Goal: Task Accomplishment & Management: Complete application form

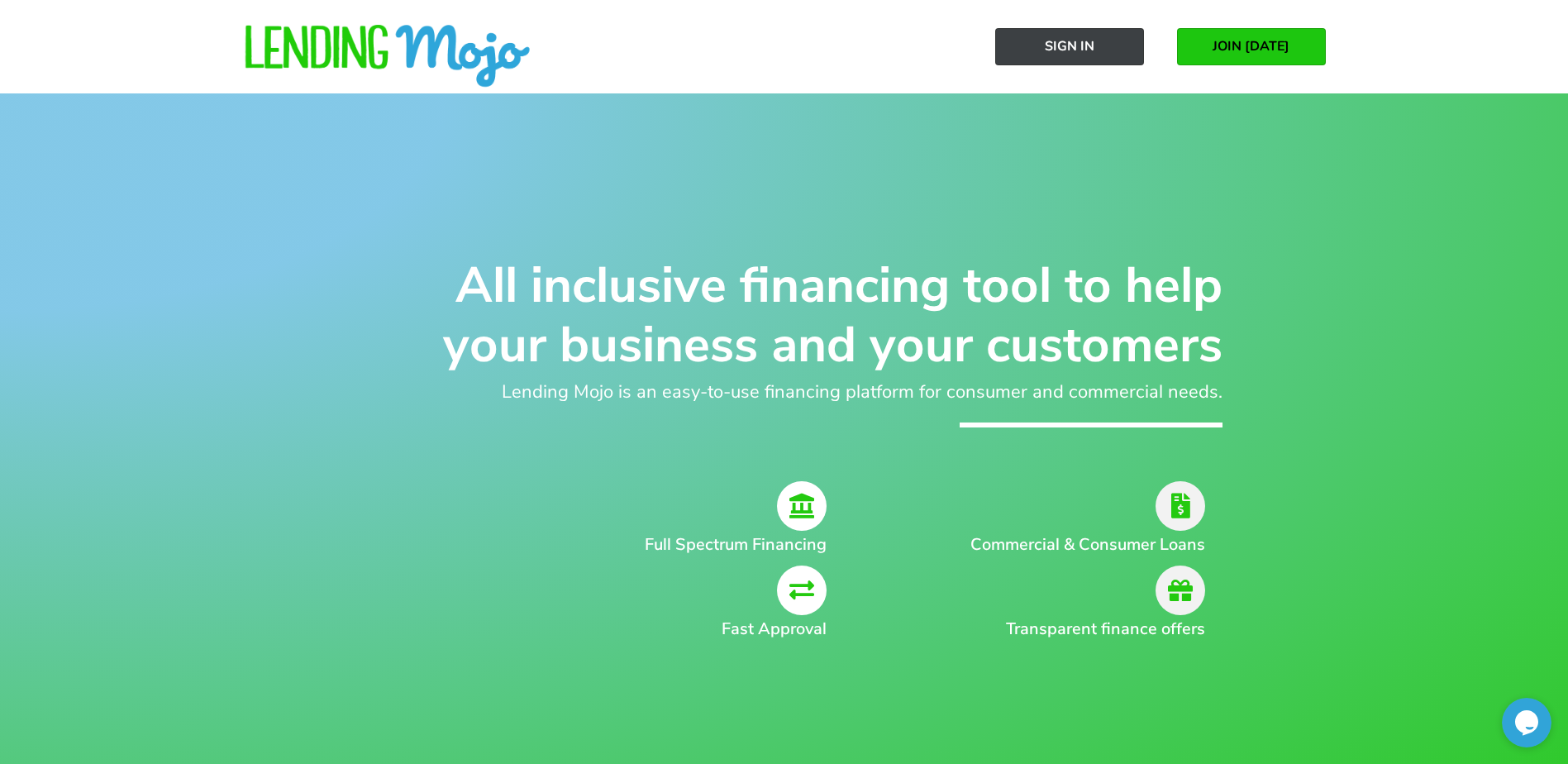
click at [1060, 41] on span "Sign In" at bounding box center [1069, 47] width 49 height 15
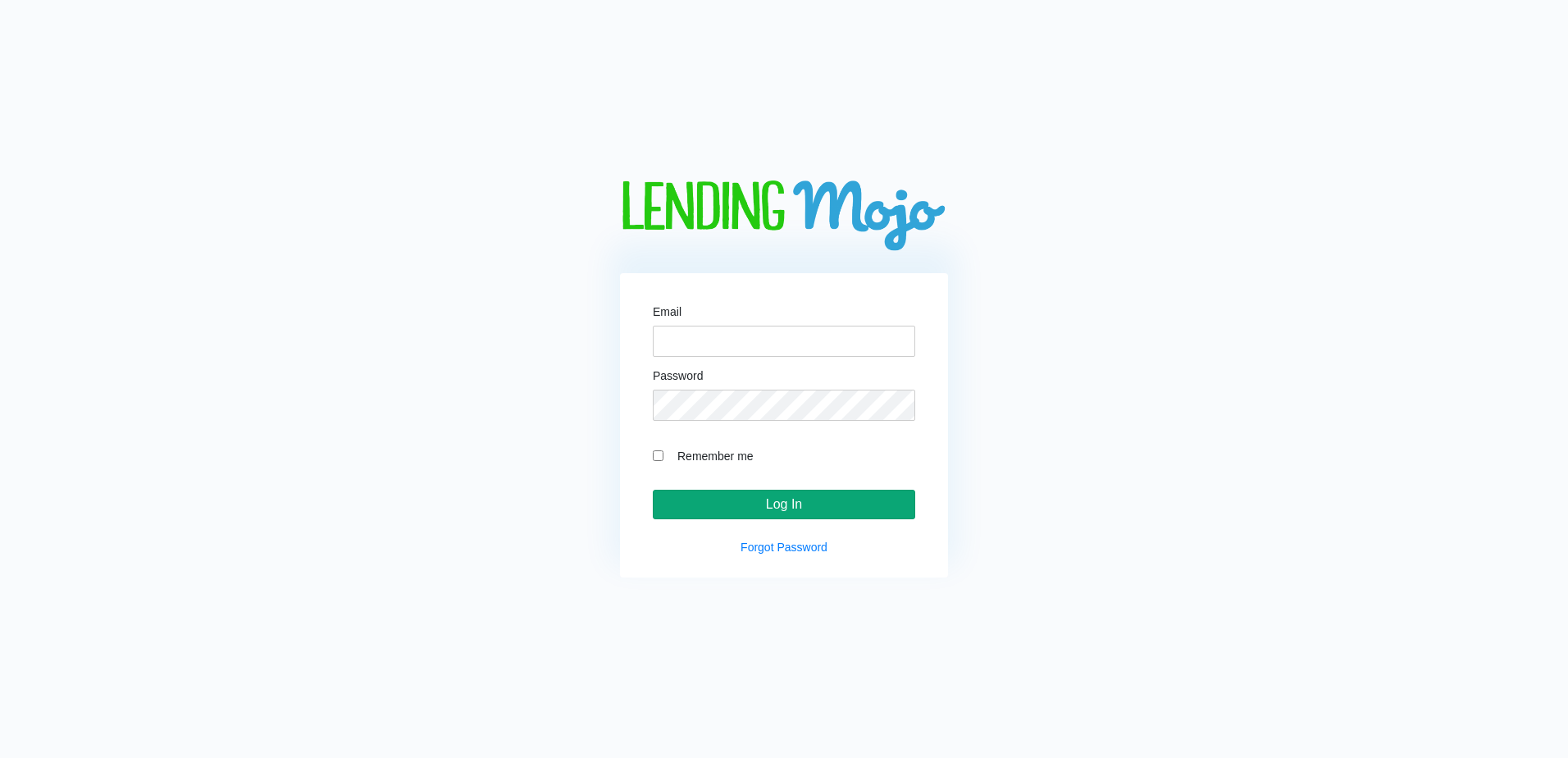
type input "[EMAIL_ADDRESS][DOMAIN_NAME]"
click at [786, 504] on input "Log In" at bounding box center [783, 505] width 262 height 30
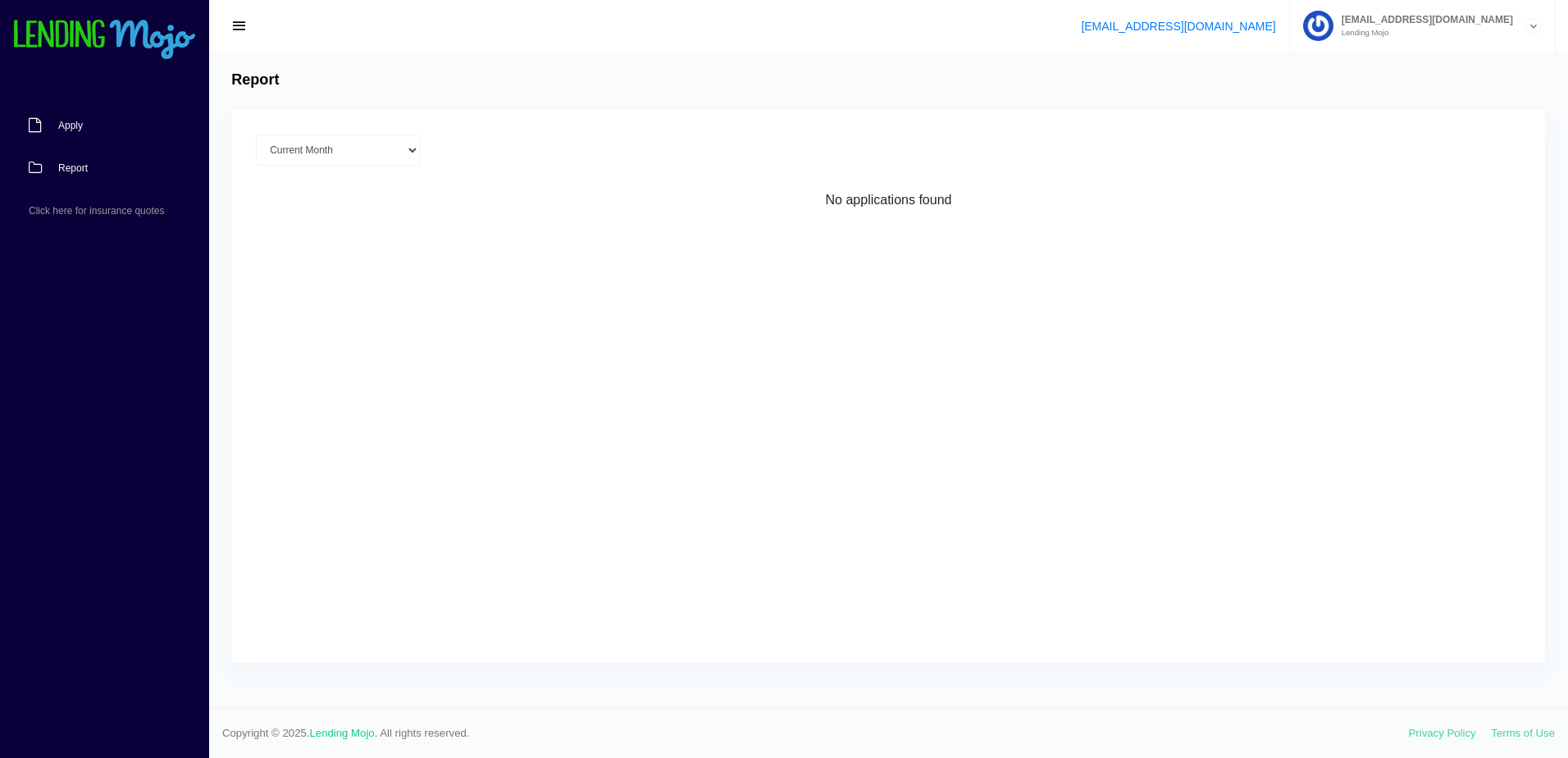
click at [97, 124] on link "Apply" at bounding box center [96, 126] width 193 height 43
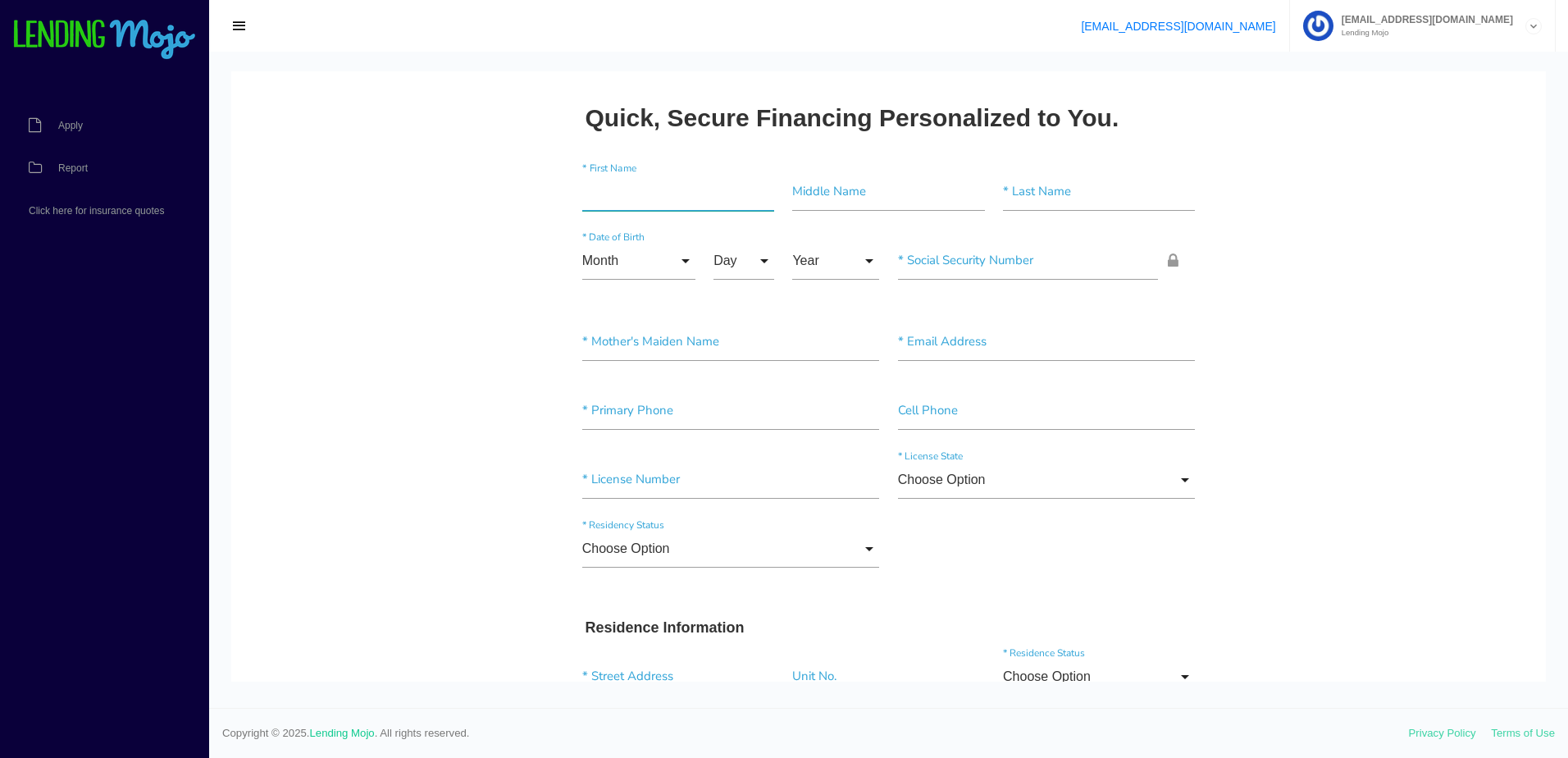
click at [644, 179] on input"] "text" at bounding box center [678, 192] width 192 height 38
type input"] "c"
type input"] "Chessa"
click at [916, 202] on input"] "text" at bounding box center [888, 192] width 192 height 38
type input"] "Ziley"
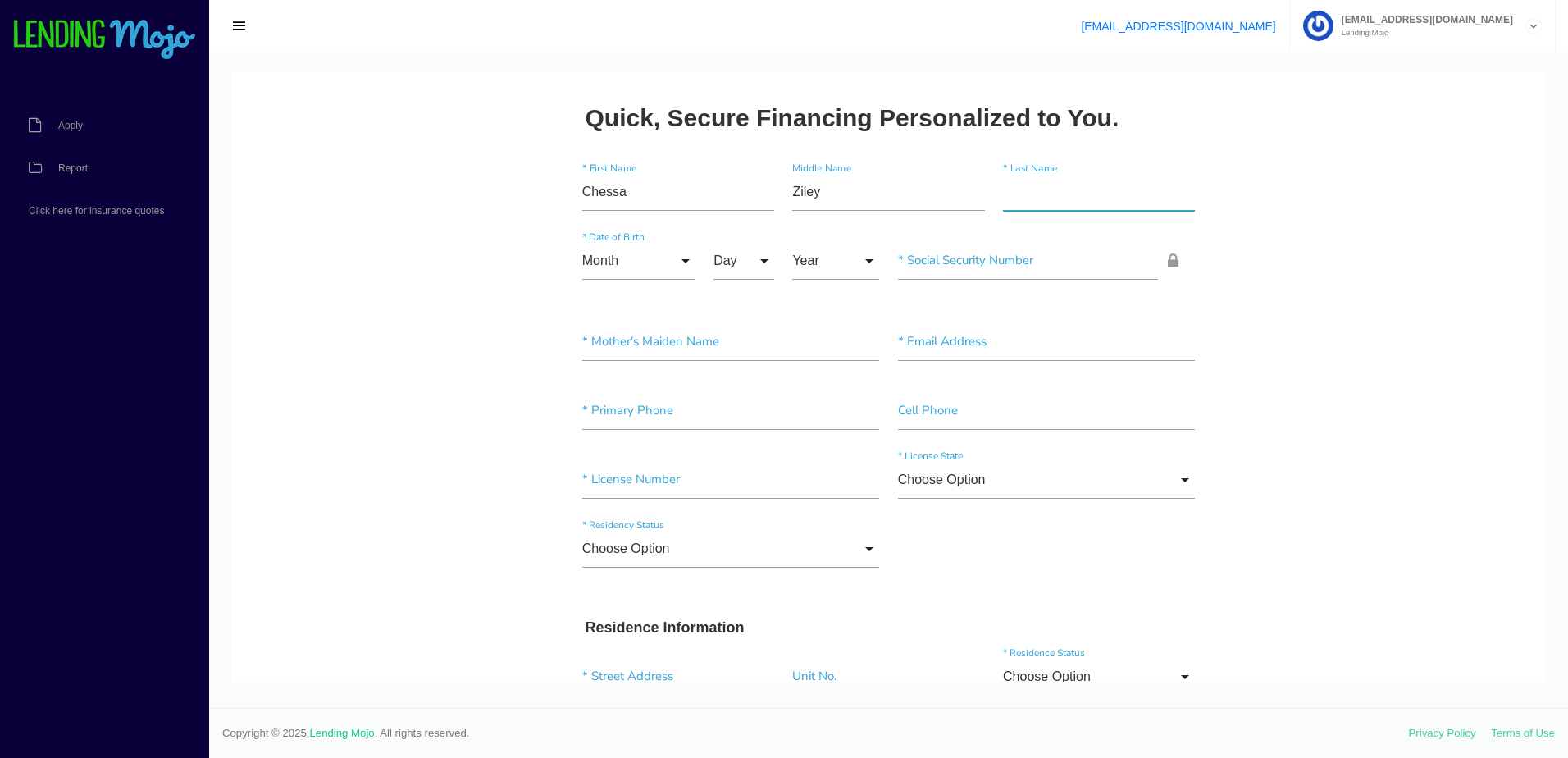
click at [1065, 180] on input"] "text" at bounding box center [1099, 192] width 192 height 38
type input"] "Concari"
click at [629, 266] on input "Month" at bounding box center [638, 261] width 113 height 38
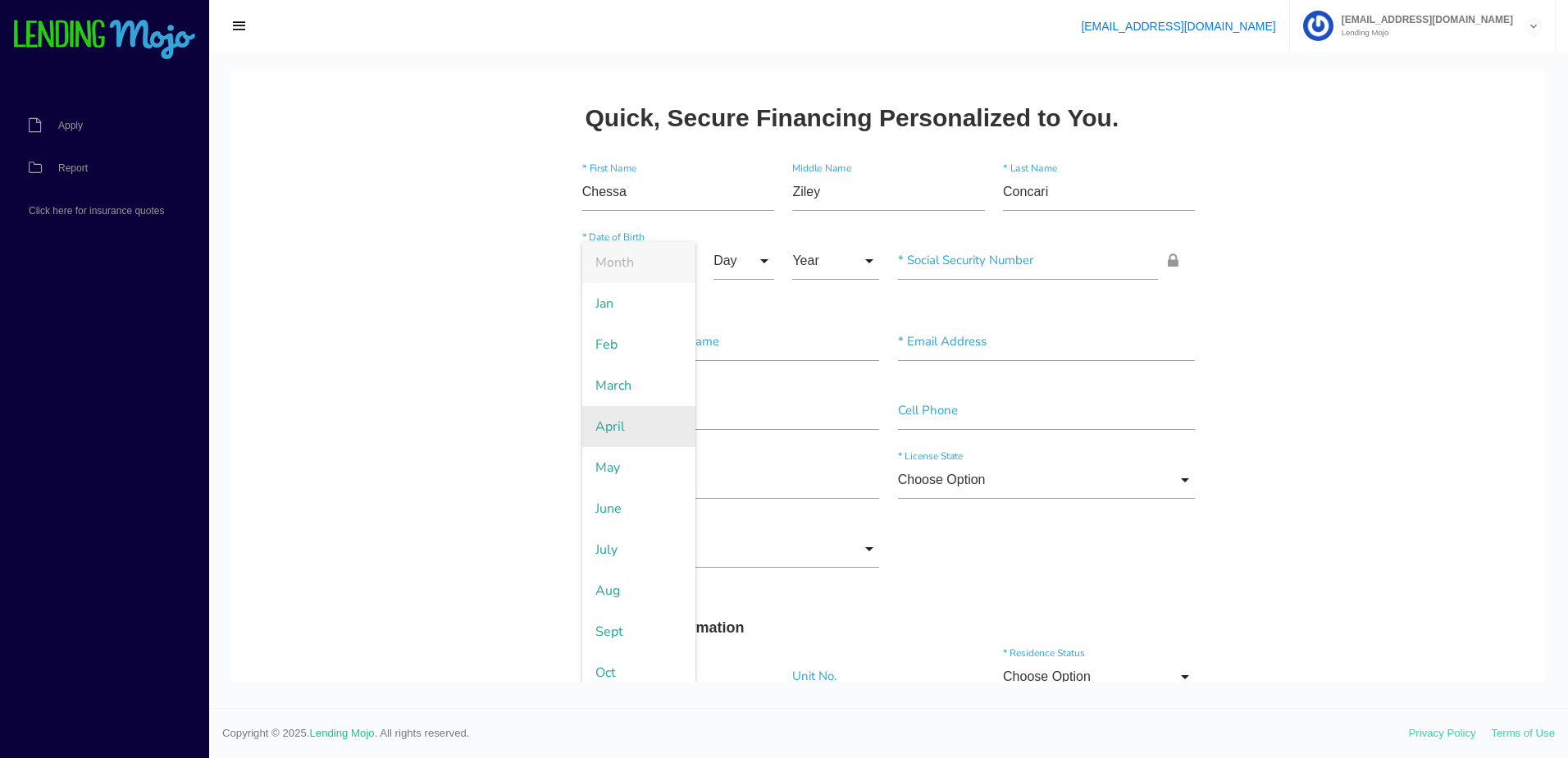
click at [605, 415] on span "April" at bounding box center [638, 427] width 113 height 41
type input "April"
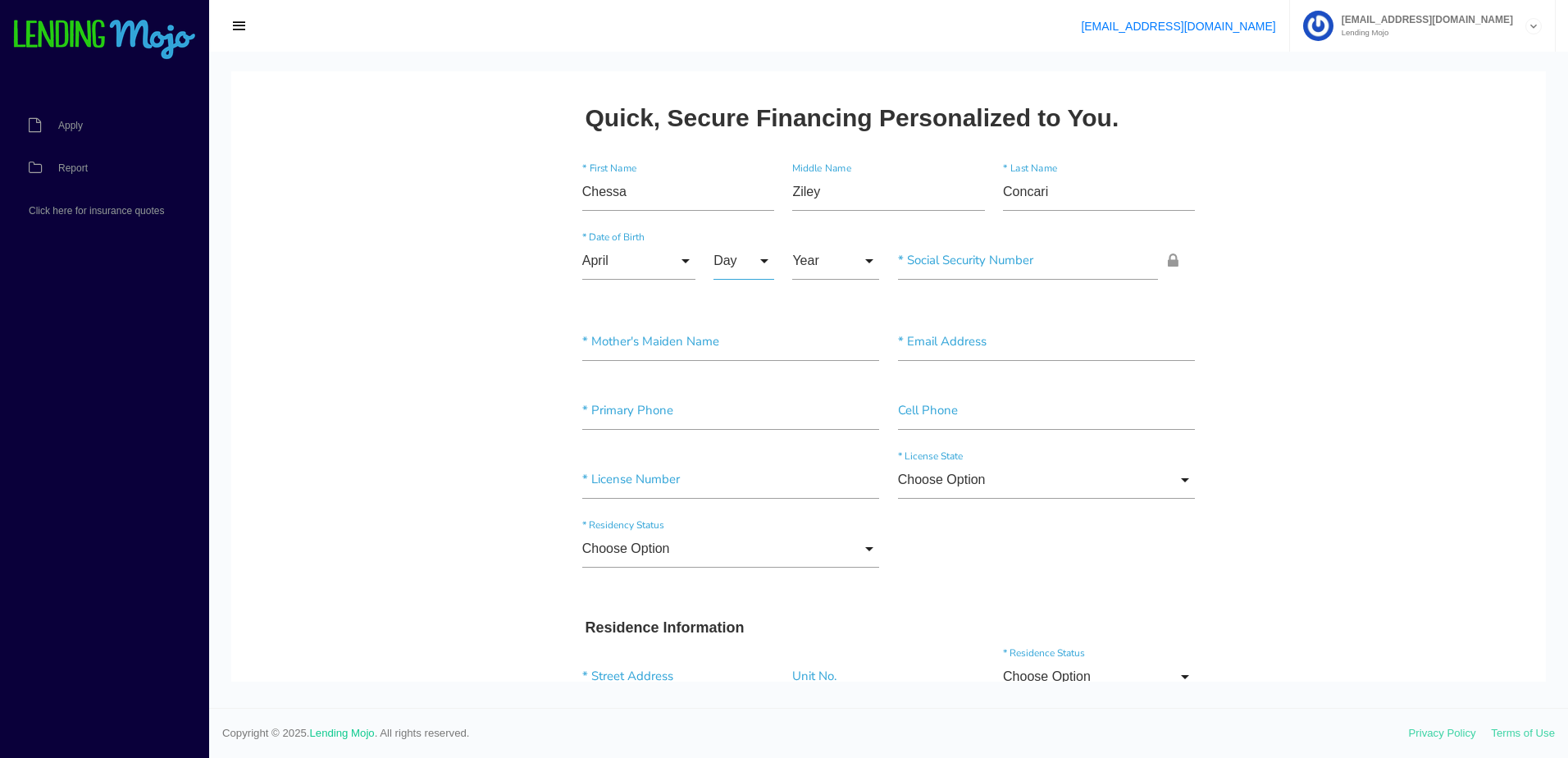
click at [762, 252] on input "Day" at bounding box center [743, 261] width 60 height 38
click at [738, 553] on span "23" at bounding box center [754, 549] width 82 height 41
type input "23"
click at [861, 252] on input "Year" at bounding box center [835, 261] width 87 height 38
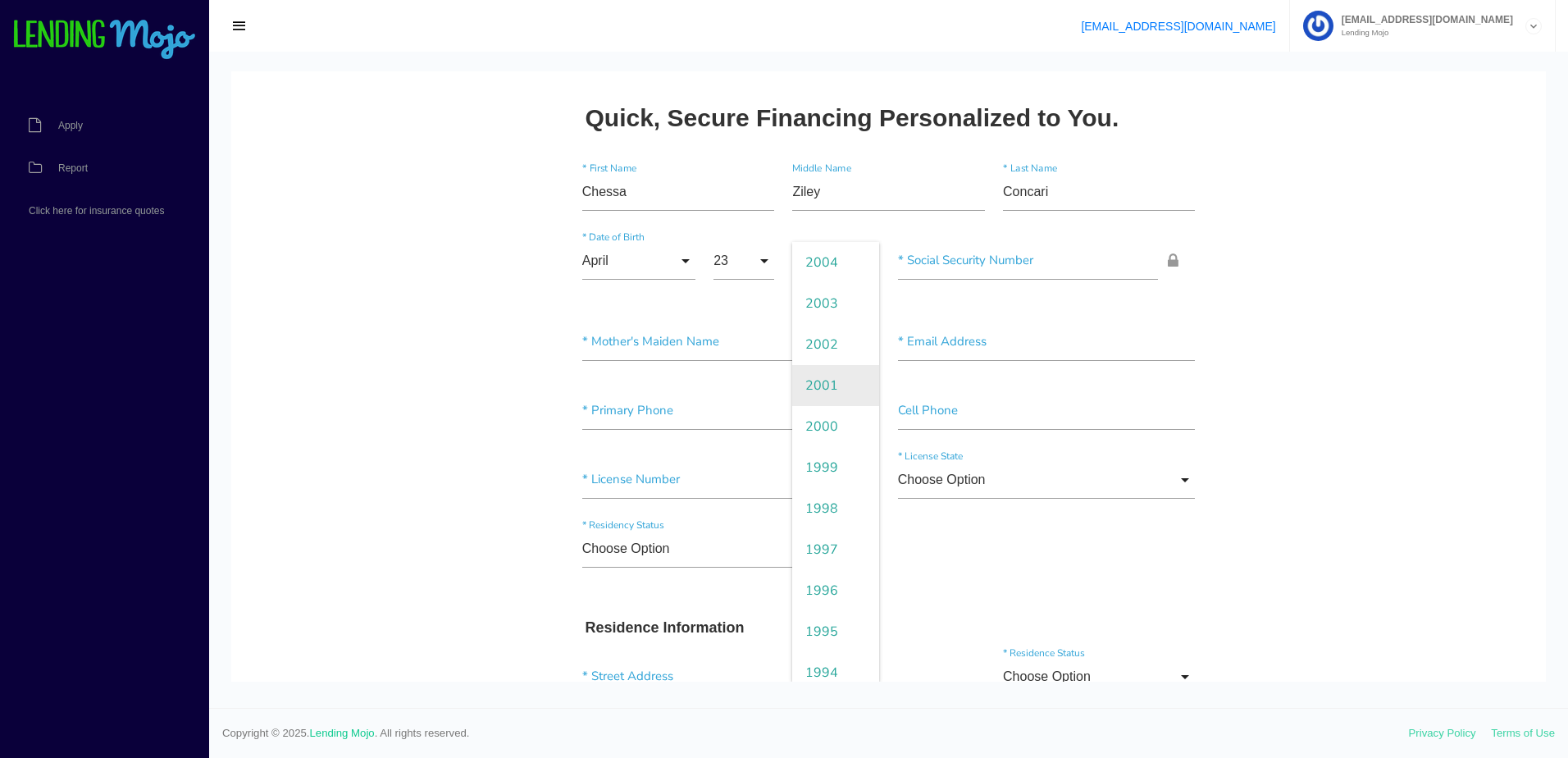
scroll to position [246, 0]
click at [818, 549] on span "1995" at bounding box center [835, 549] width 87 height 41
type input "1995"
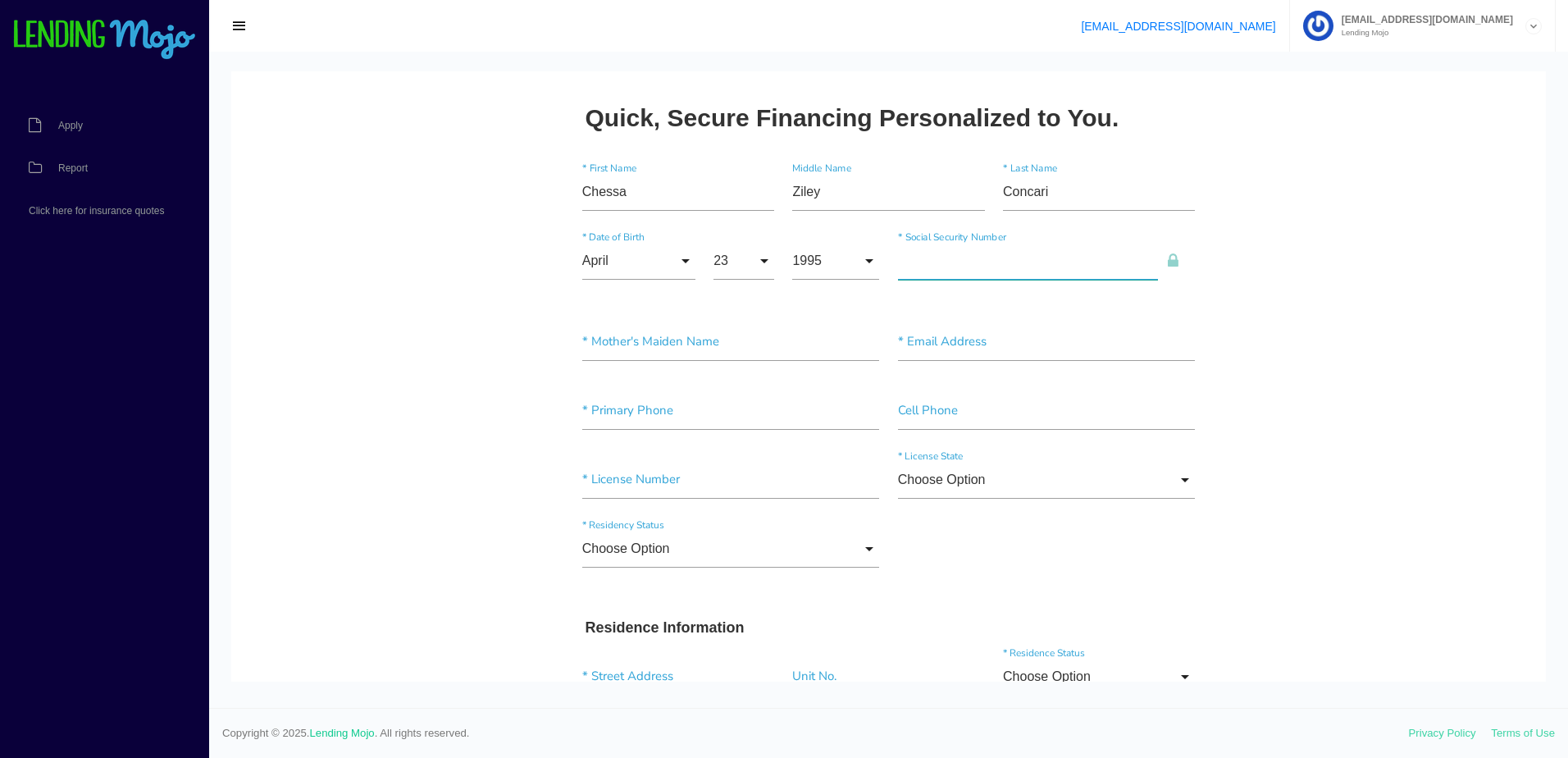
click at [1054, 246] on input"] "text" at bounding box center [1028, 261] width 261 height 38
type input"] "239-81-5119"
click at [762, 354] on input"] "text" at bounding box center [731, 343] width 298 height 38
type input"] "Parker"
click at [998, 345] on input"] "text" at bounding box center [1047, 343] width 298 height 38
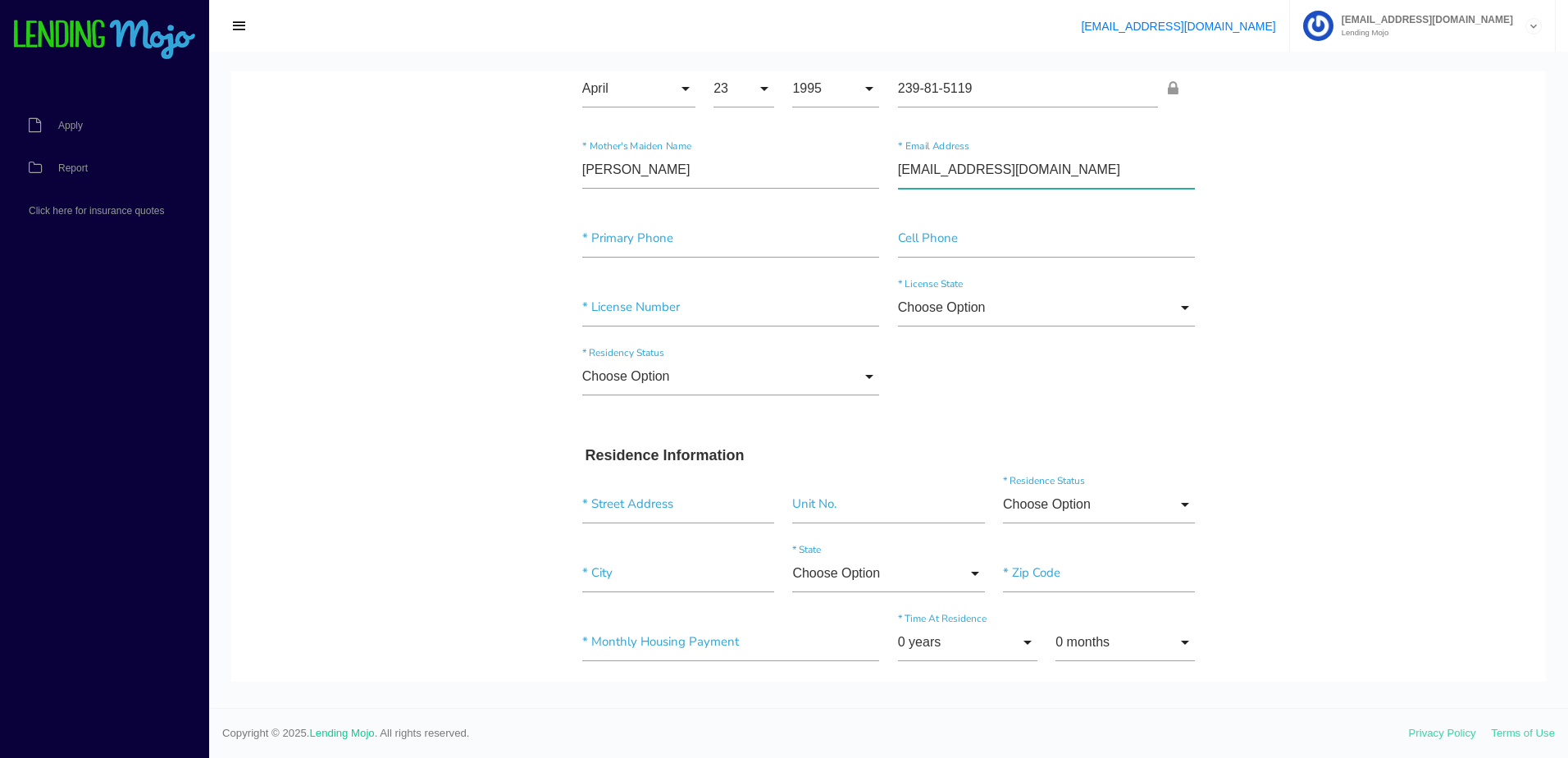
scroll to position [82, 0]
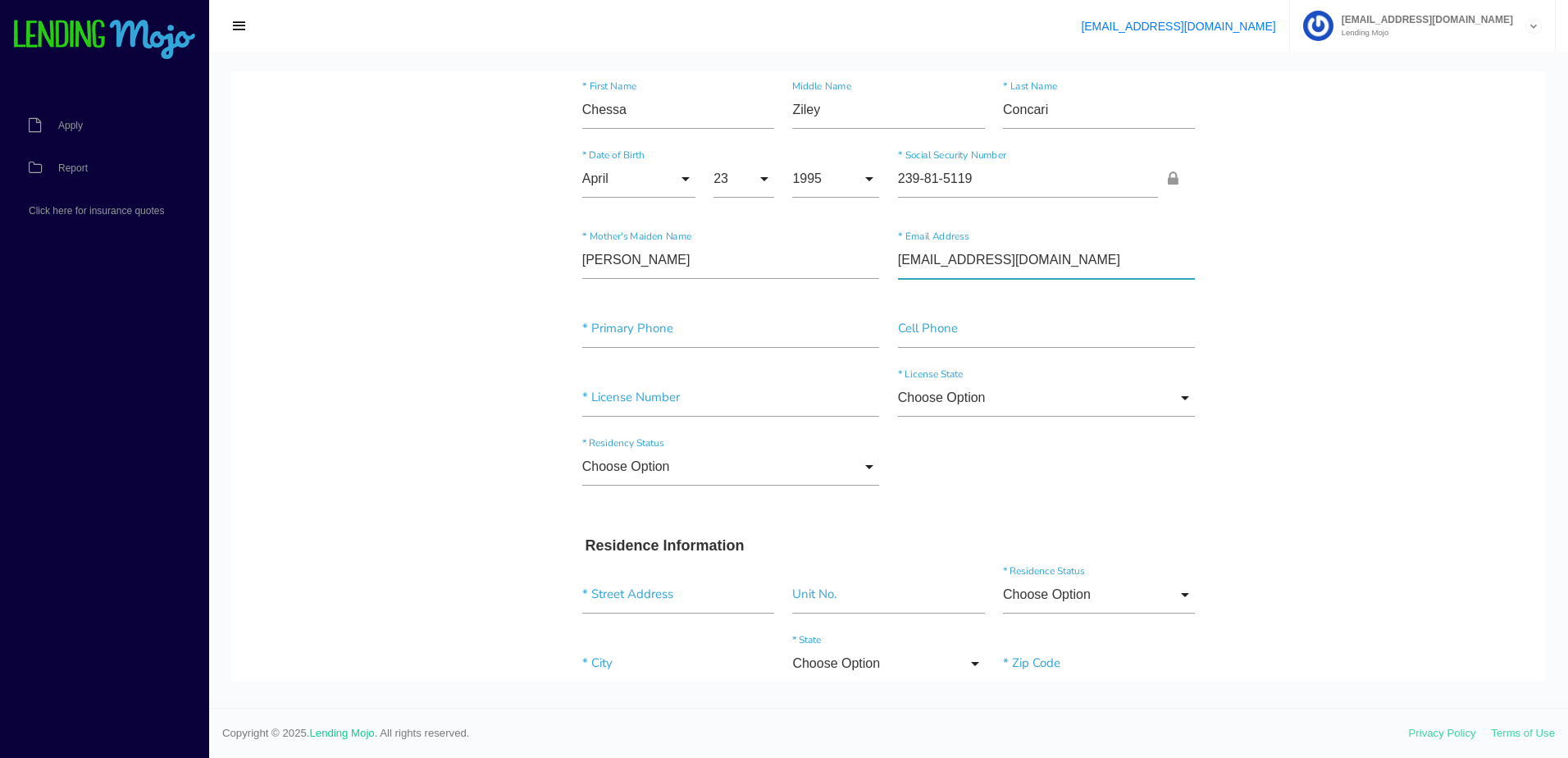
type input"] "chessa.z.concari@gmail.com"
click at [757, 332] on input"] "text" at bounding box center [731, 329] width 298 height 38
type input"] "(984) 542-9599"
click at [961, 326] on input"] "text" at bounding box center [1047, 329] width 298 height 38
click at [710, 402] on input"] "text" at bounding box center [731, 398] width 298 height 38
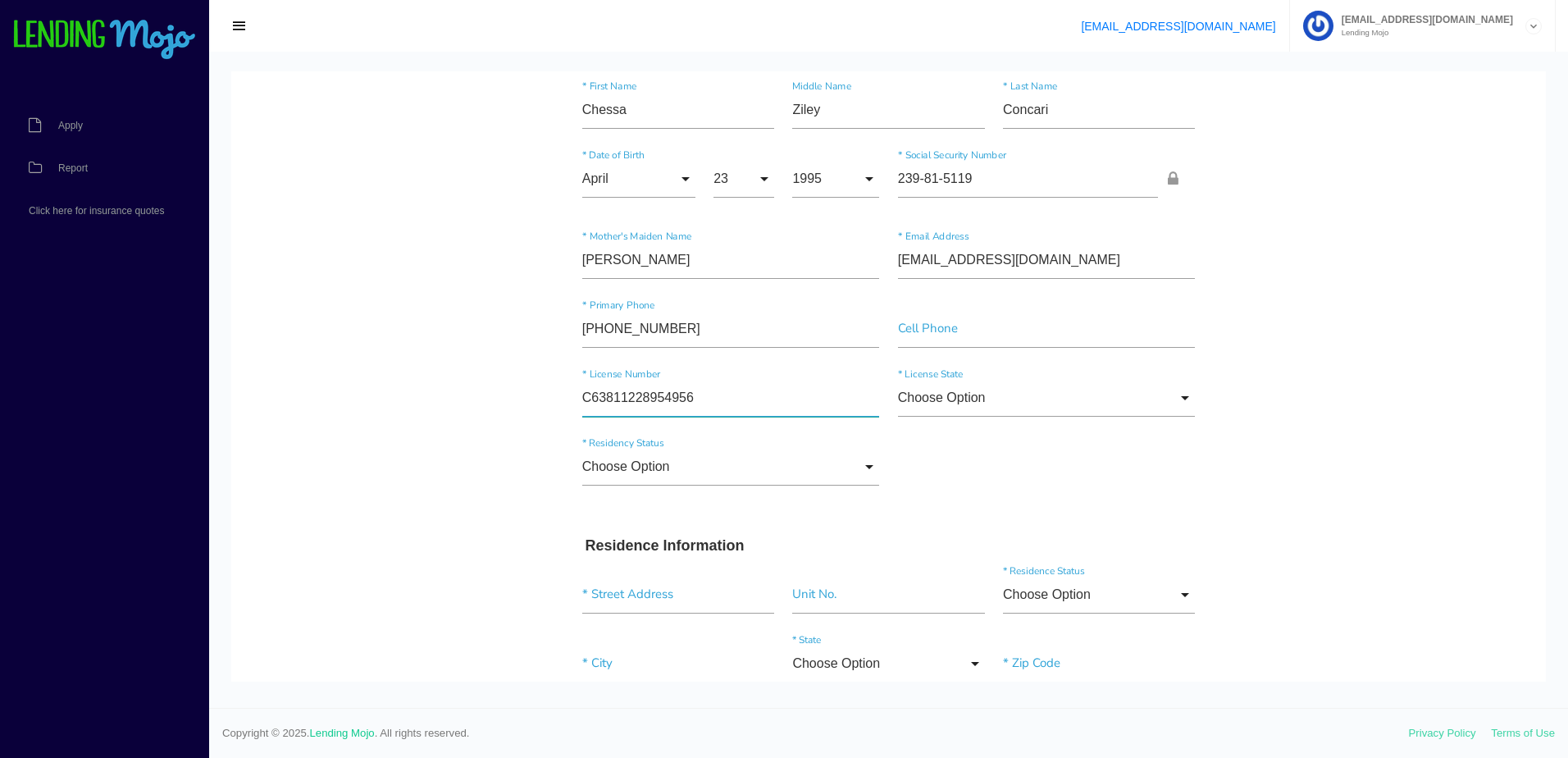
type input"] "C63811228954956"
click at [1048, 412] on input "Choose Option" at bounding box center [1047, 398] width 298 height 38
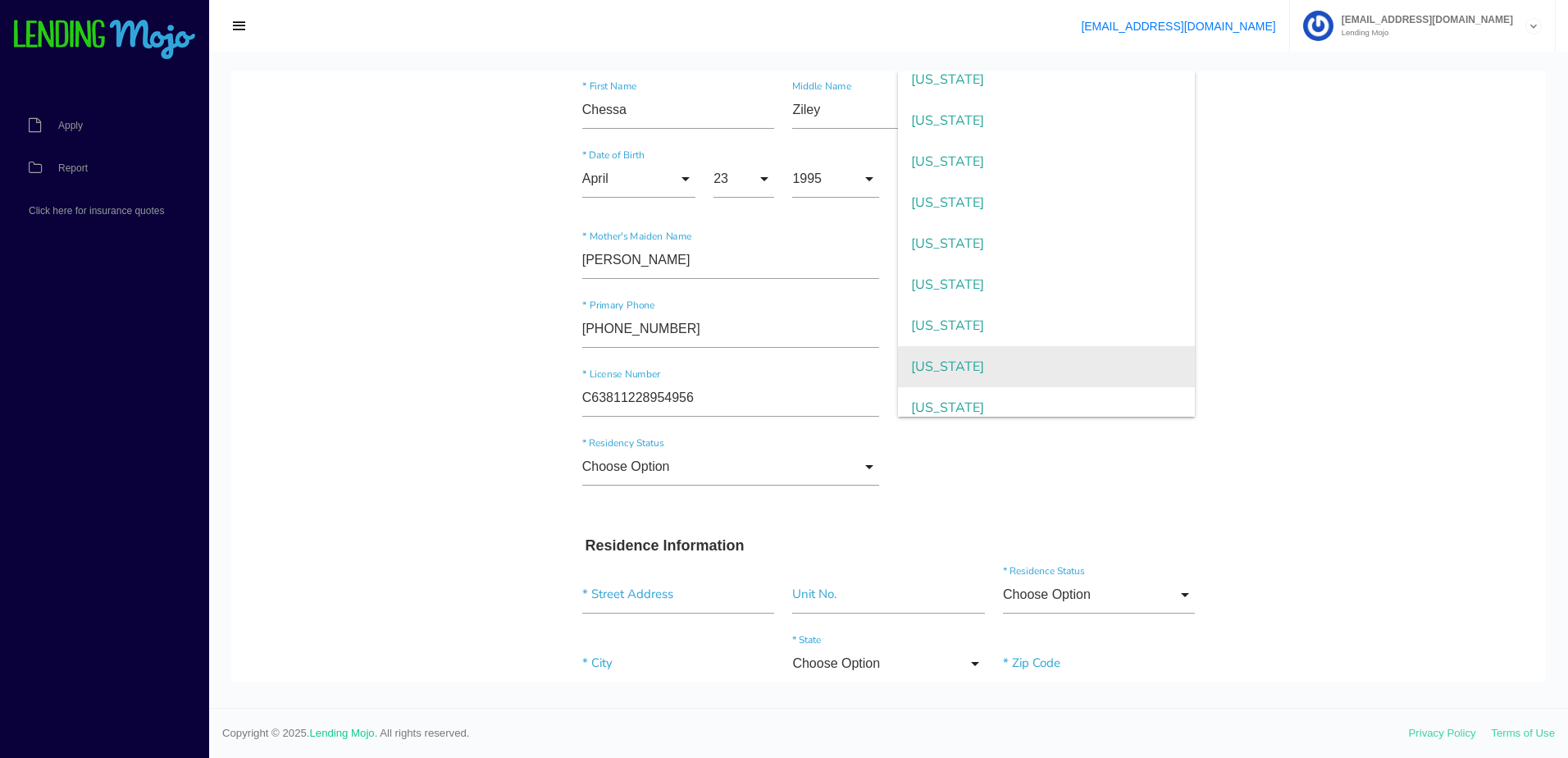
scroll to position [1079, 0]
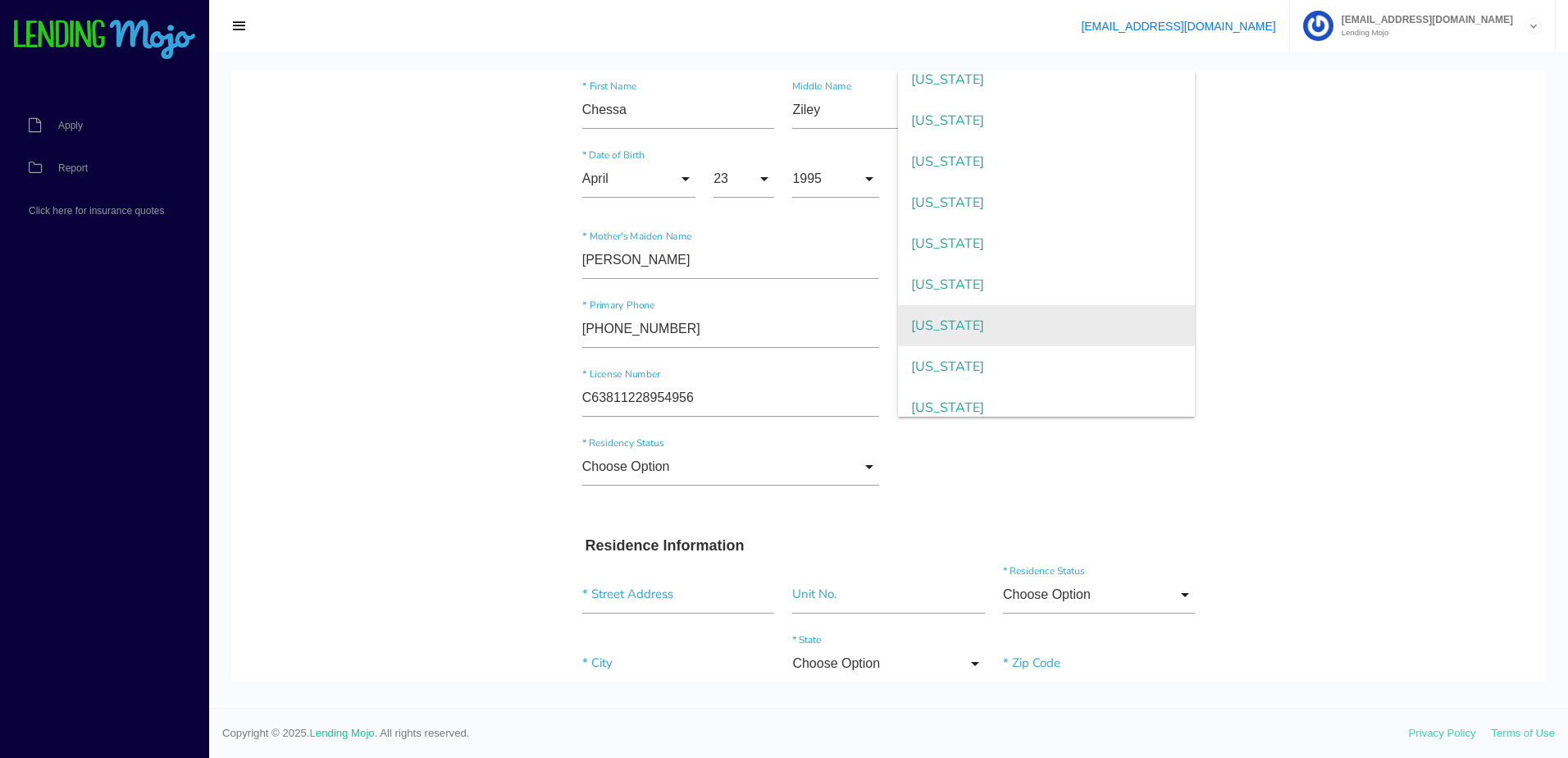
click at [964, 330] on span "New Jersey" at bounding box center [1047, 326] width 298 height 41
type input "New Jersey"
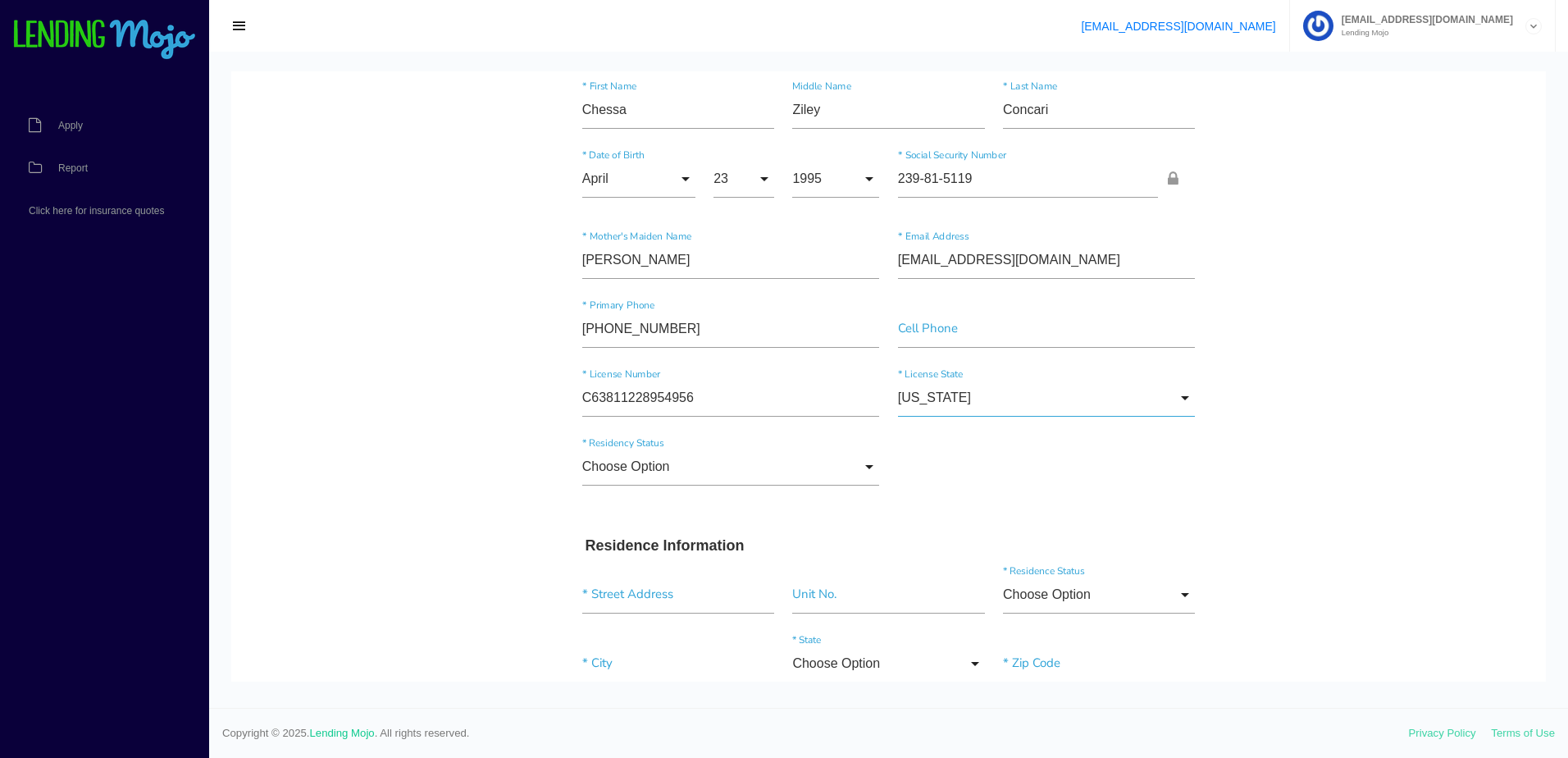
scroll to position [164, 0]
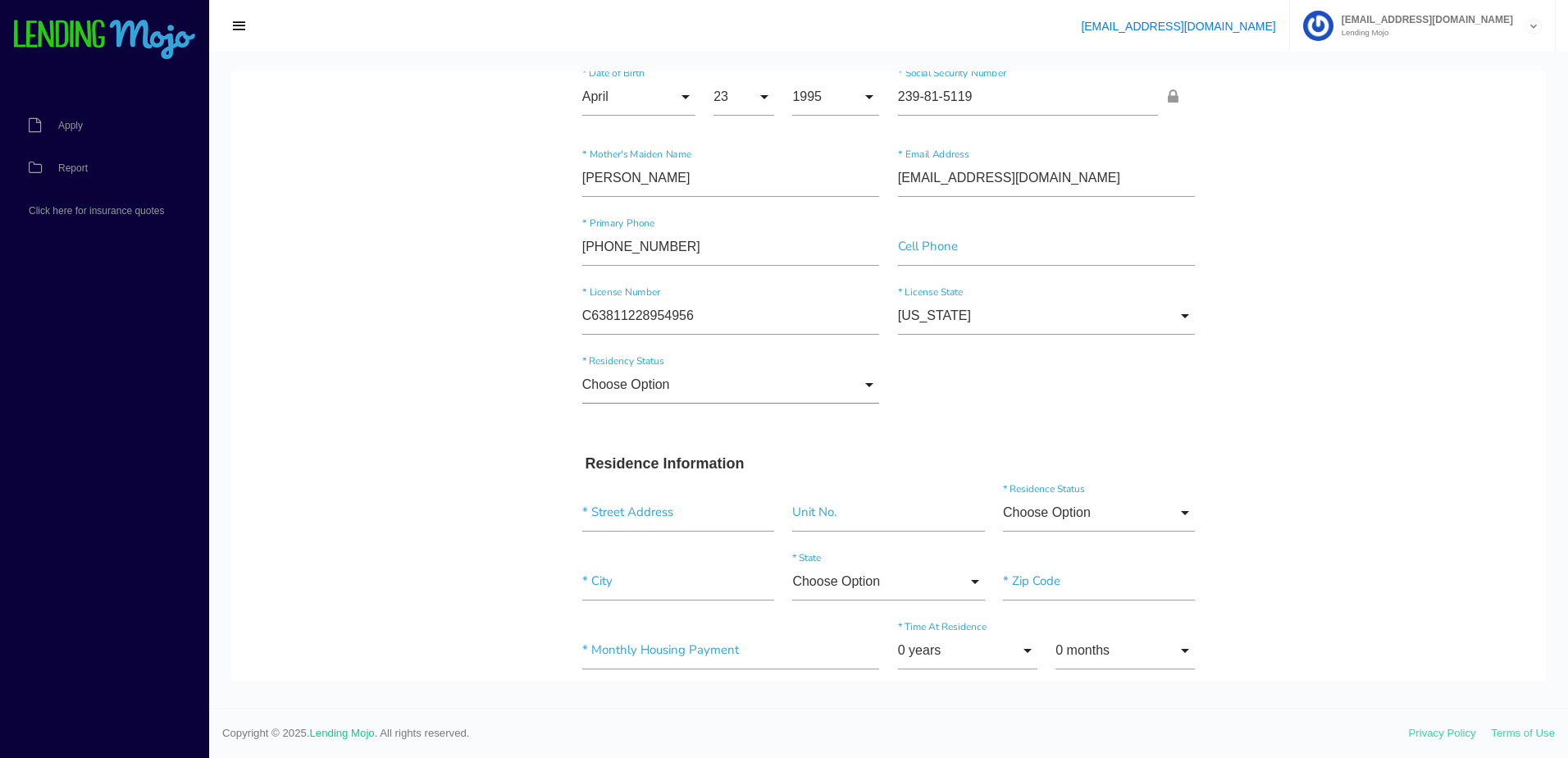
click at [853, 386] on input "Choose Option" at bounding box center [731, 385] width 298 height 38
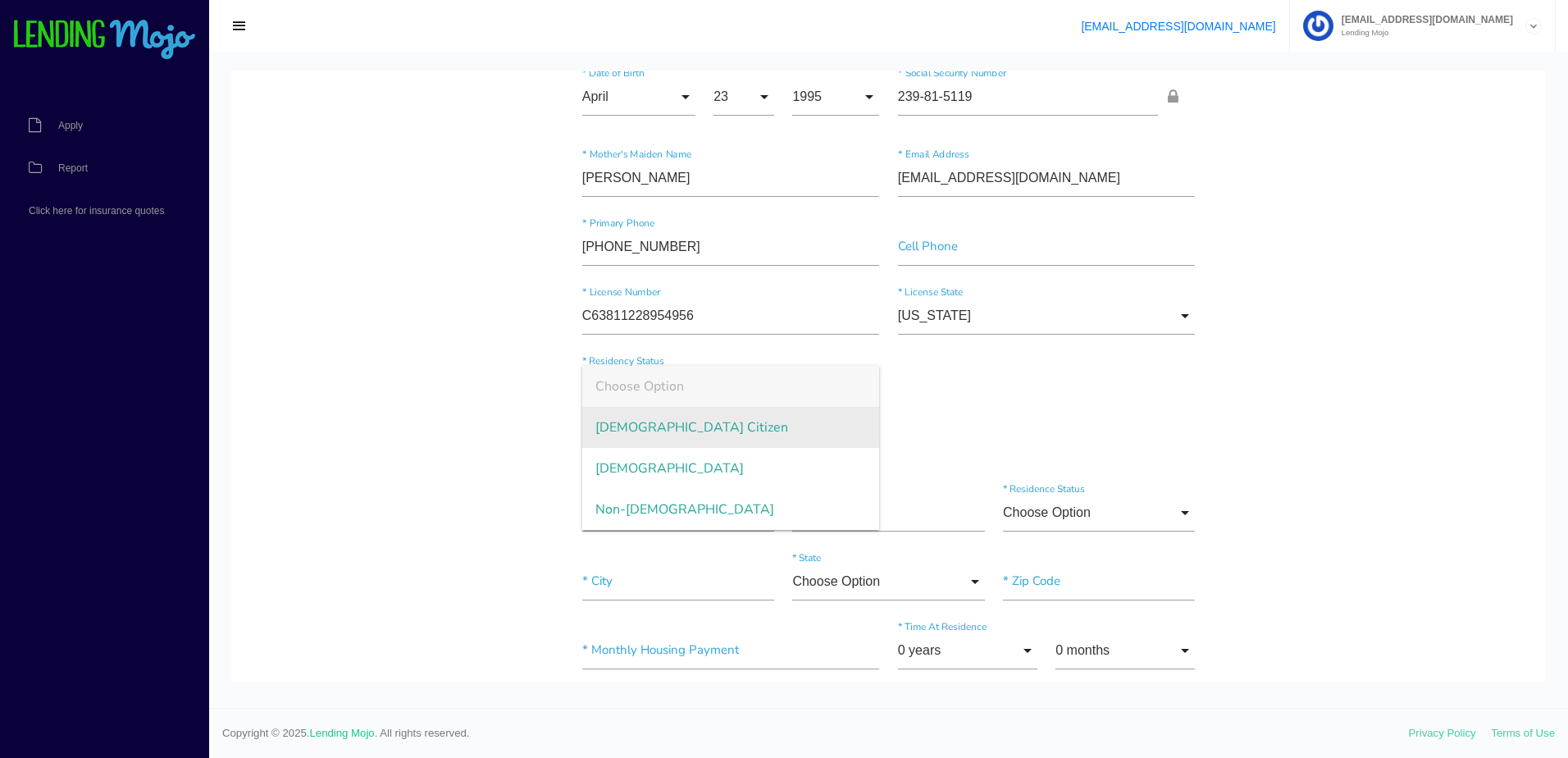
click at [703, 429] on span "US Citizen" at bounding box center [731, 428] width 298 height 41
type input "US Citizen"
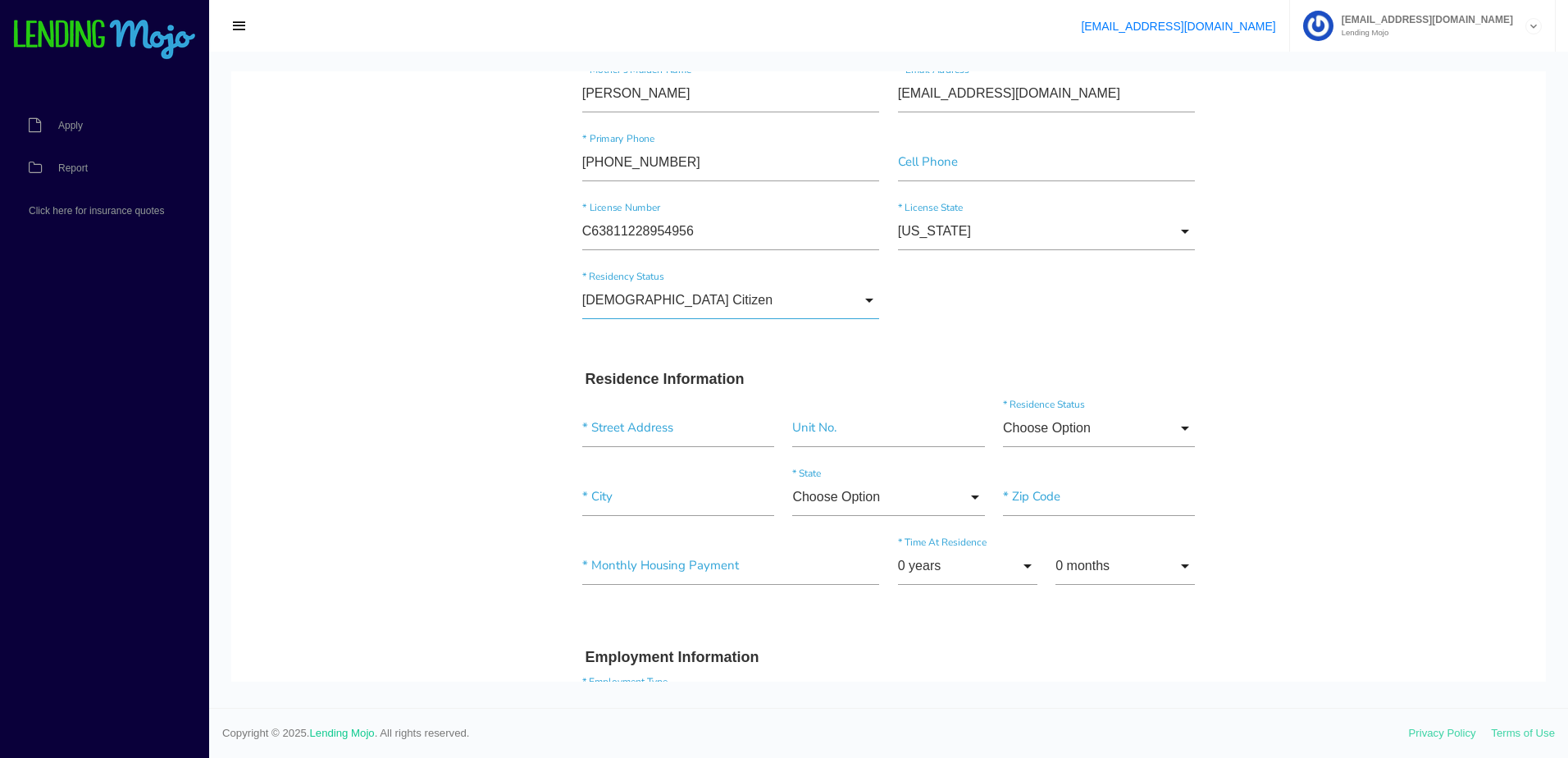
scroll to position [329, 0]
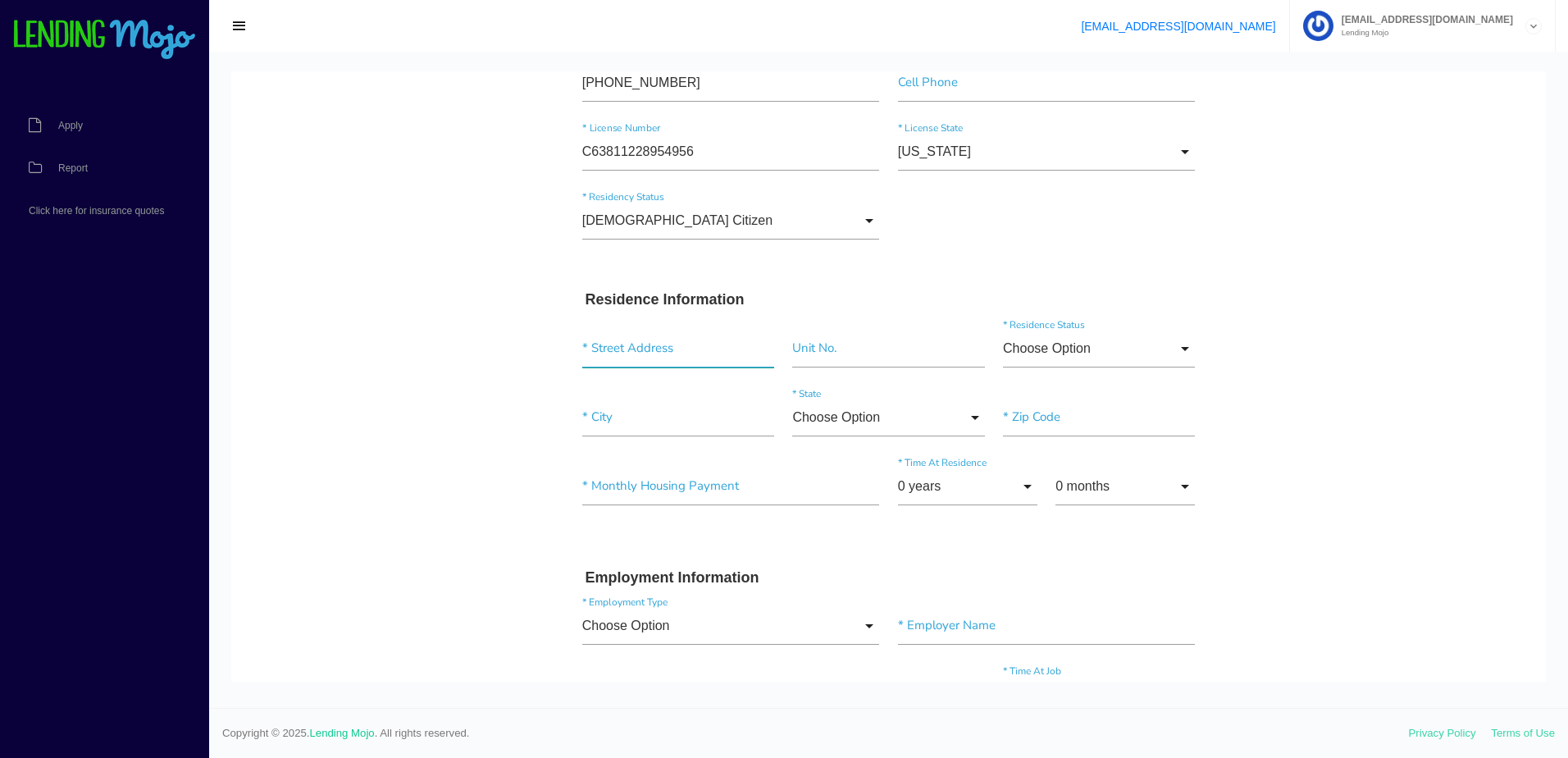
click at [626, 338] on input "text" at bounding box center [678, 349] width 192 height 38
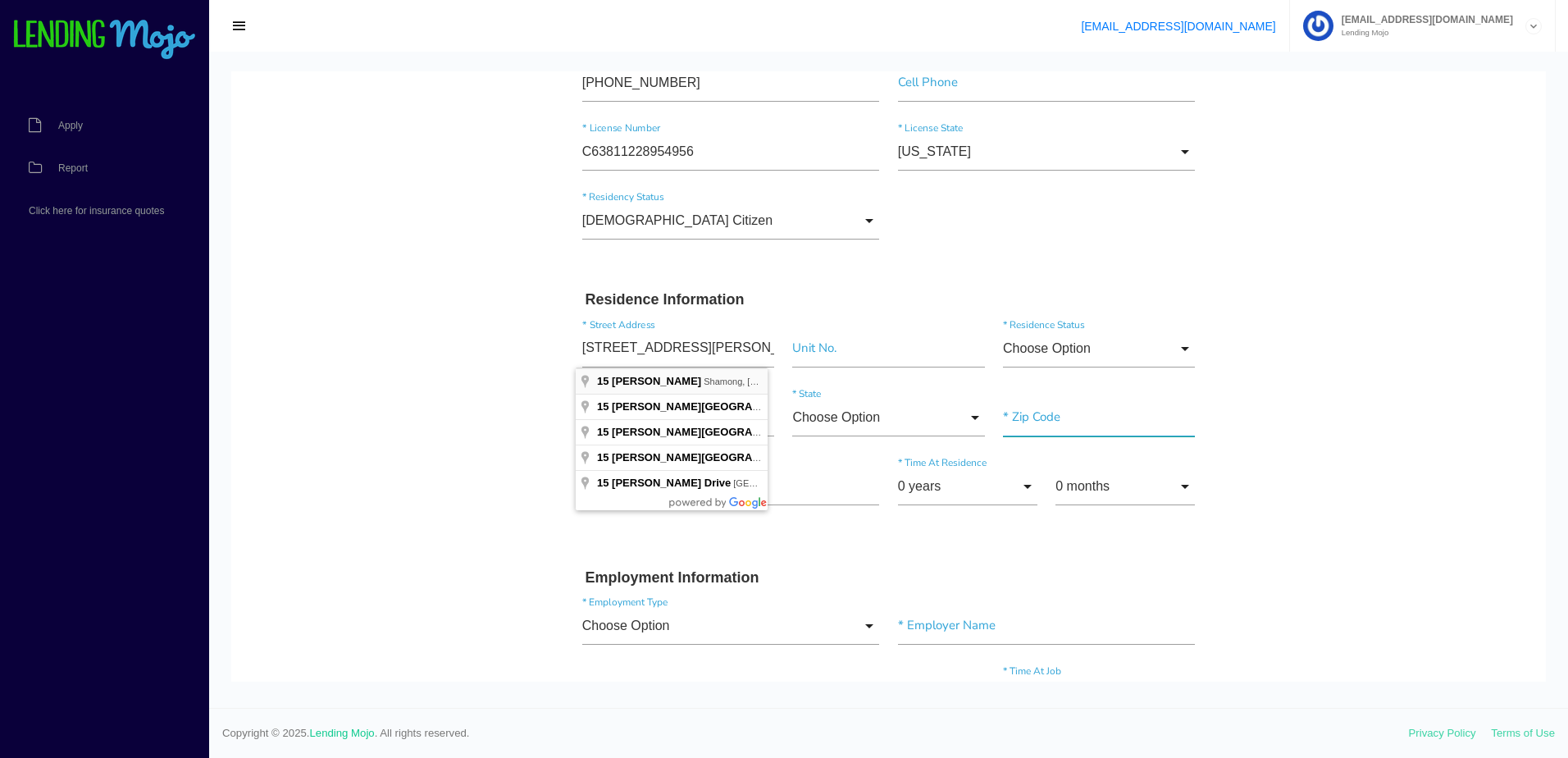
type input "15 Brotherton Rd"
type input"] "Shamong"
type input"] "08088"
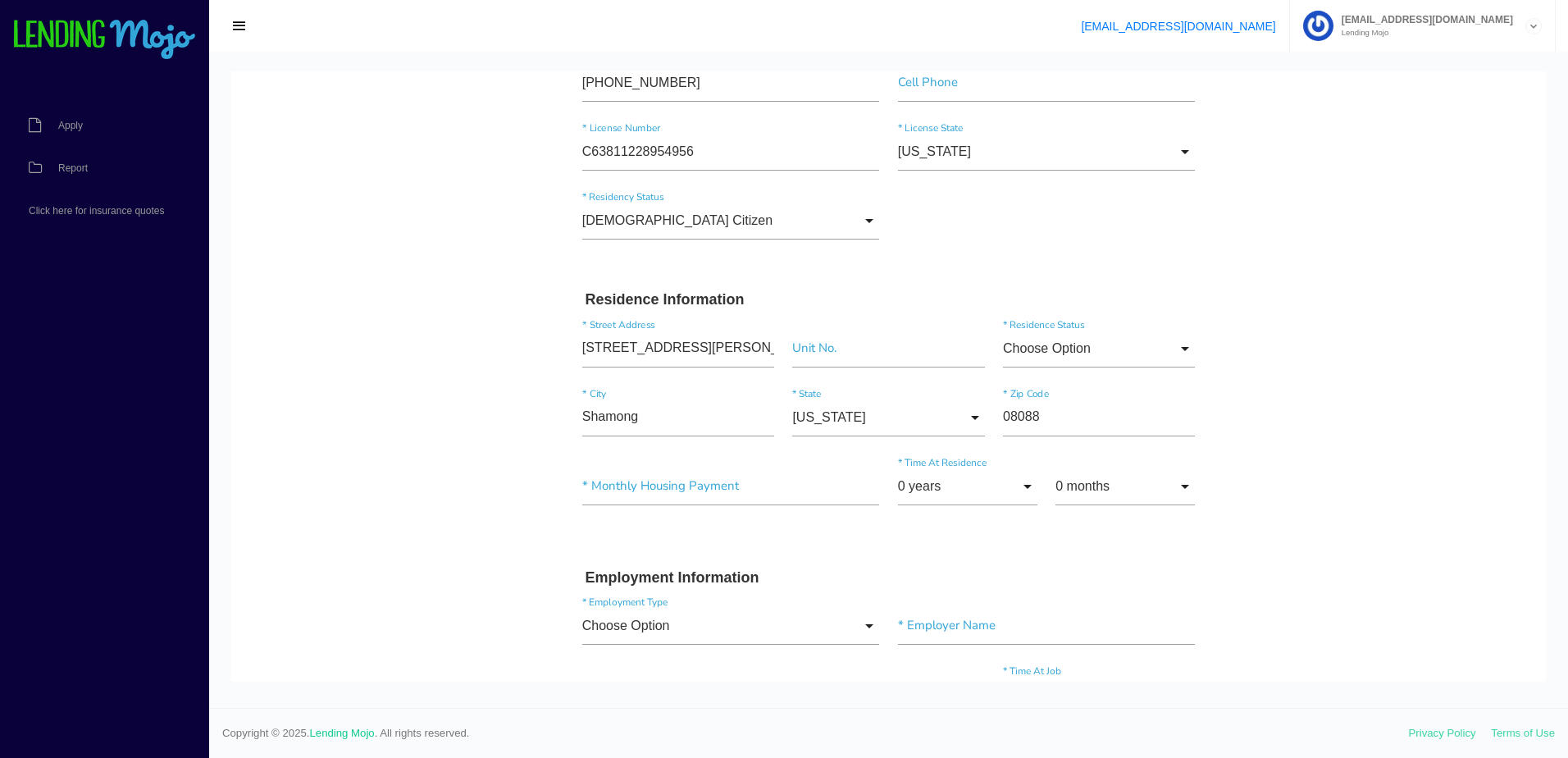
click at [1193, 341] on div "Choose Option Choose Option Own Lease Rent Other Choose Option Own Lease Rent O…" at bounding box center [1099, 353] width 211 height 45
click at [1184, 345] on input "Choose Option" at bounding box center [1099, 349] width 192 height 38
click at [1083, 516] on span "Other" at bounding box center [1099, 515] width 192 height 41
type input "Other"
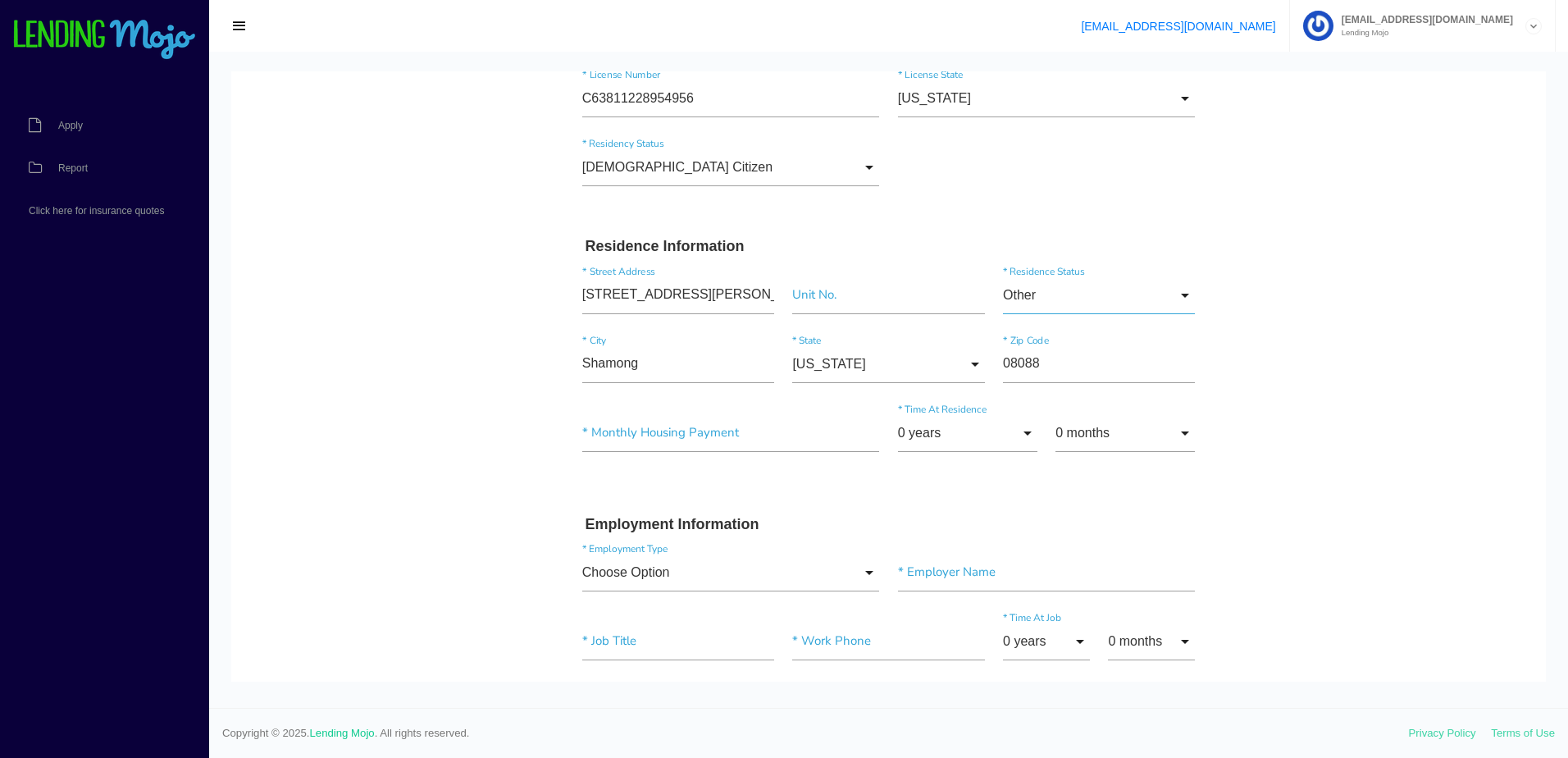
scroll to position [410, 0]
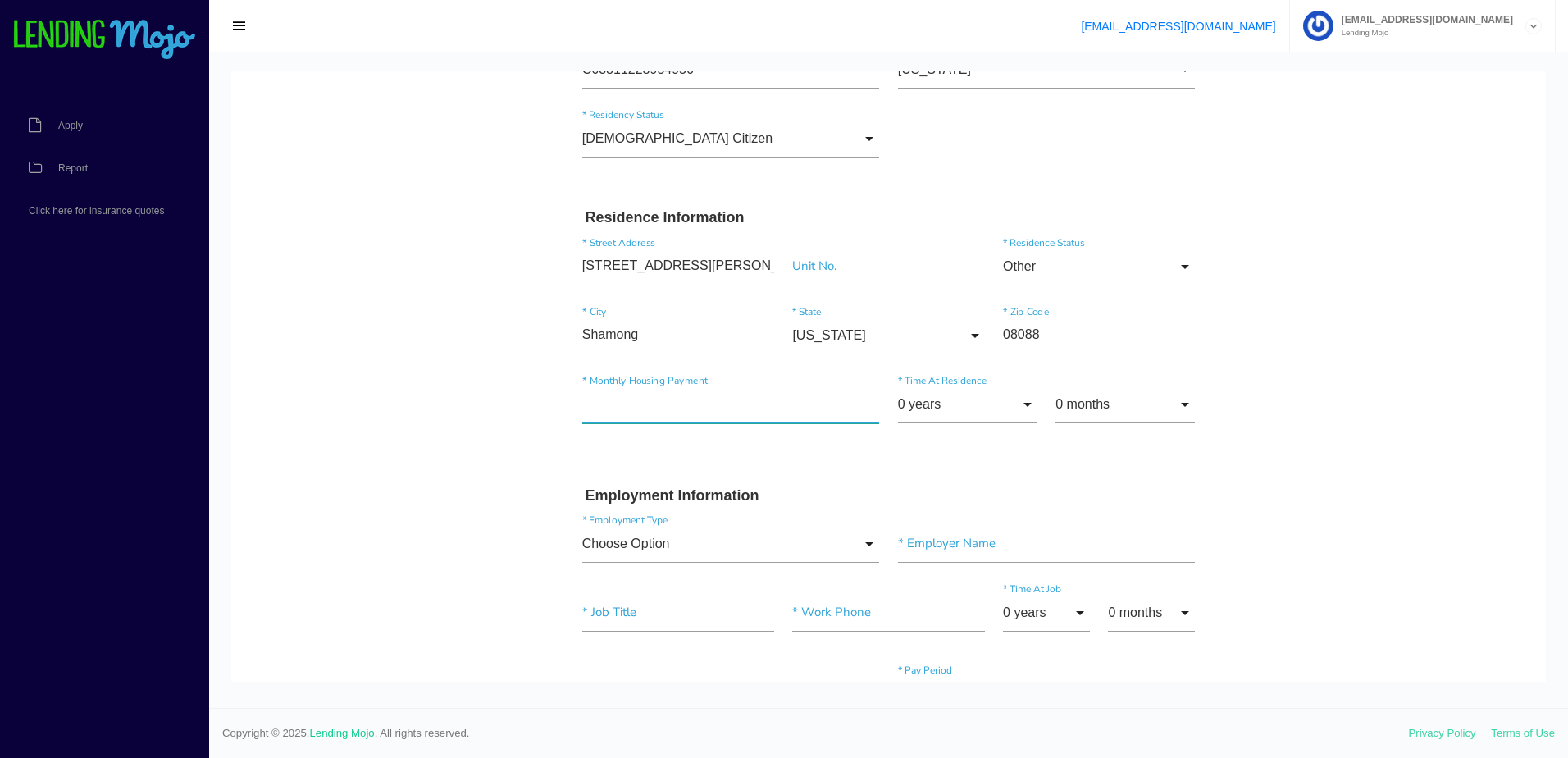
click at [736, 398] on input"] "text" at bounding box center [731, 405] width 298 height 38
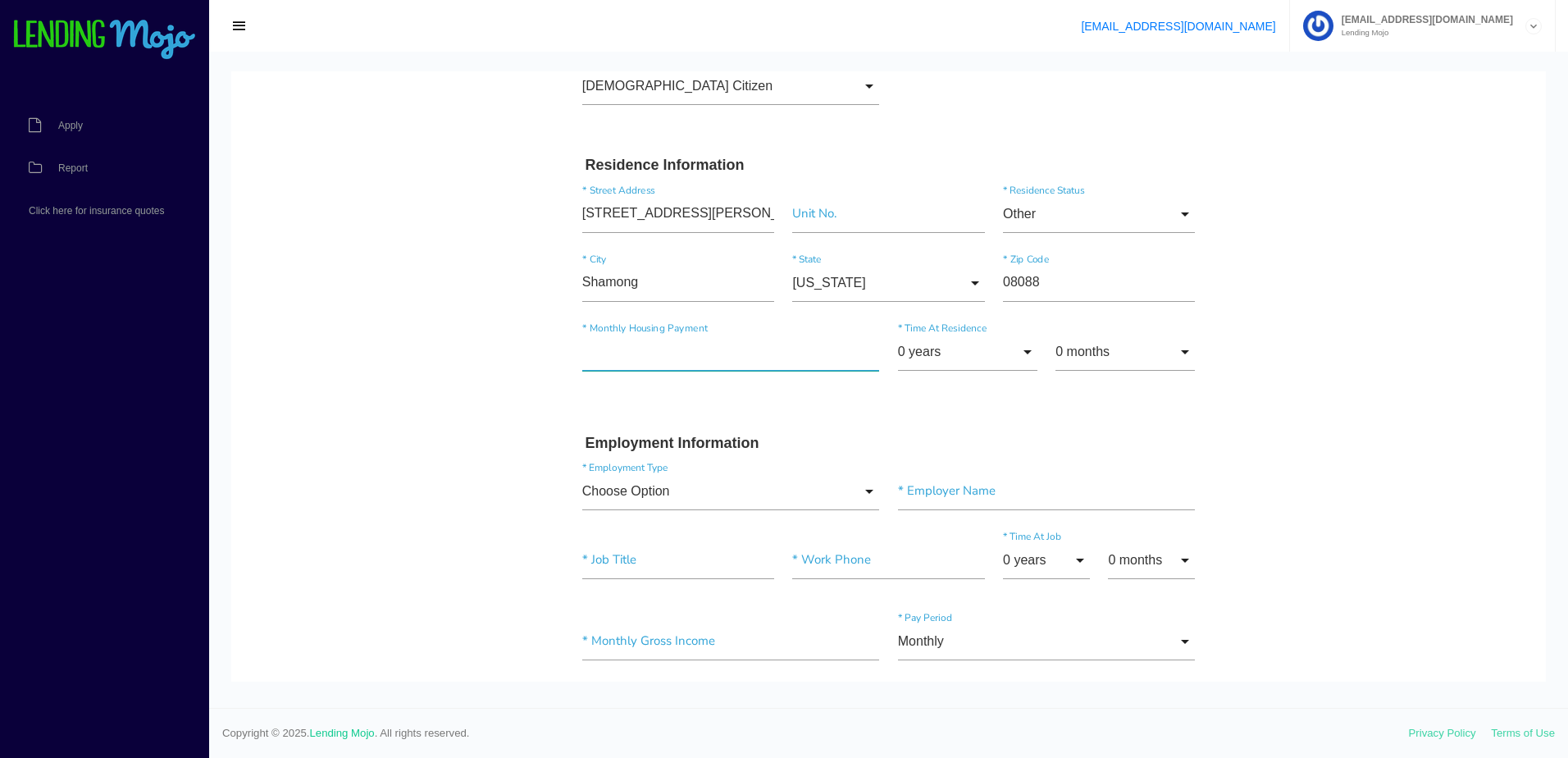
scroll to position [492, 0]
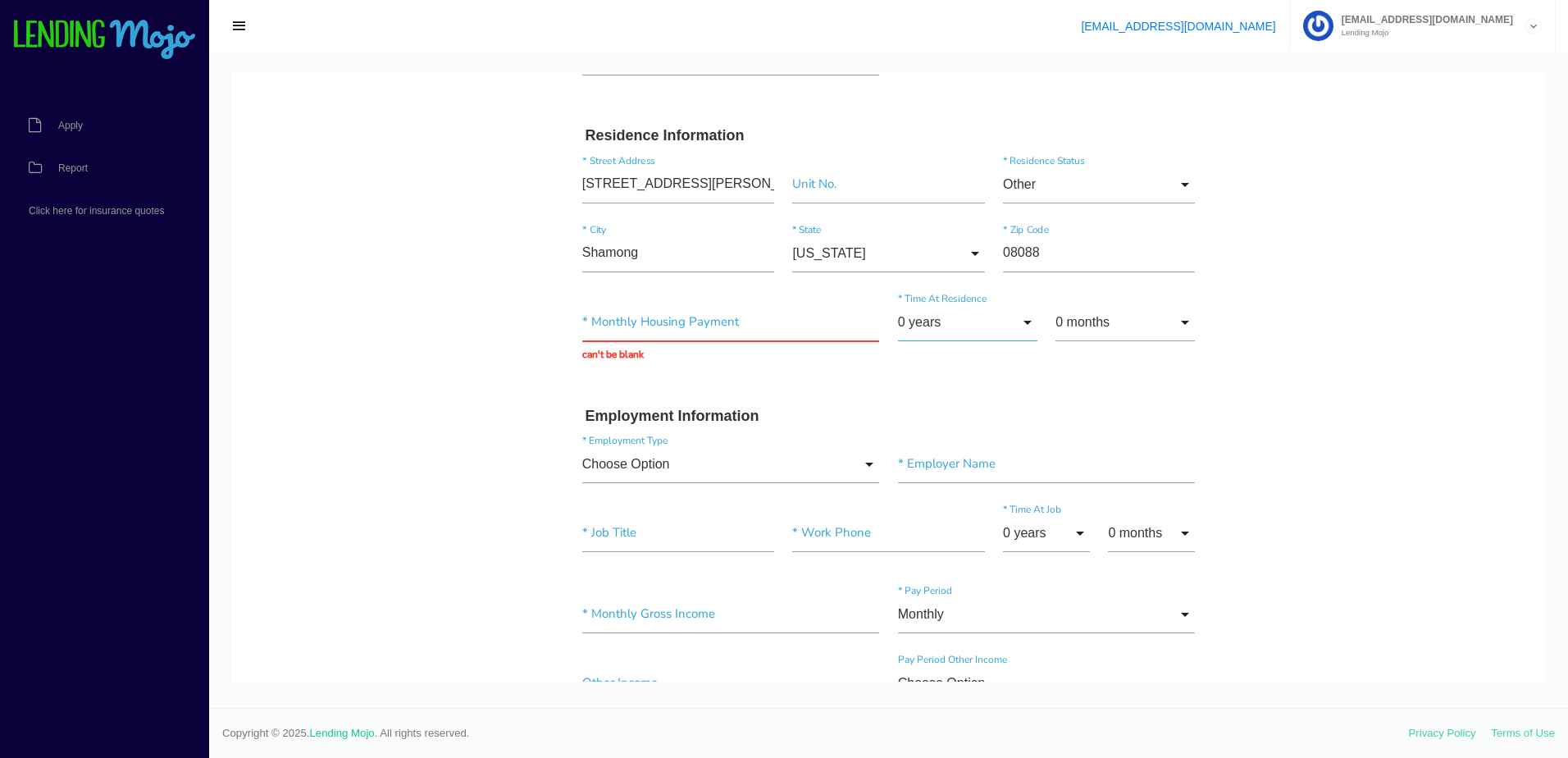
click at [1012, 325] on input "0 years" at bounding box center [968, 323] width 140 height 38
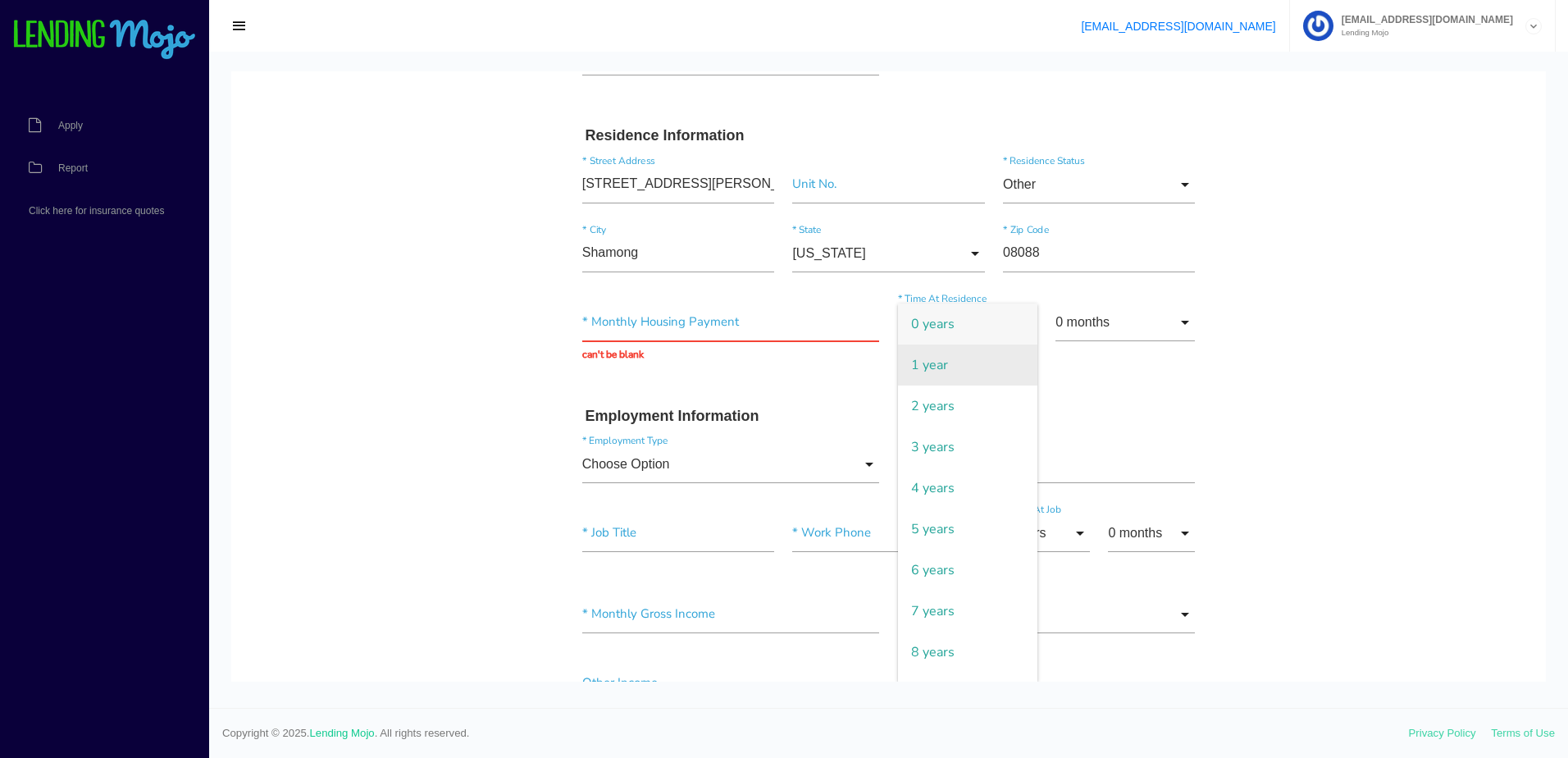
click at [950, 366] on span "1 year" at bounding box center [968, 365] width 140 height 41
type input "1 year"
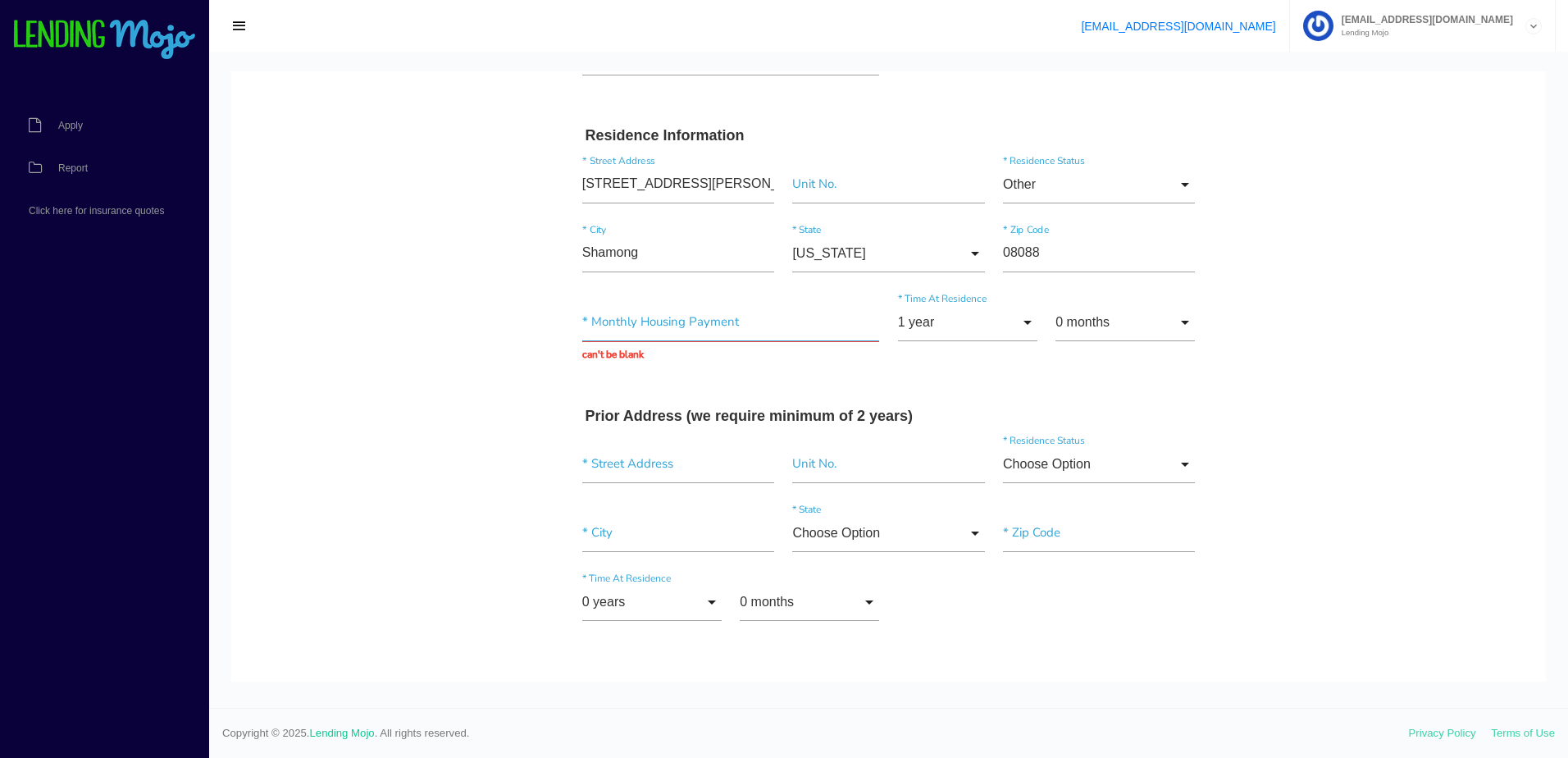
click at [631, 313] on input "text" at bounding box center [731, 323] width 298 height 38
type input "$10.00"
type input "$40.00"
type input "$400.00"
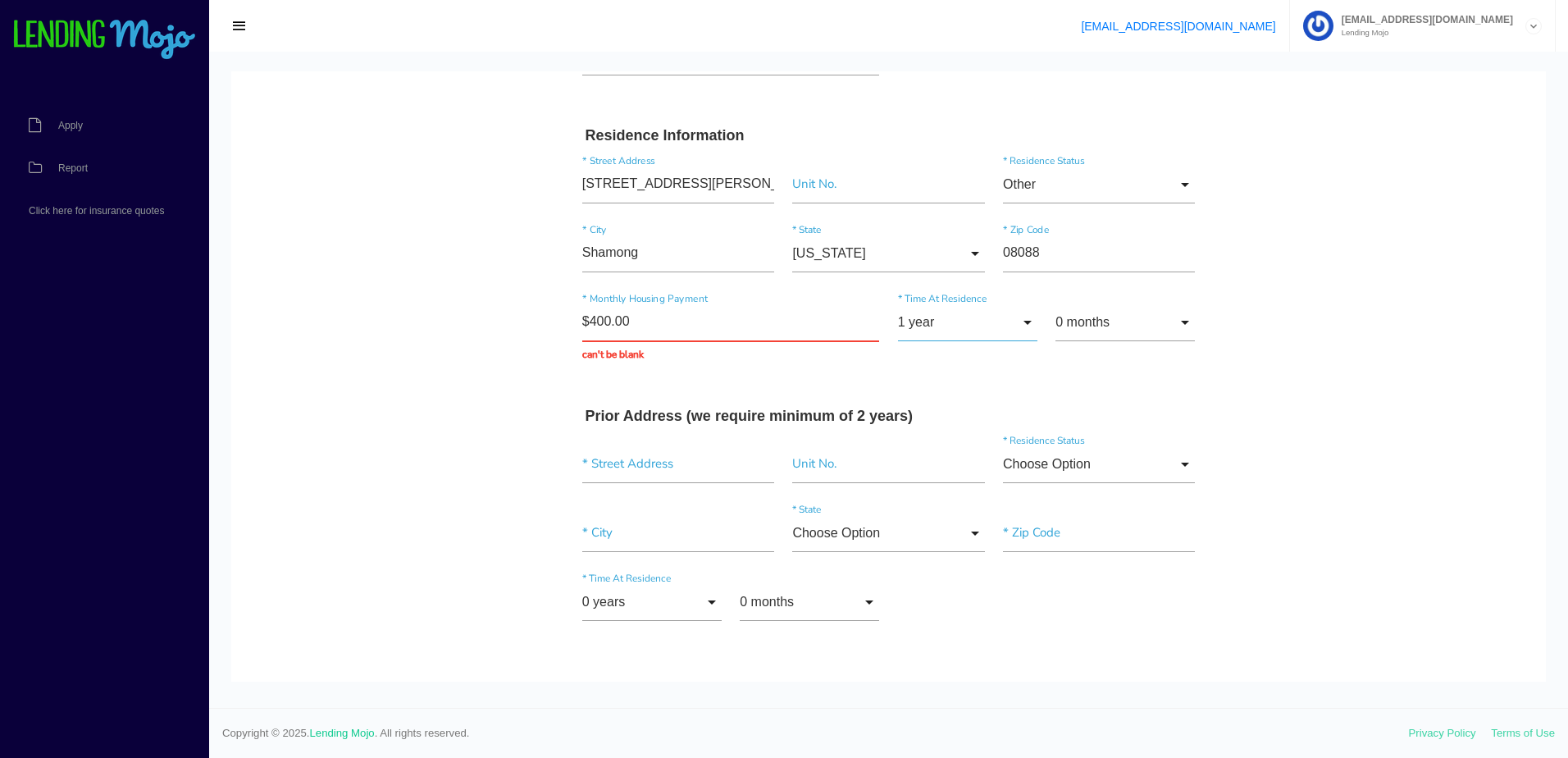
click at [1028, 331] on input "1 year" at bounding box center [968, 323] width 140 height 38
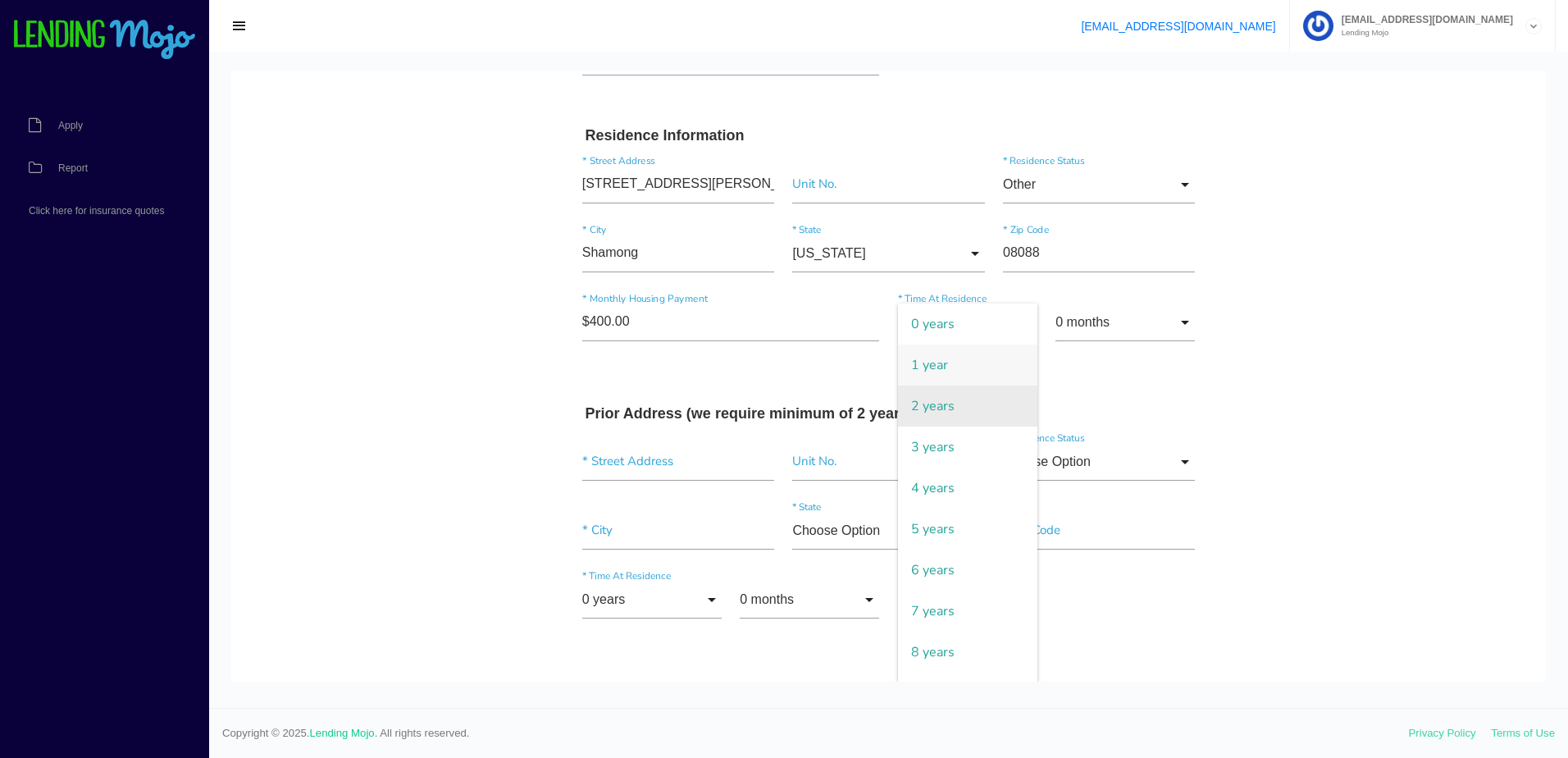
click at [965, 418] on span "2 years" at bounding box center [968, 406] width 140 height 41
type input "2 years"
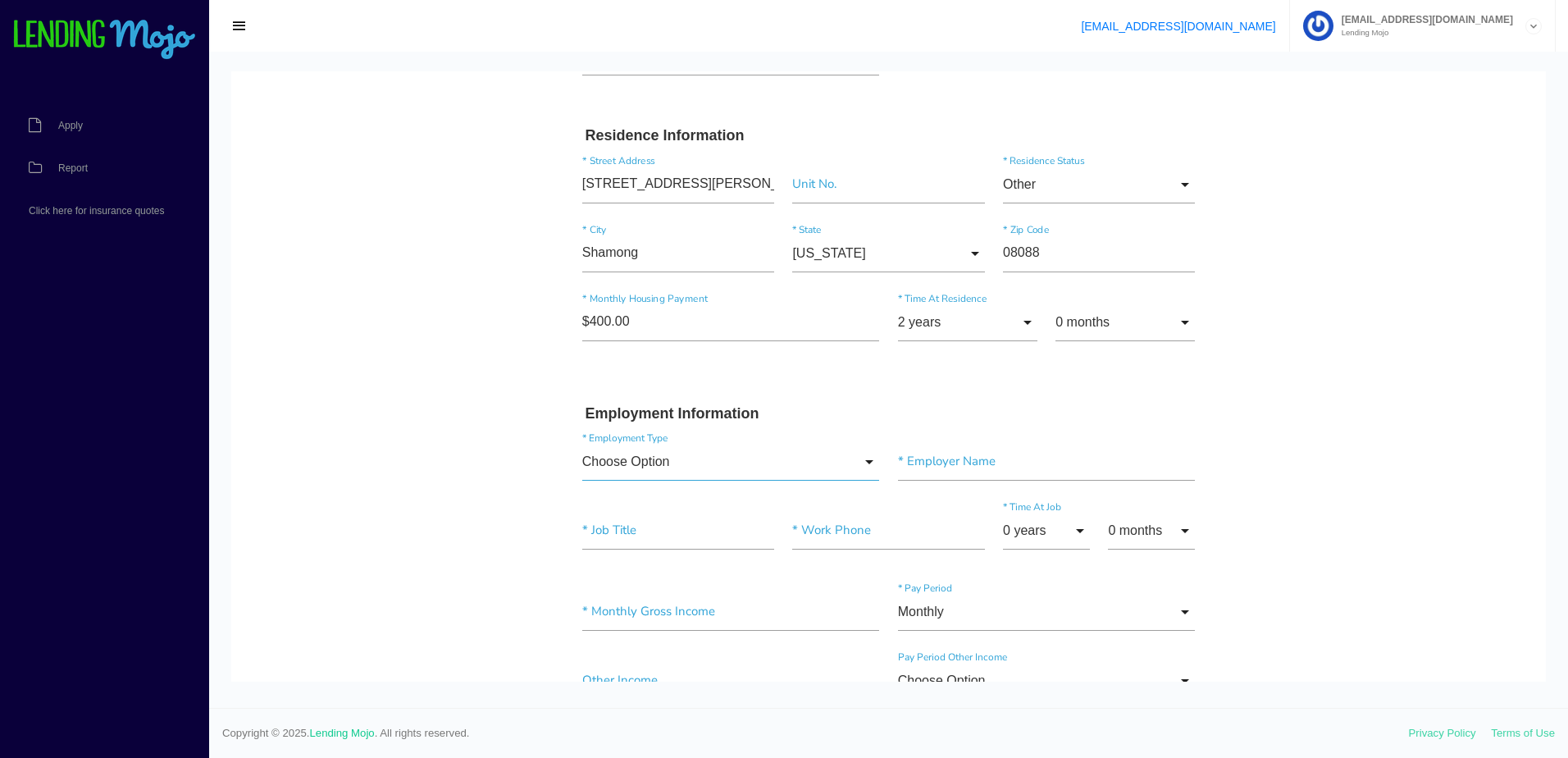
click at [848, 458] on input "Choose Option" at bounding box center [731, 462] width 298 height 38
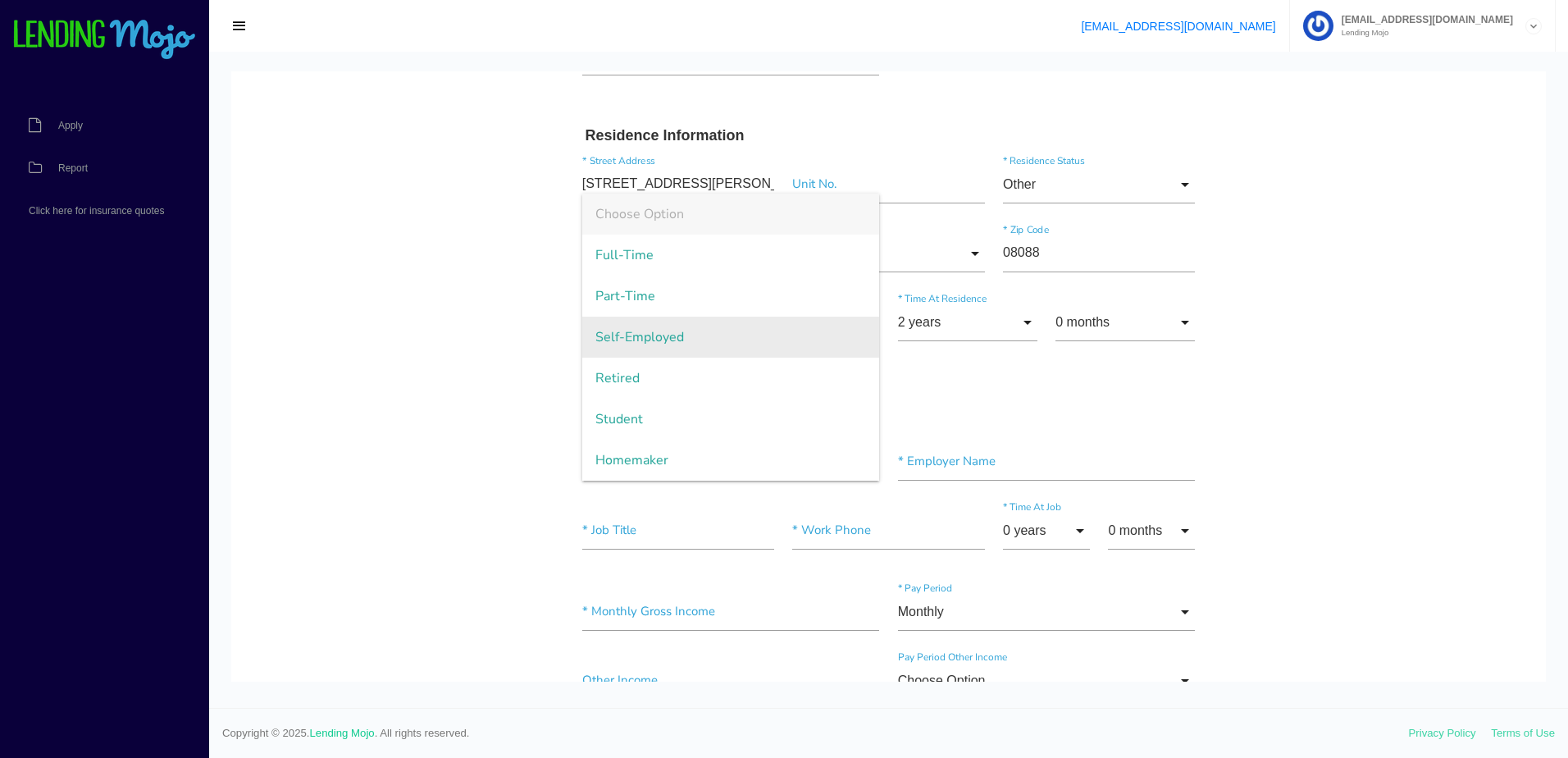
click at [796, 346] on span "Self-Employed" at bounding box center [731, 338] width 298 height 41
type input "Self-Employed"
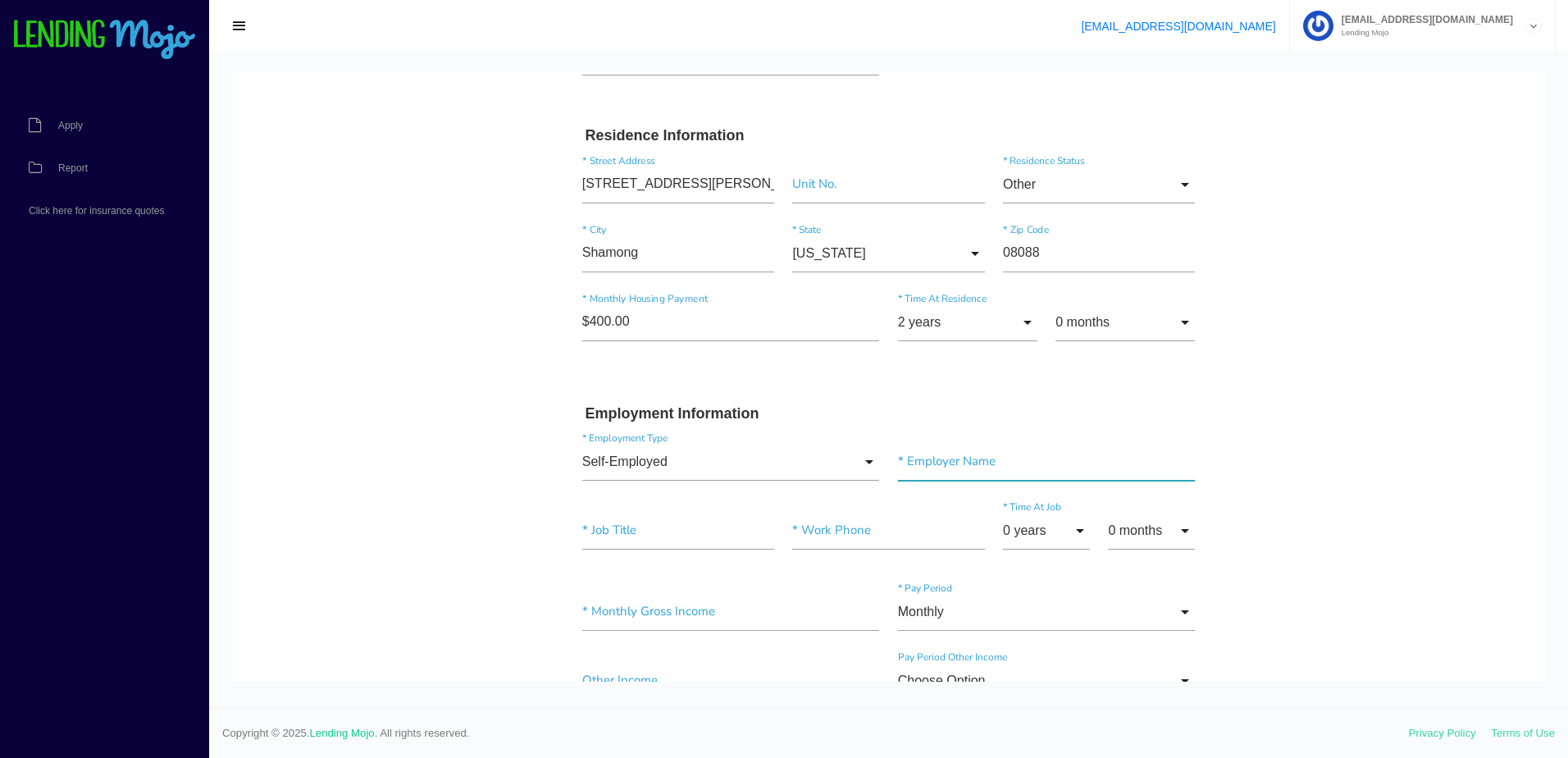
click at [1040, 461] on input"] "text" at bounding box center [1047, 462] width 298 height 38
type input"] "t"
type input"] "Trillium Haven Doula Care"
click at [700, 533] on input"] "text" at bounding box center [678, 531] width 192 height 38
type input"] "Doula"
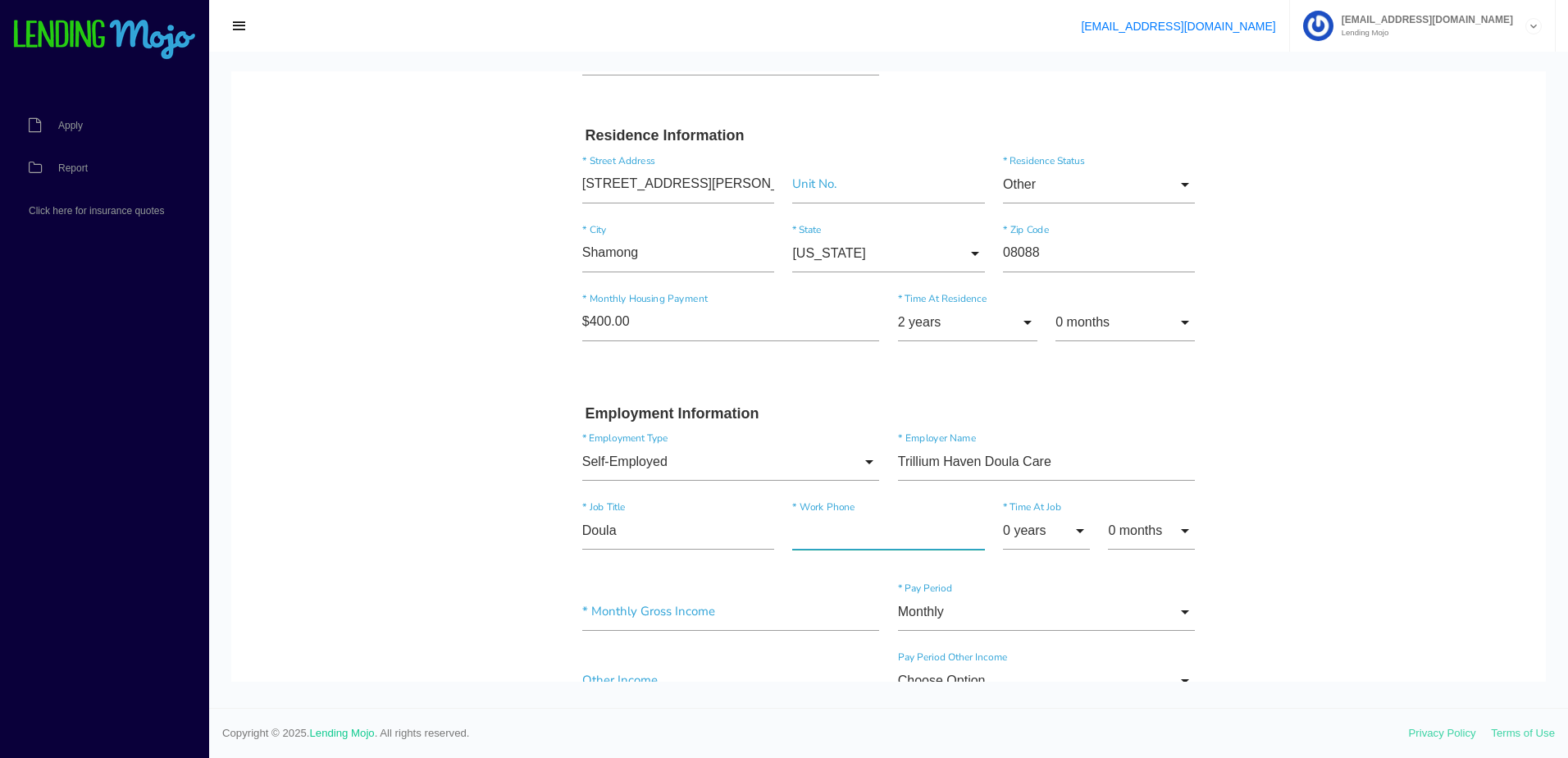
click at [892, 544] on input"] "text" at bounding box center [888, 531] width 192 height 38
type input"] "(984) 542-9599"
click at [1417, 575] on body "Quick, Secure Financing Personalized to You. Chessa * First Name Ziley Middle N…" at bounding box center [888, 656] width 1314 height 2155
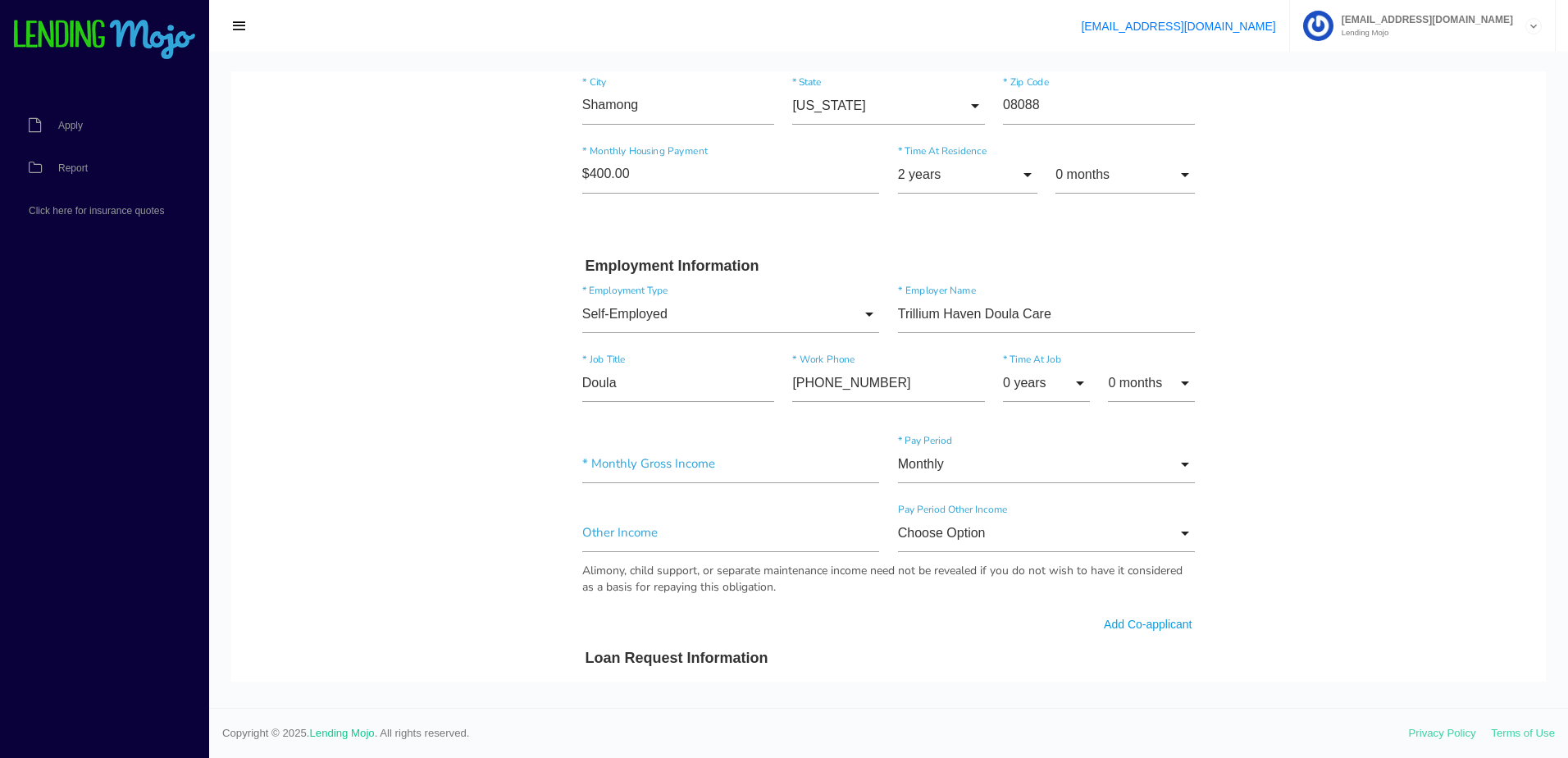
scroll to position [656, 0]
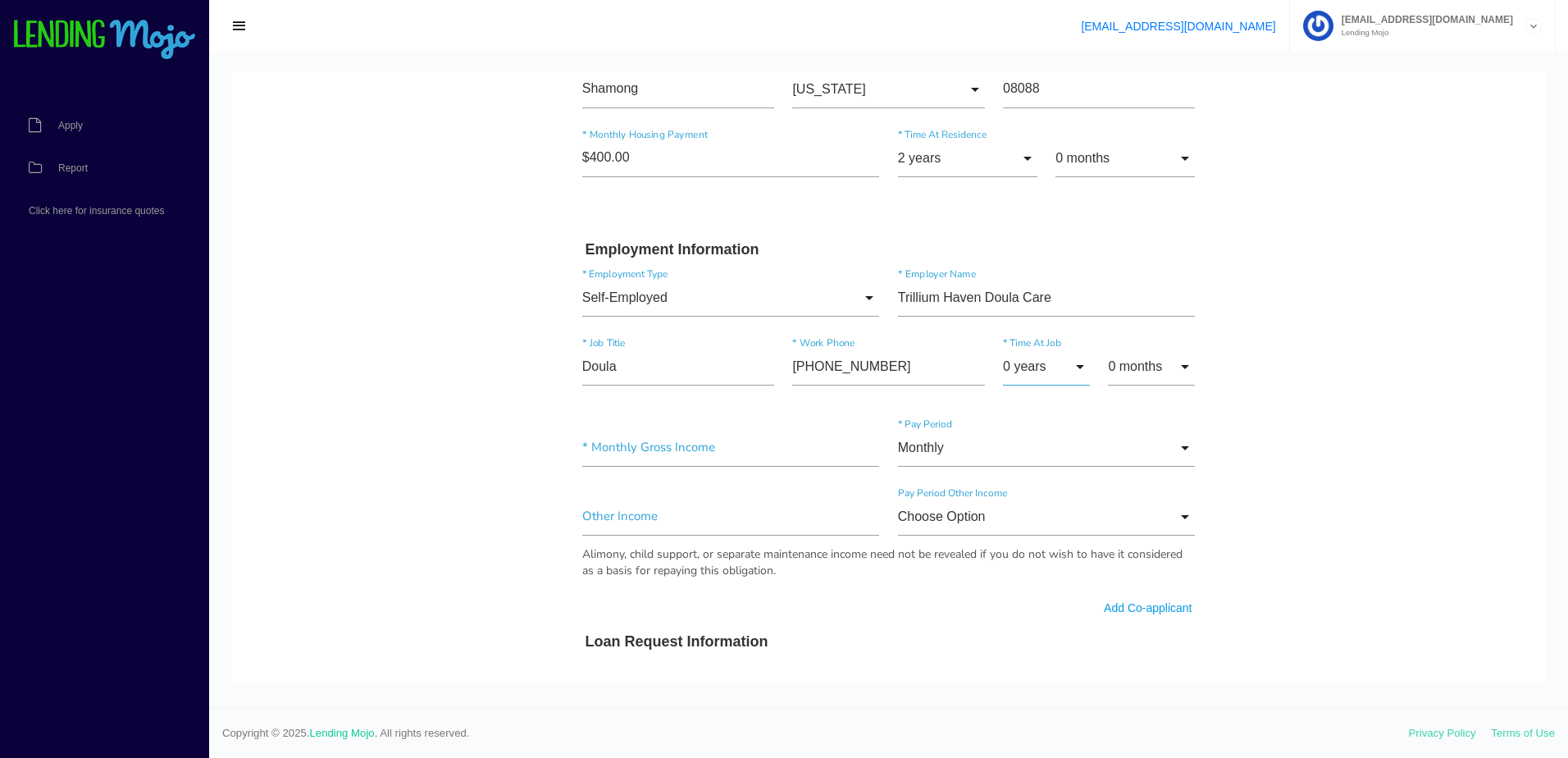
click at [1066, 376] on input "0 years" at bounding box center [1046, 367] width 87 height 38
click at [1044, 412] on span "1 year" at bounding box center [1046, 410] width 87 height 41
type input "1 year"
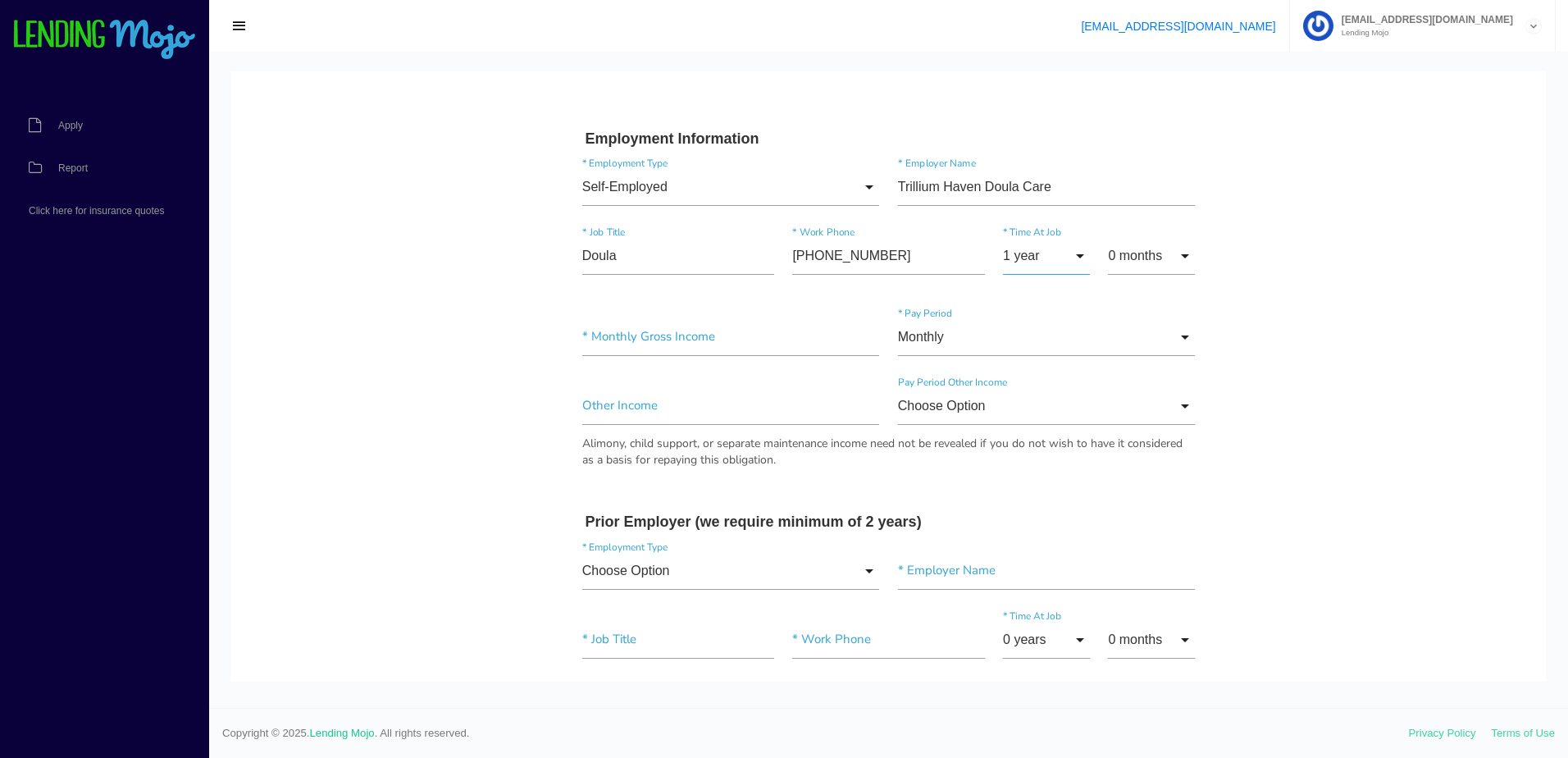
scroll to position [738, 0]
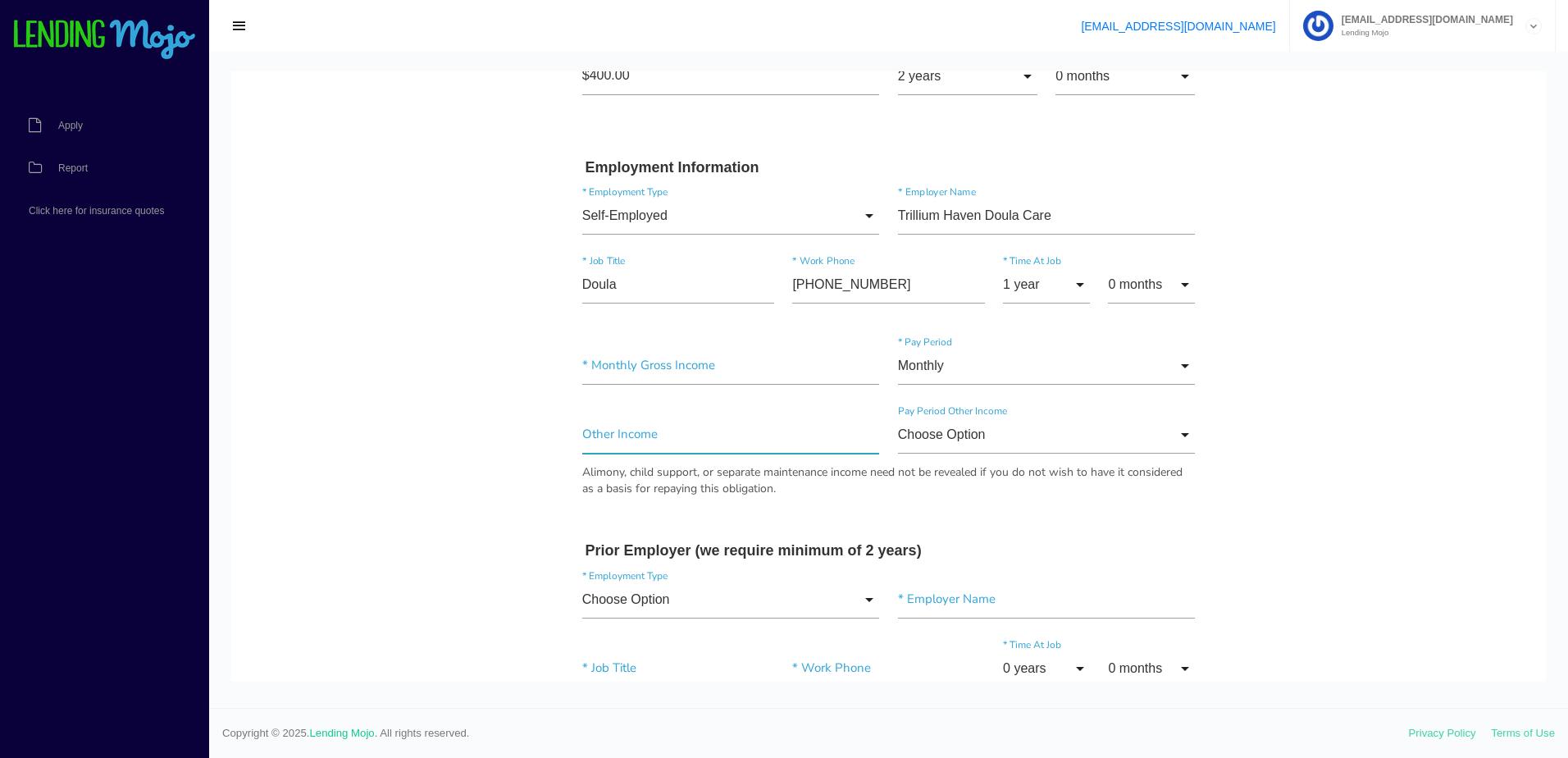
click at [757, 437] on input"] "text" at bounding box center [731, 435] width 298 height 38
type input"] "$2,000.00"
click at [1171, 441] on input "Choose Option" at bounding box center [1047, 435] width 298 height 38
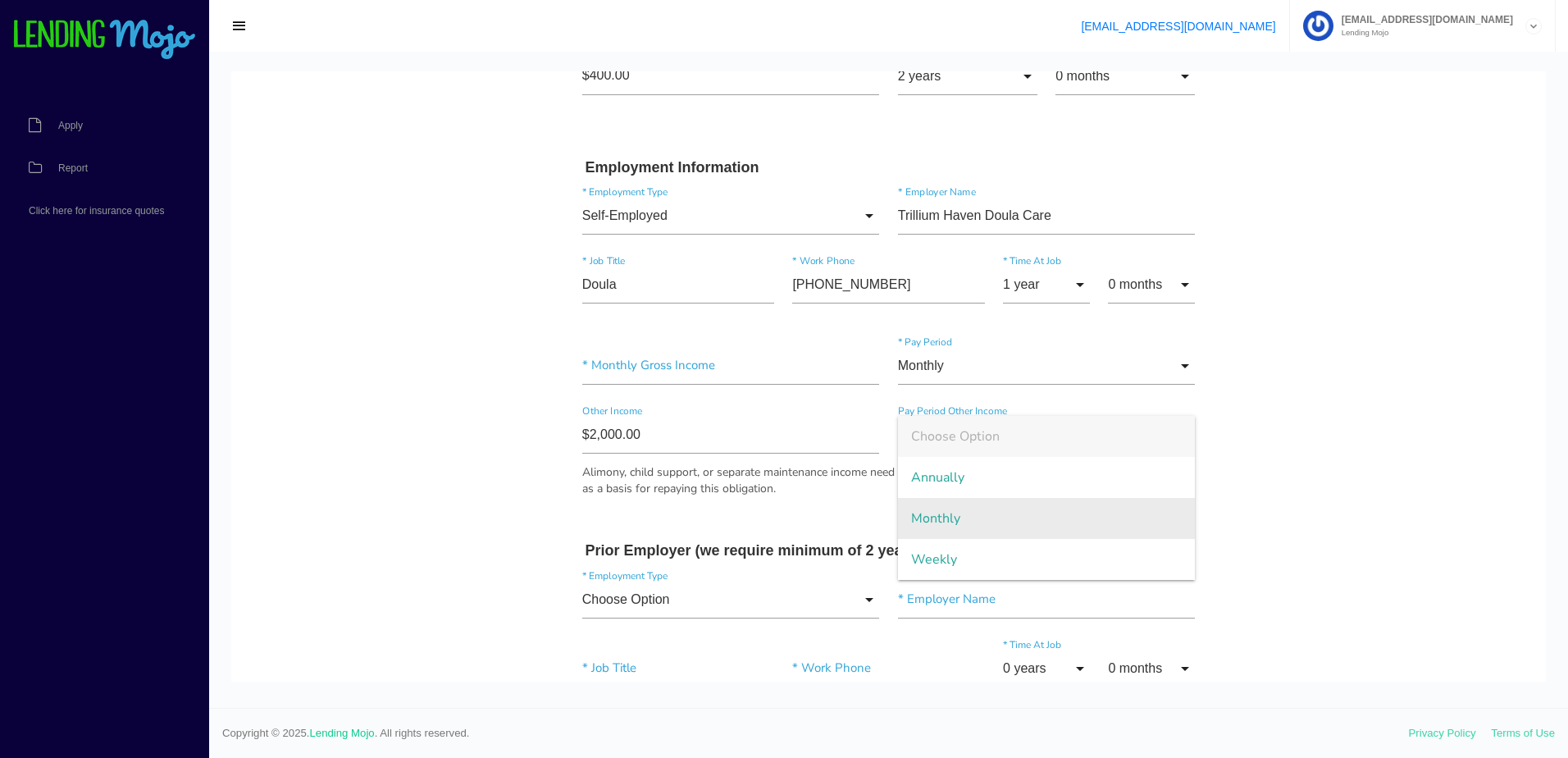
click at [1059, 510] on span "Monthly" at bounding box center [1047, 519] width 298 height 41
type input "Monthly"
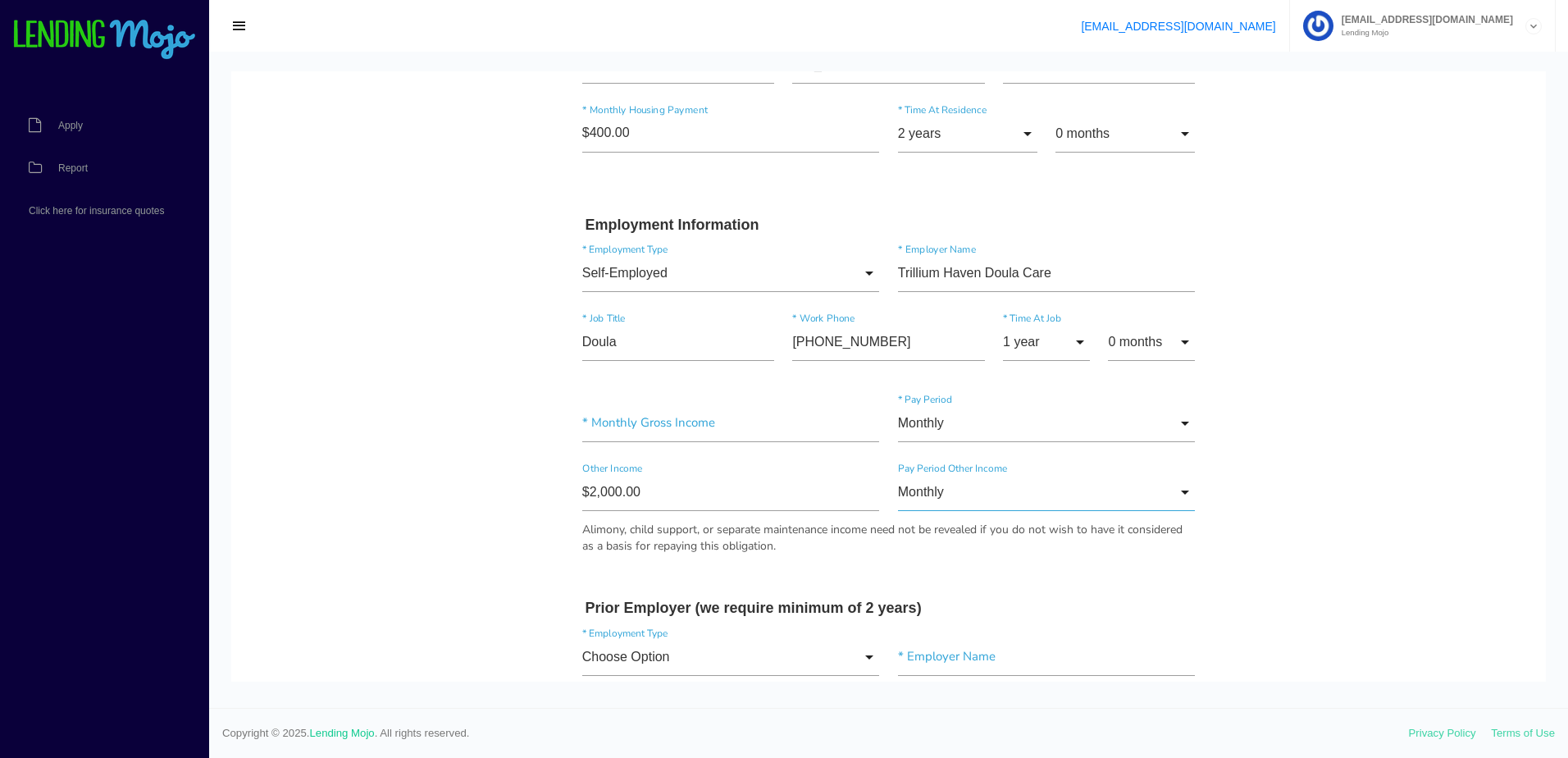
scroll to position [574, 0]
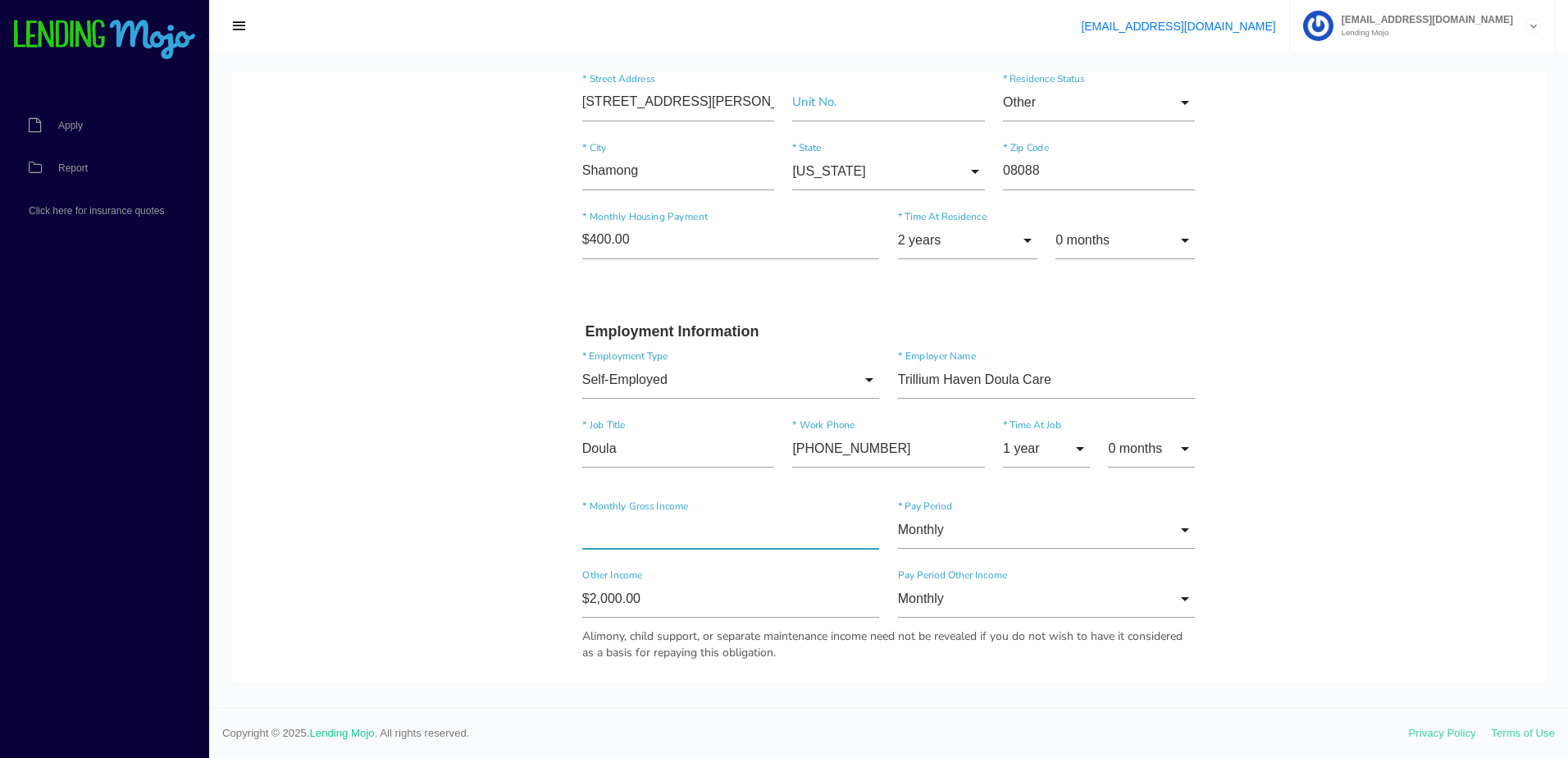
click at [654, 540] on input"] "text" at bounding box center [731, 530] width 298 height 38
type input"] "$4,000.00"
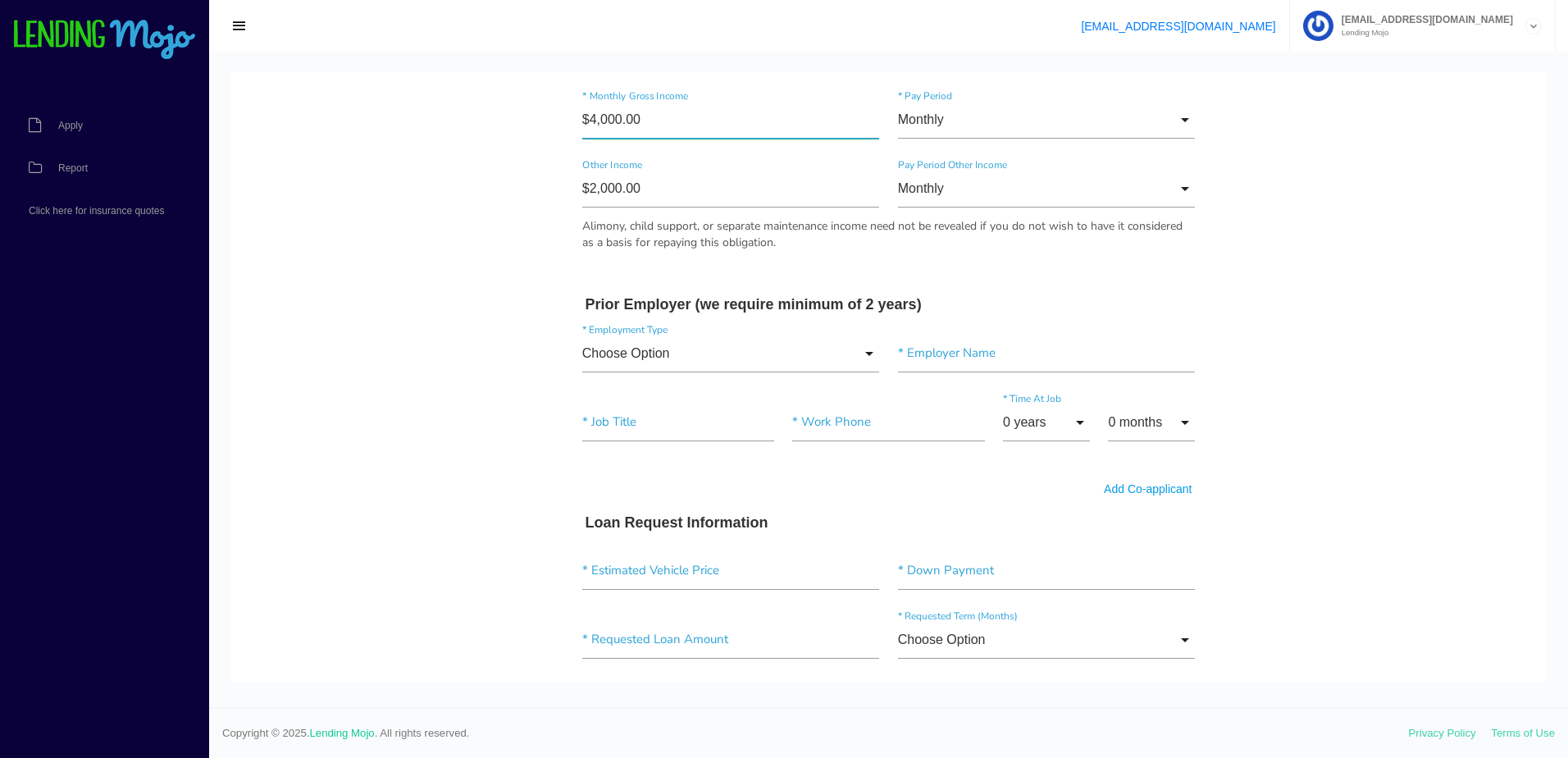
scroll to position [1067, 0]
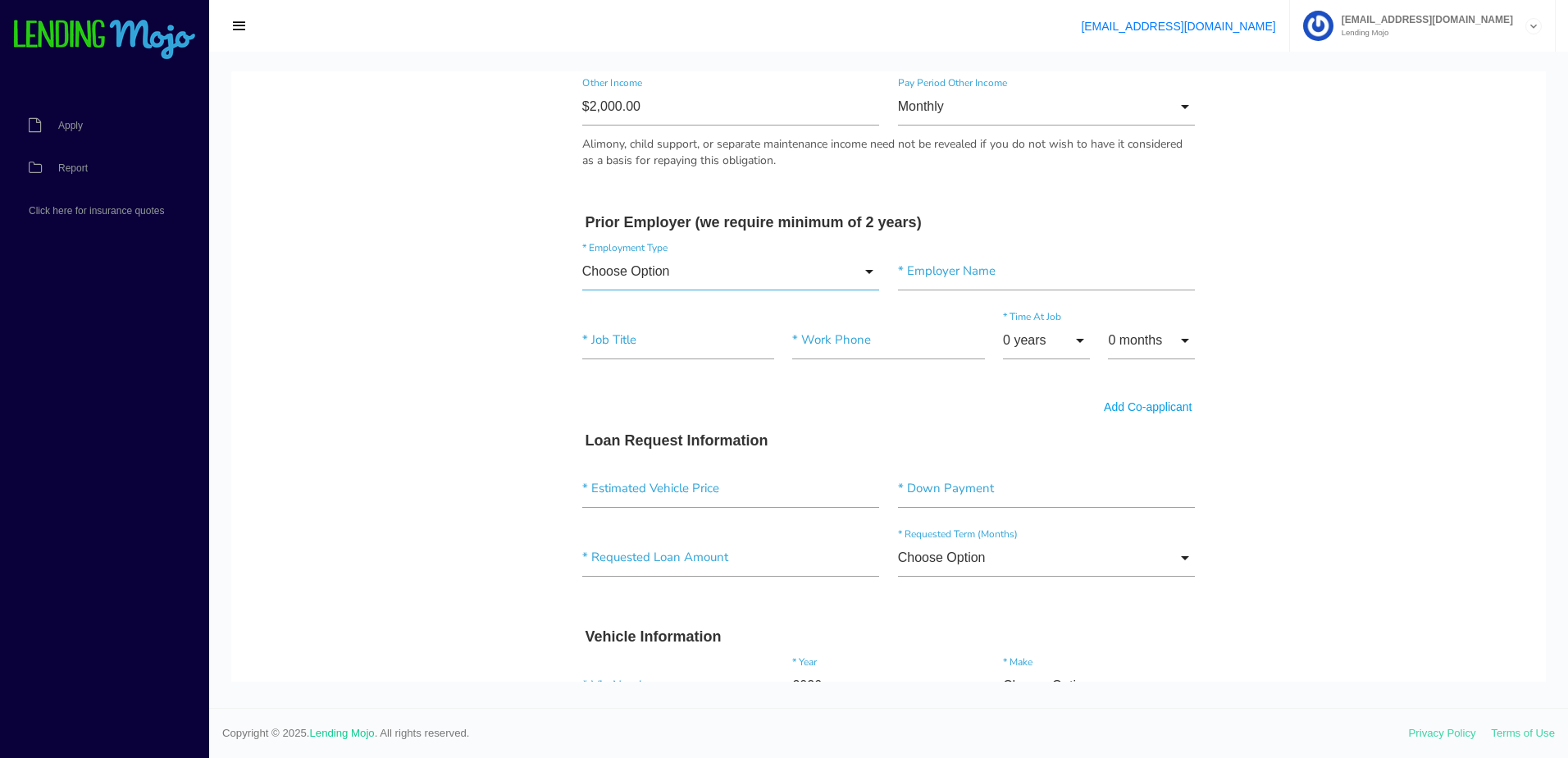
click at [857, 275] on input "Choose Option" at bounding box center [731, 271] width 298 height 38
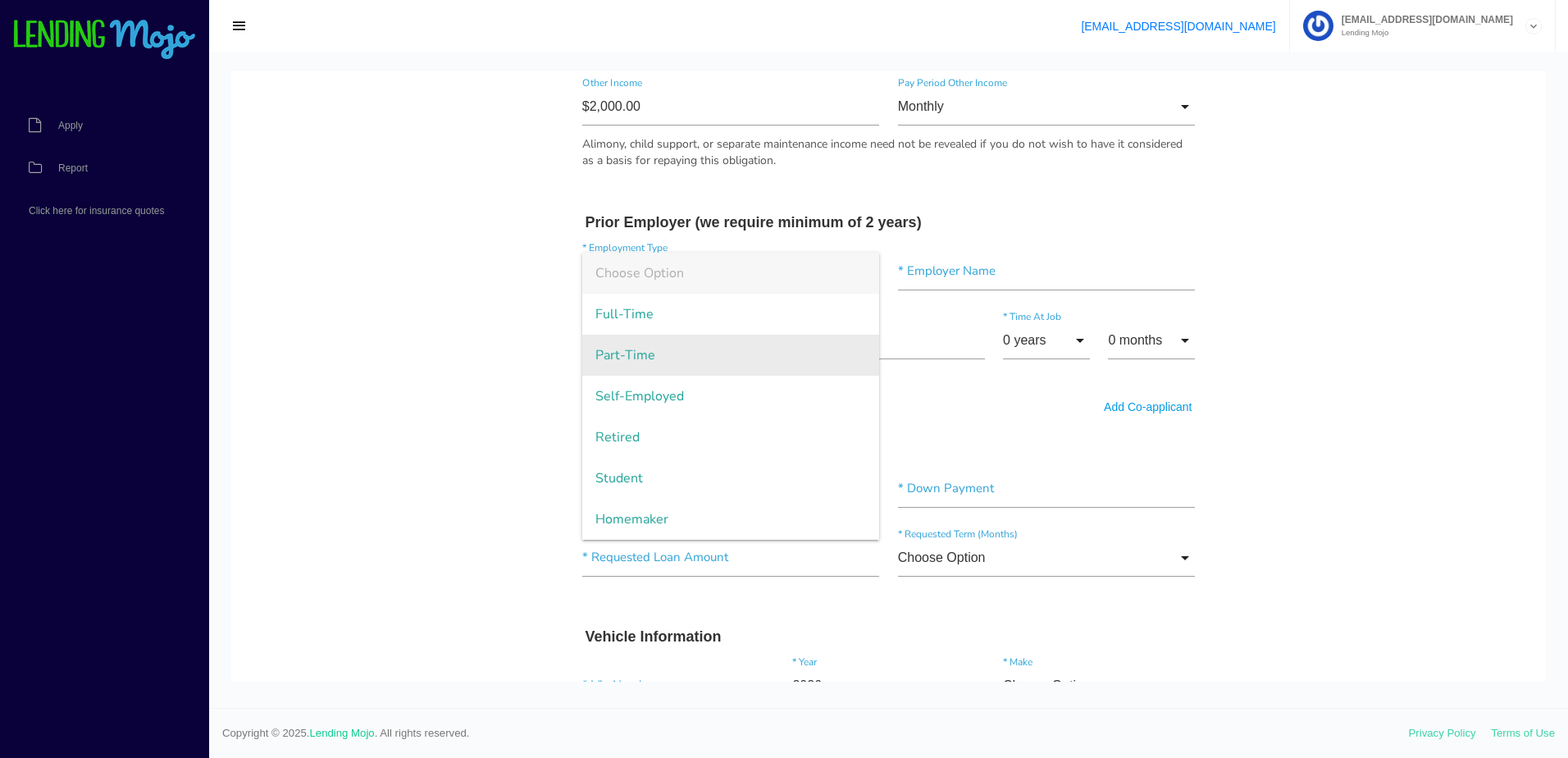
click at [778, 336] on span "Part-Time" at bounding box center [731, 355] width 298 height 41
type input "Part-Time"
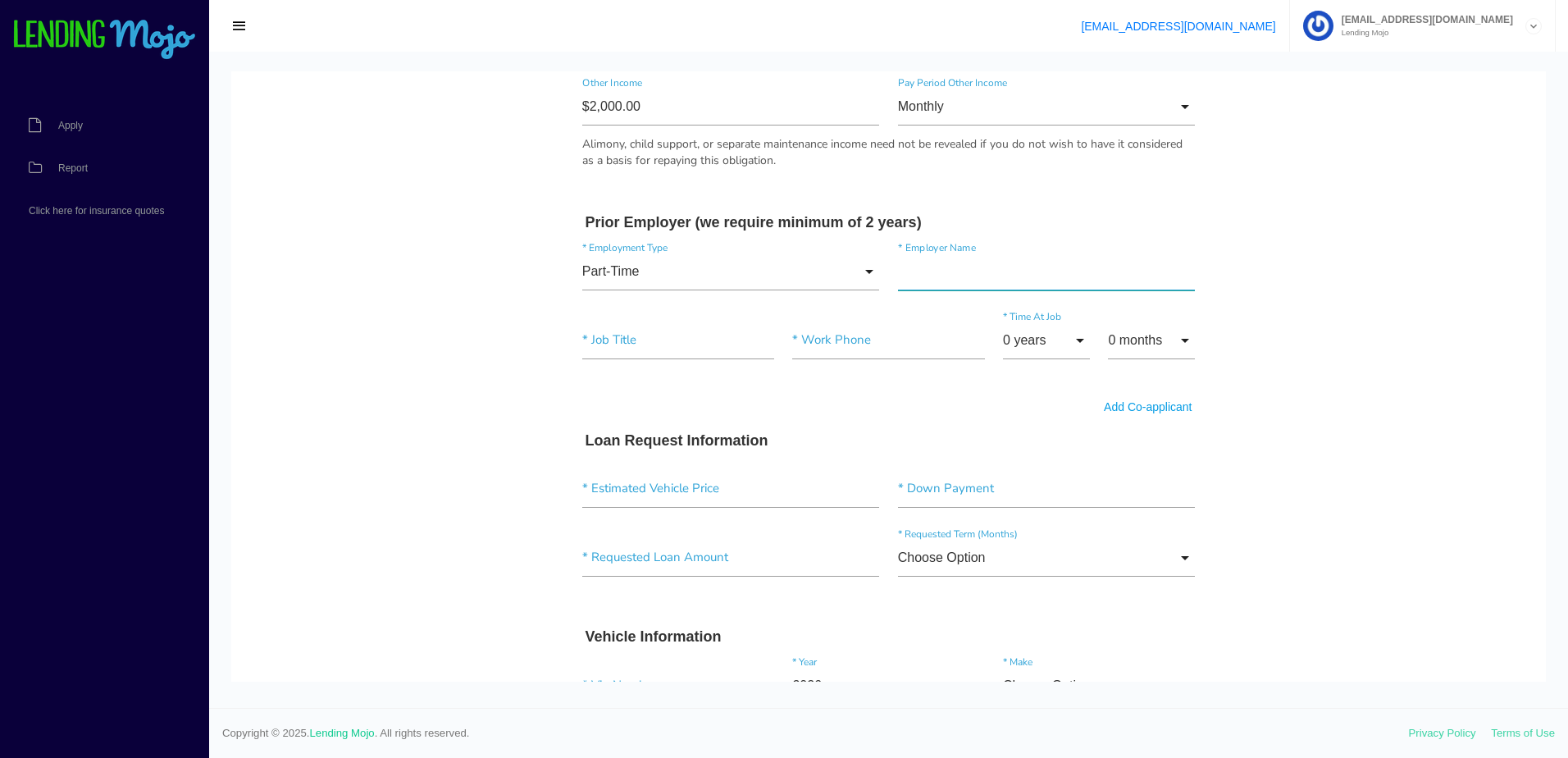
click at [1016, 261] on input"] "text" at bounding box center [1047, 271] width 298 height 38
type input"] "Ember and Ash"
click at [645, 347] on input"] "text" at bounding box center [678, 341] width 192 height 38
type input"] "bartender"
click at [849, 341] on input"] "text" at bounding box center [888, 341] width 192 height 38
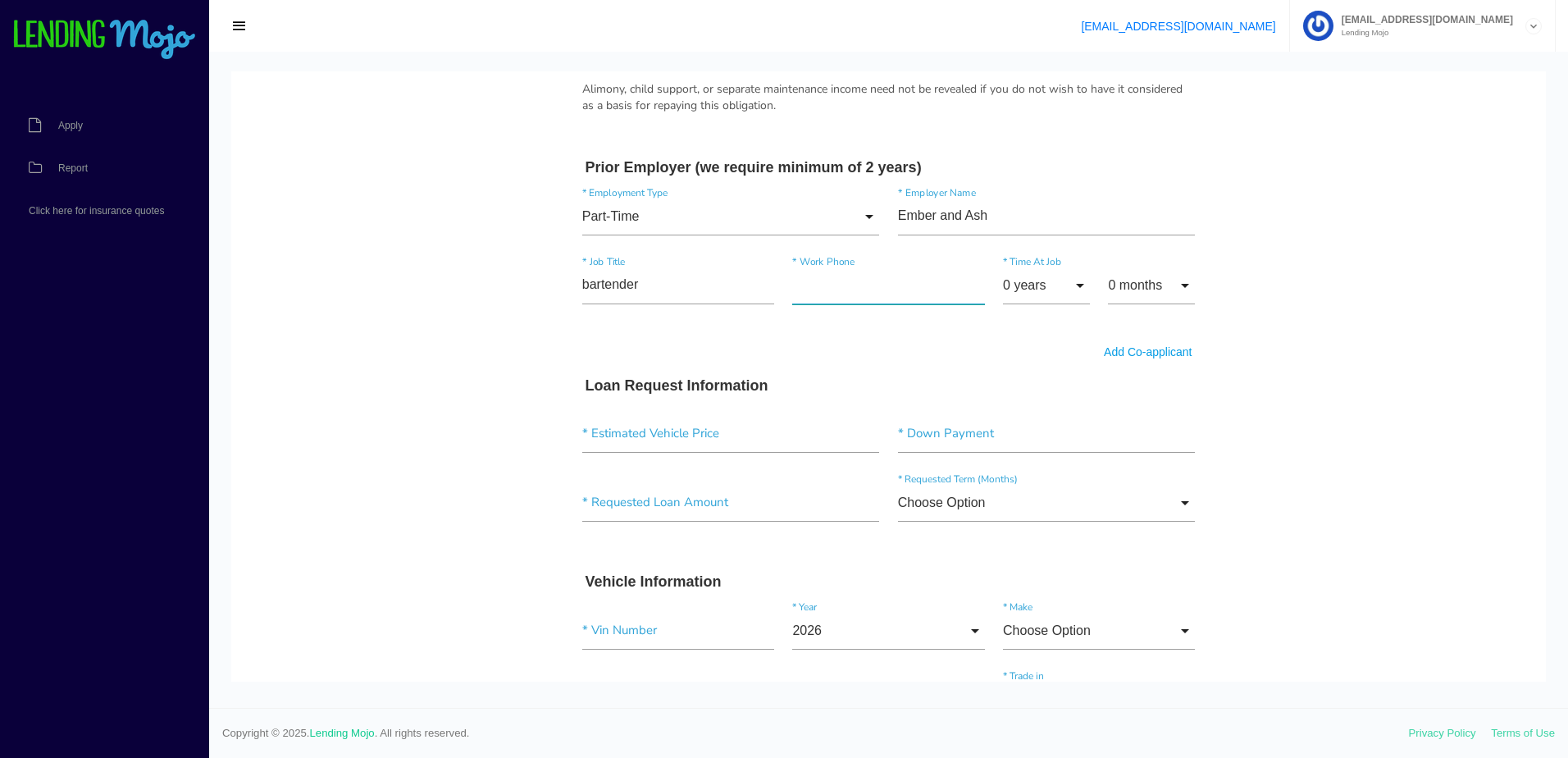
scroll to position [1149, 0]
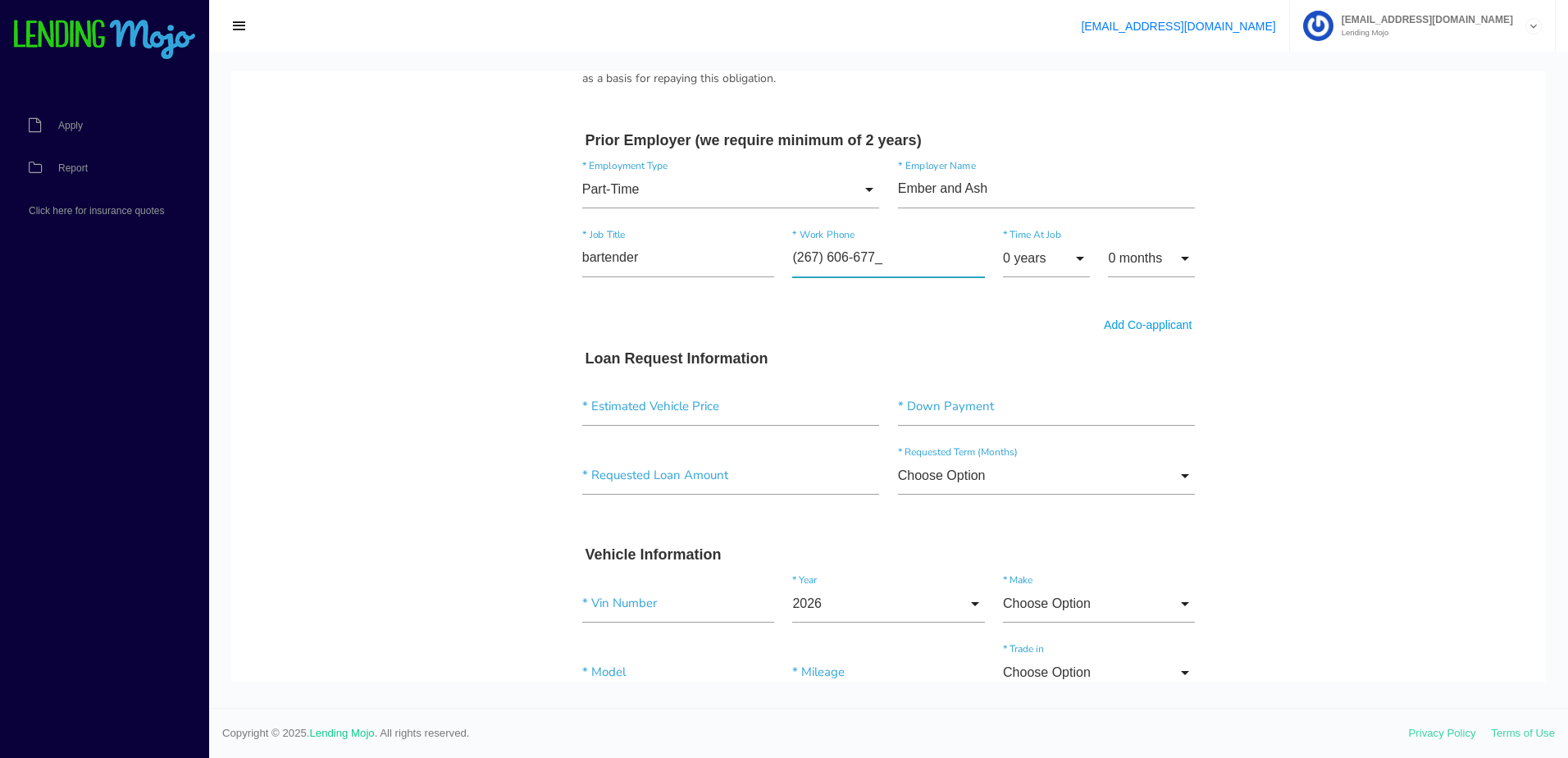
type input"] "(267) 606-6775"
click at [1079, 254] on input "0 years" at bounding box center [1046, 258] width 87 height 38
click at [1048, 264] on span "0 years" at bounding box center [1046, 260] width 87 height 41
click at [1179, 257] on input "0 months" at bounding box center [1150, 258] width 87 height 38
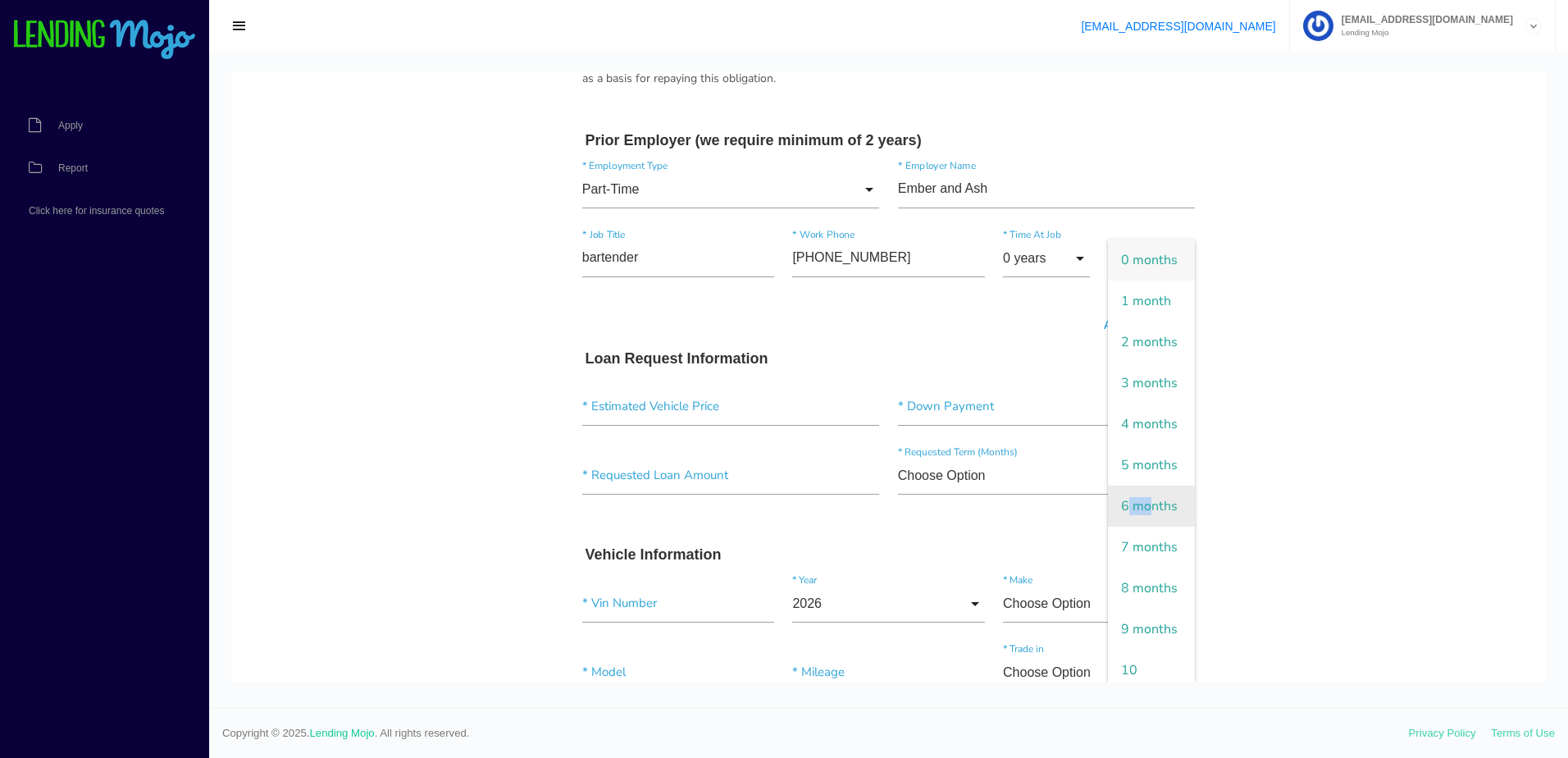
drag, startPoint x: 1145, startPoint y: 617, endPoint x: 1129, endPoint y: 629, distance: 20.0
click at [1129, 526] on span "6 months" at bounding box center [1150, 506] width 87 height 41
type input "6 months"
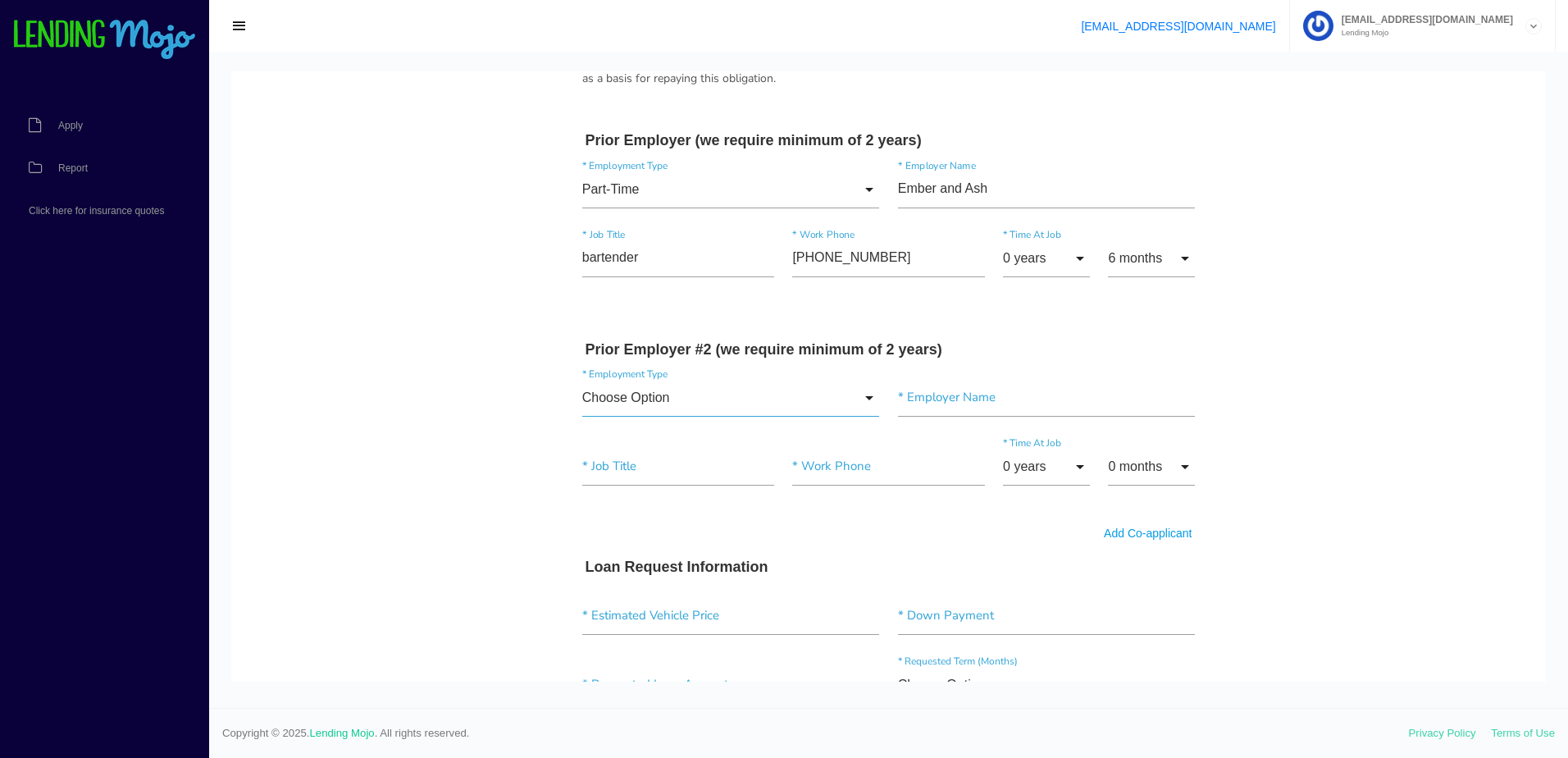
click at [820, 386] on input "Choose Option" at bounding box center [731, 398] width 298 height 38
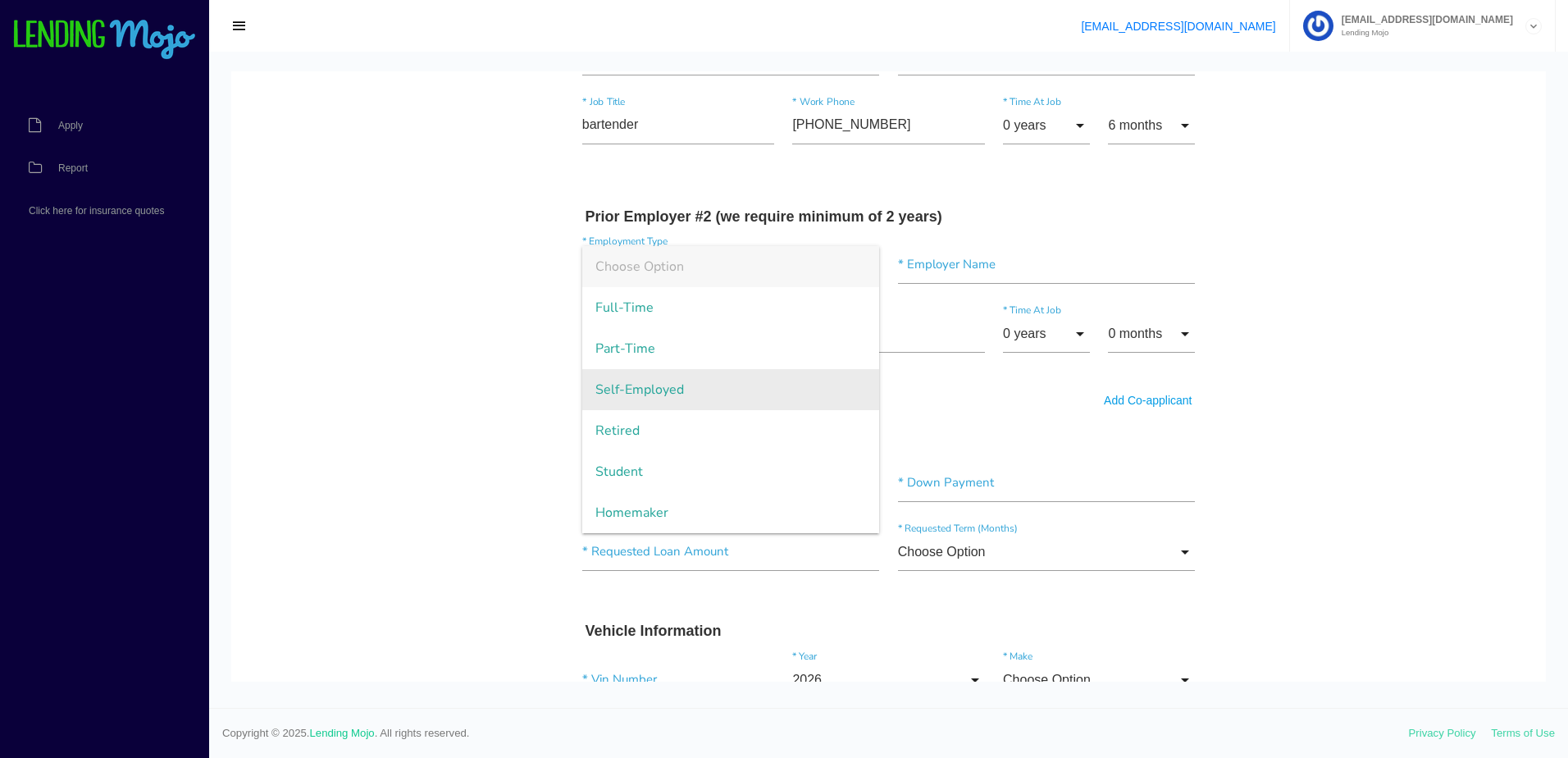
scroll to position [1312, 0]
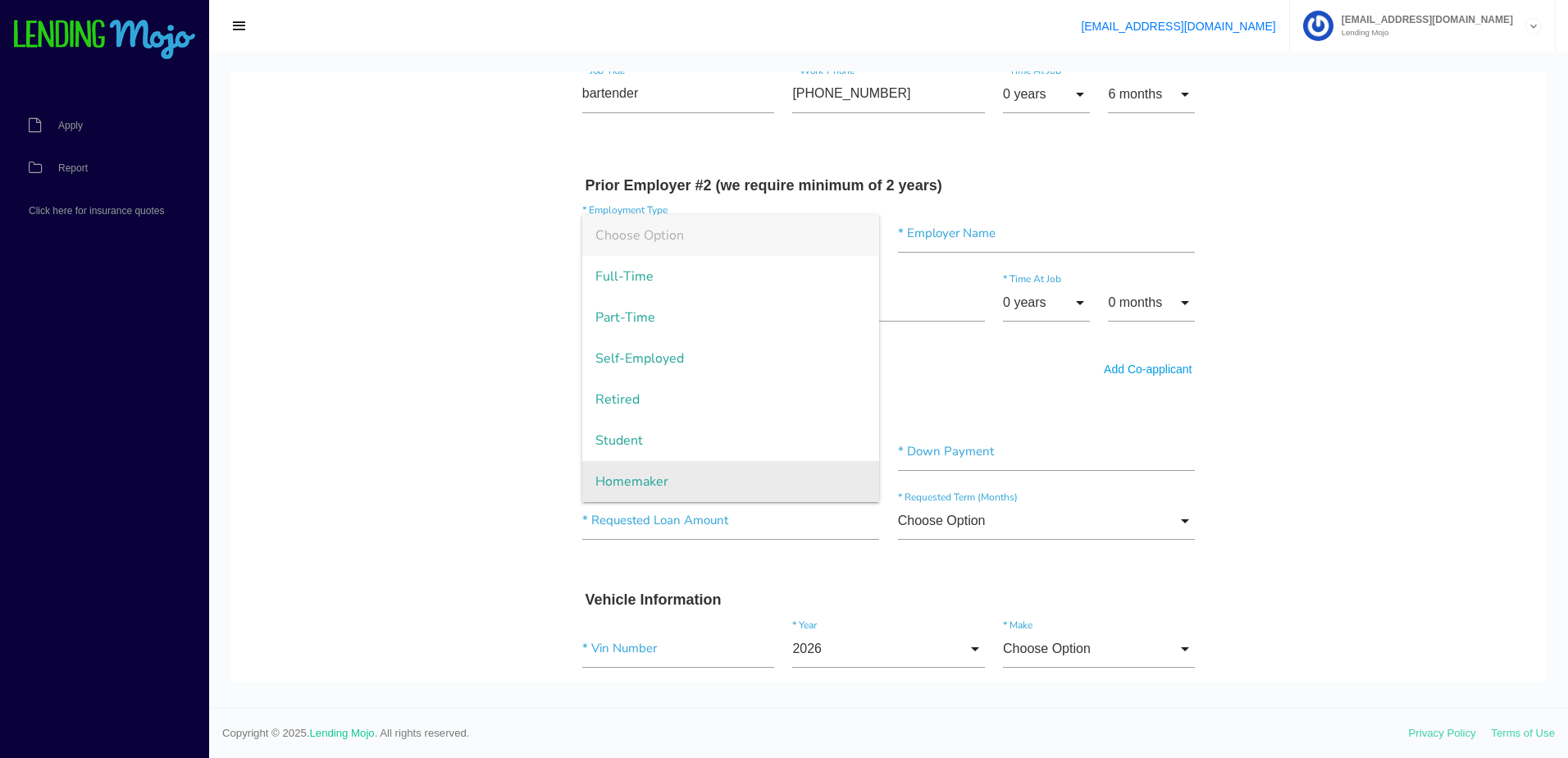
click at [719, 476] on span "Homemaker" at bounding box center [731, 482] width 298 height 41
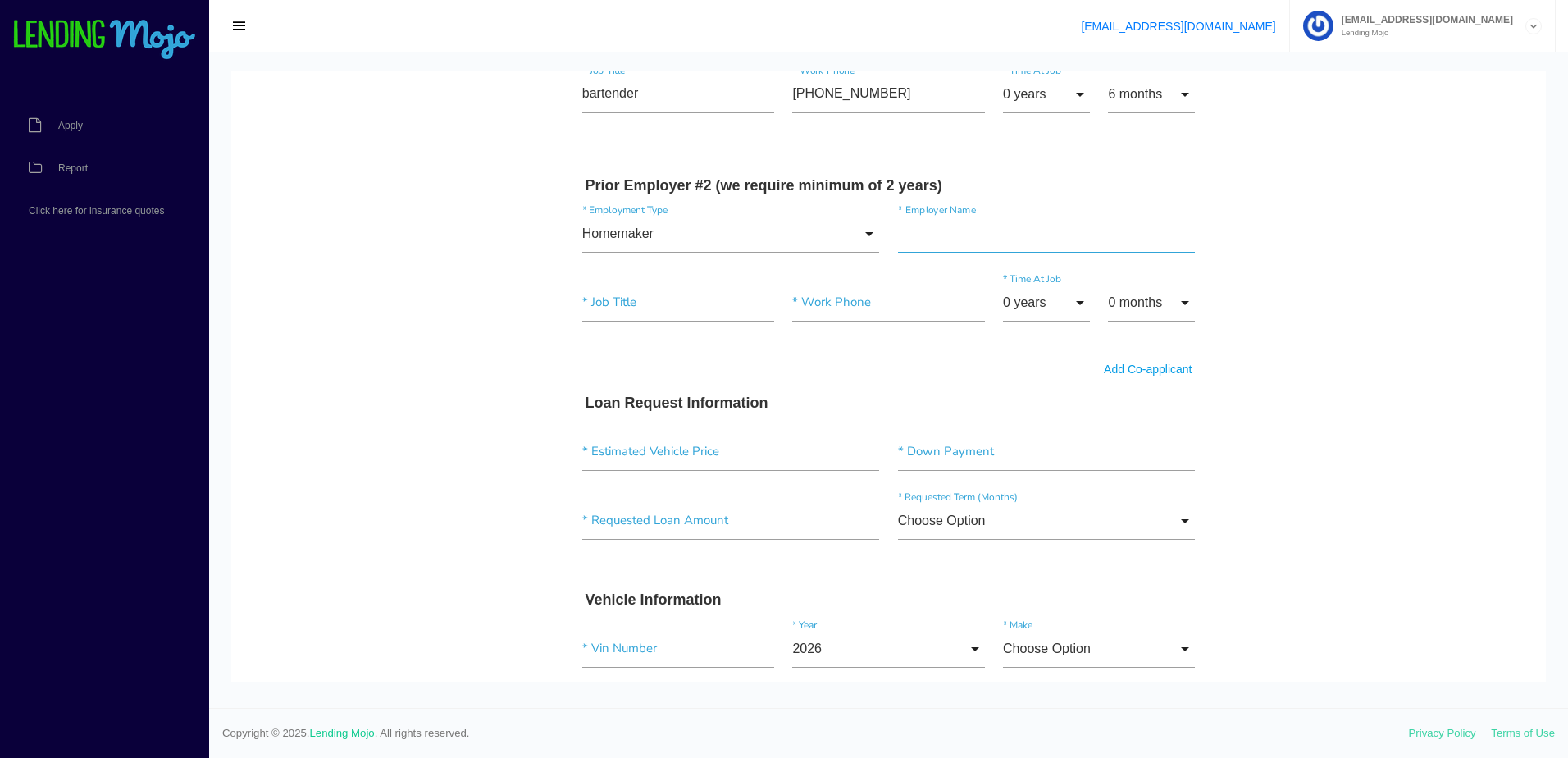
click at [1023, 242] on input"] "text" at bounding box center [1047, 234] width 298 height 38
click at [610, 300] on input"] "text" at bounding box center [678, 303] width 192 height 38
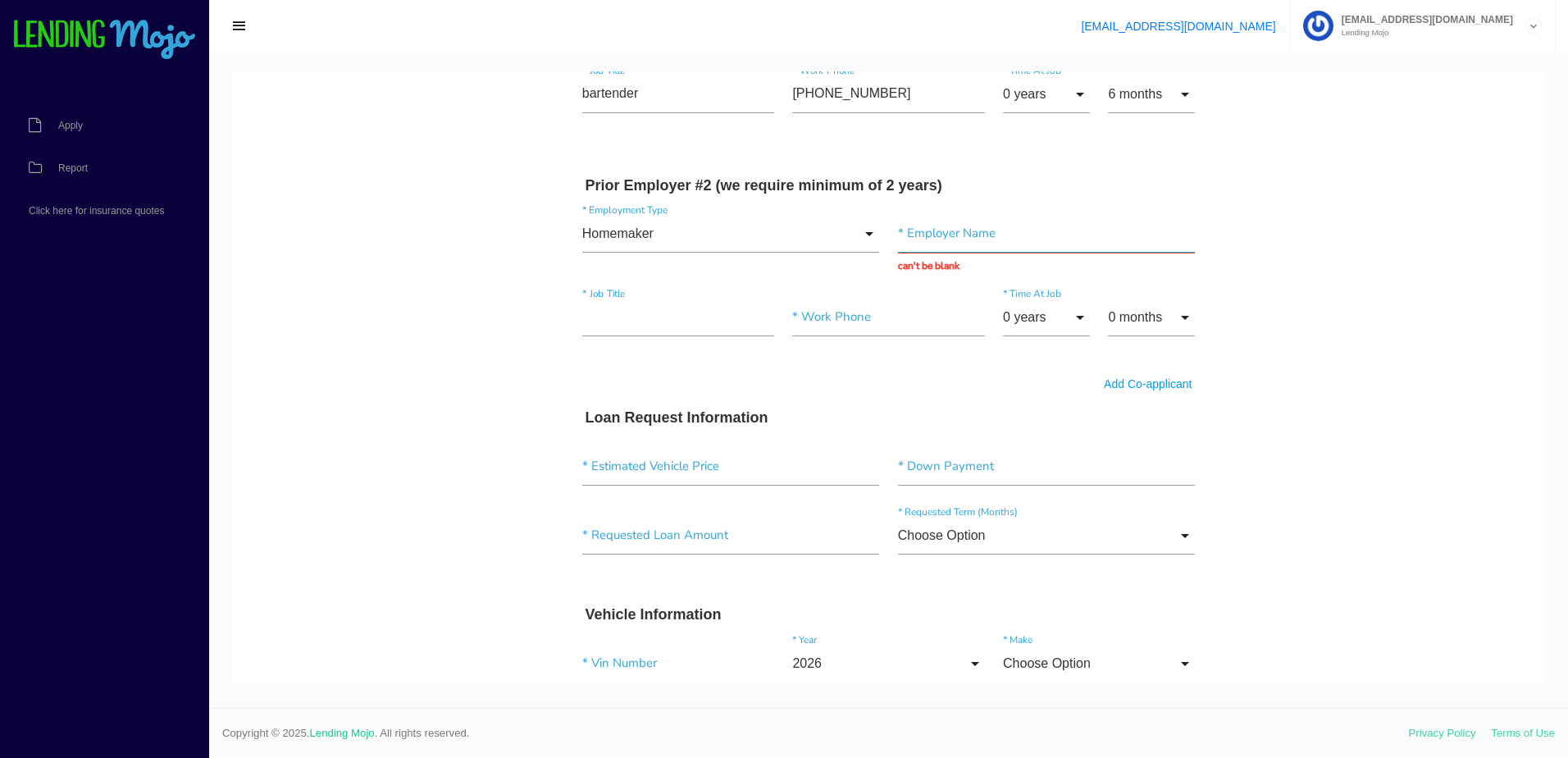
click at [977, 226] on input "text" at bounding box center [1047, 234] width 298 height 38
click at [870, 229] on input "Homemaker" at bounding box center [731, 234] width 298 height 38
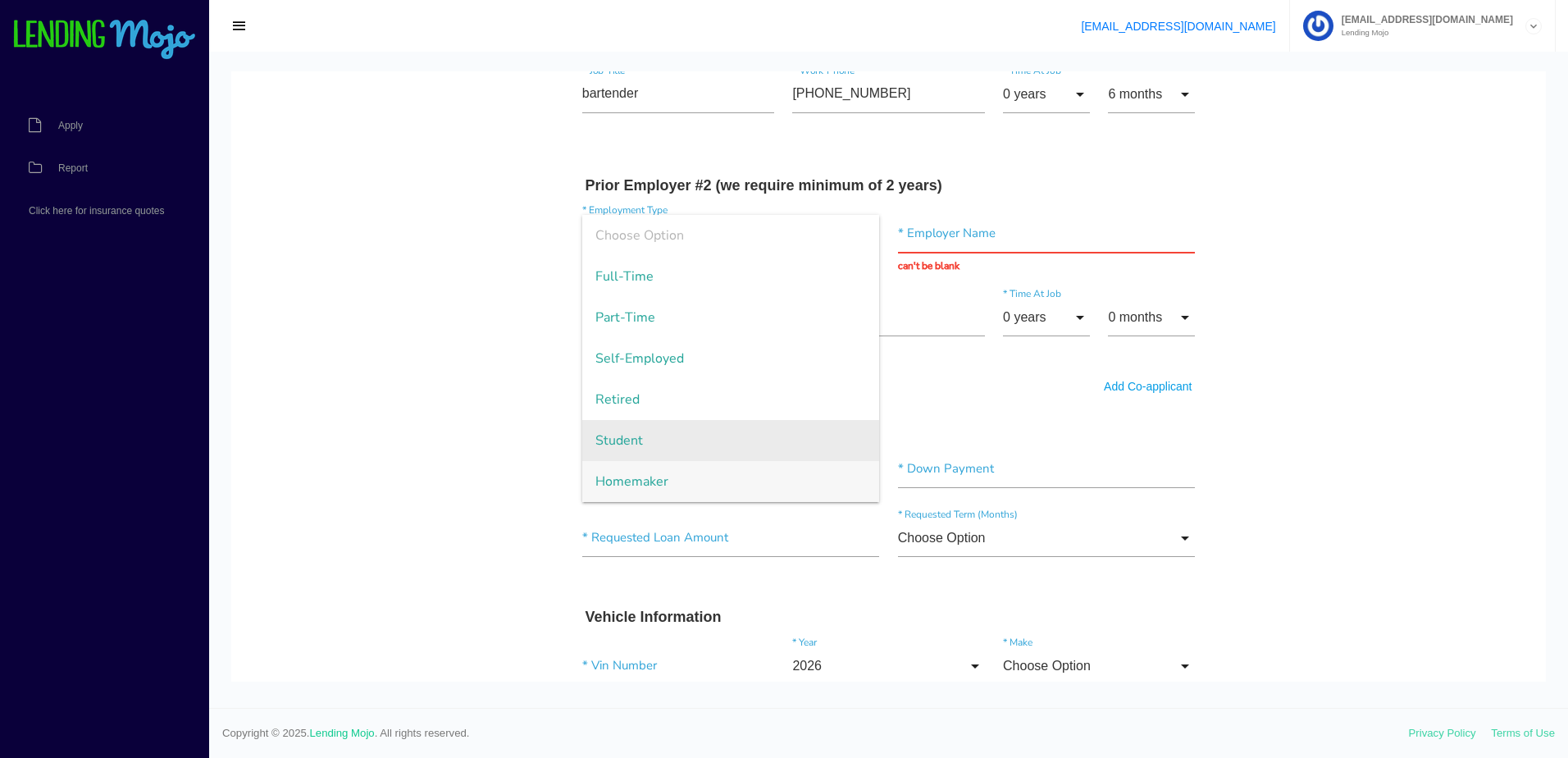
click at [786, 434] on span "Student" at bounding box center [731, 441] width 298 height 41
type input "Student"
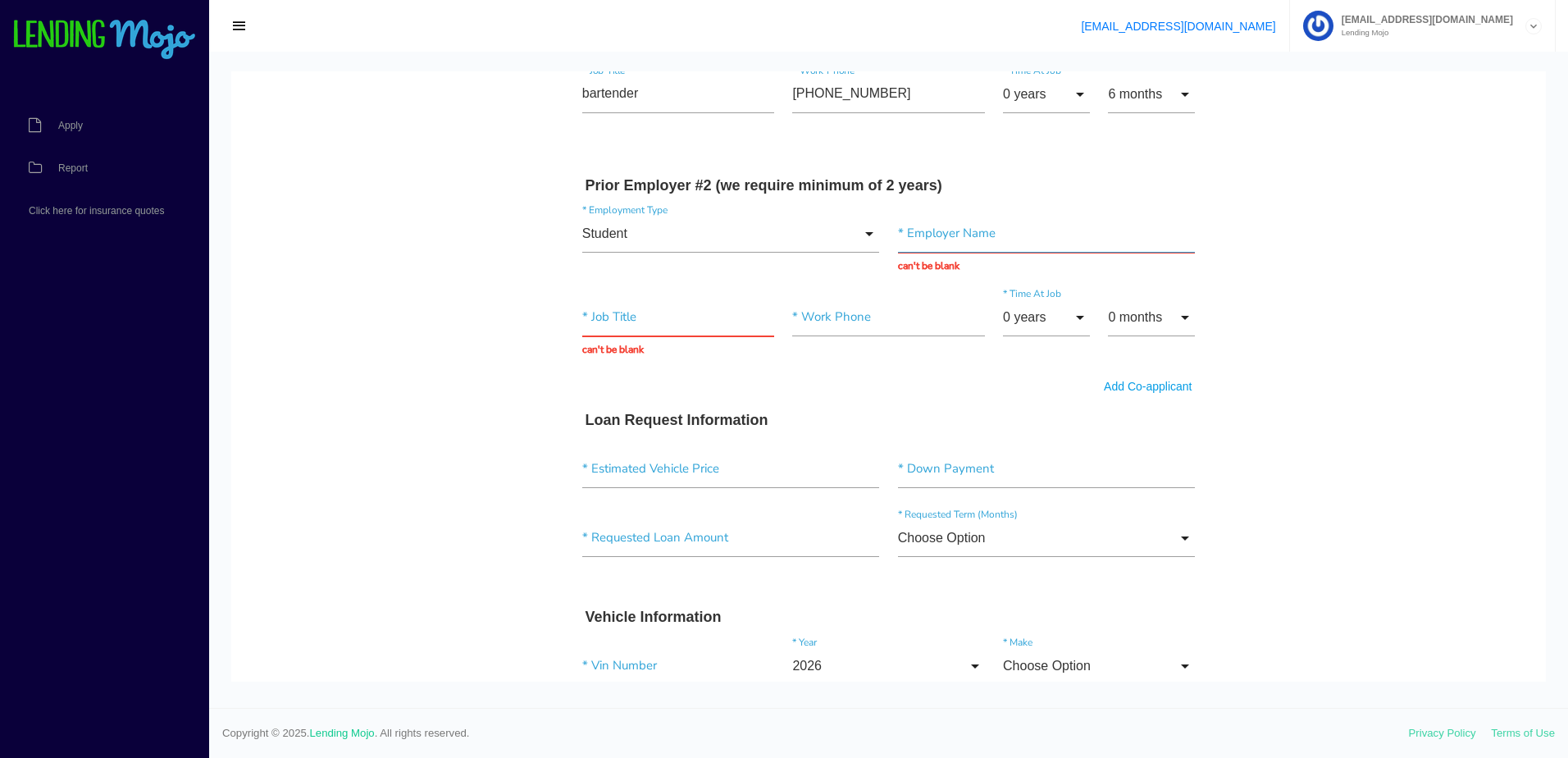
click at [1066, 240] on input "text" at bounding box center [1047, 234] width 298 height 38
type input "MaternityWise International"
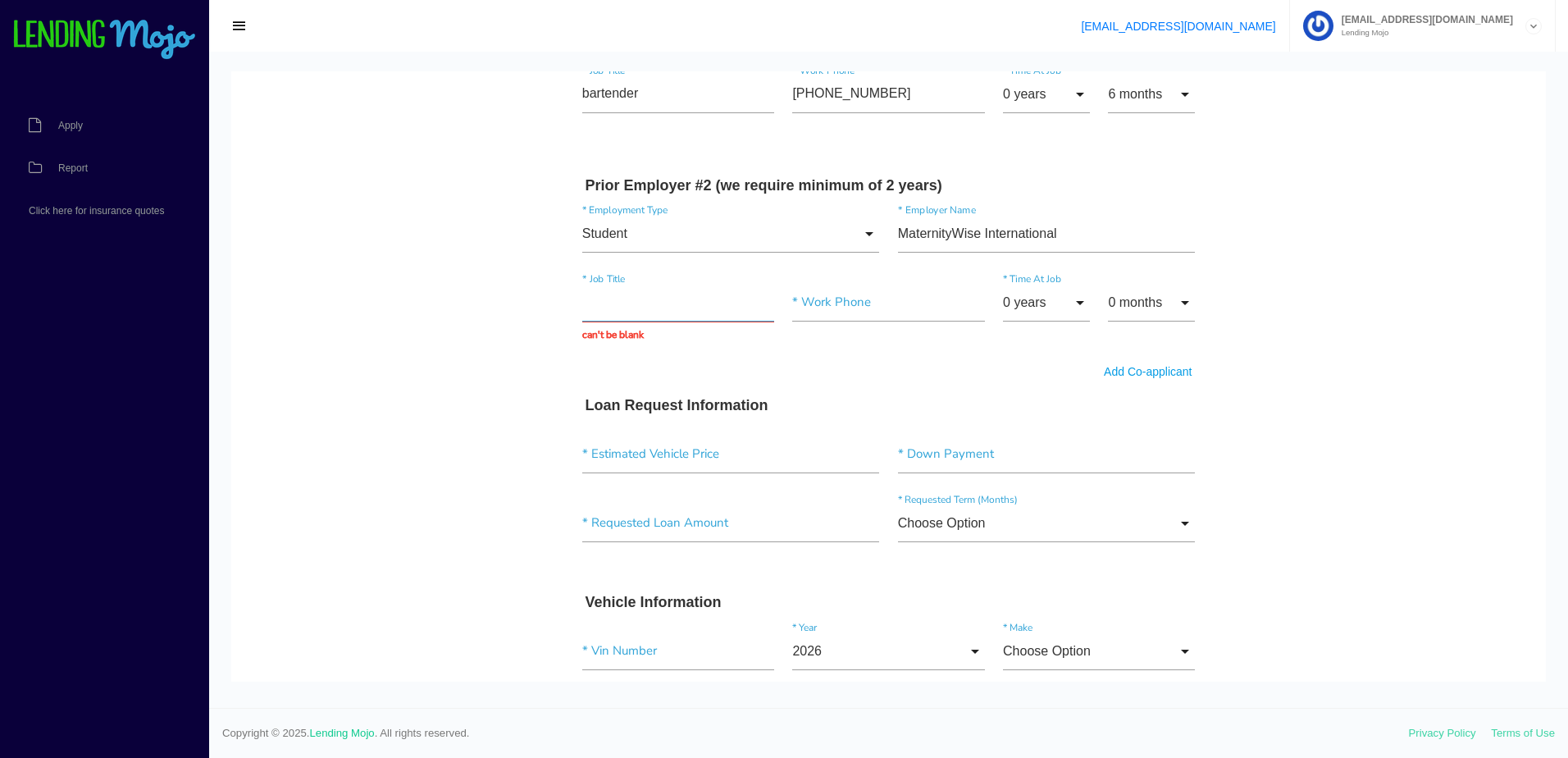
click at [652, 324] on div "* Job Title can't be blank" at bounding box center [678, 313] width 211 height 59
type input "student"
click at [867, 300] on input"] "text" at bounding box center [888, 303] width 192 height 38
type input"] "(9__) ___-____"
type input"] "(929) 547-9473"
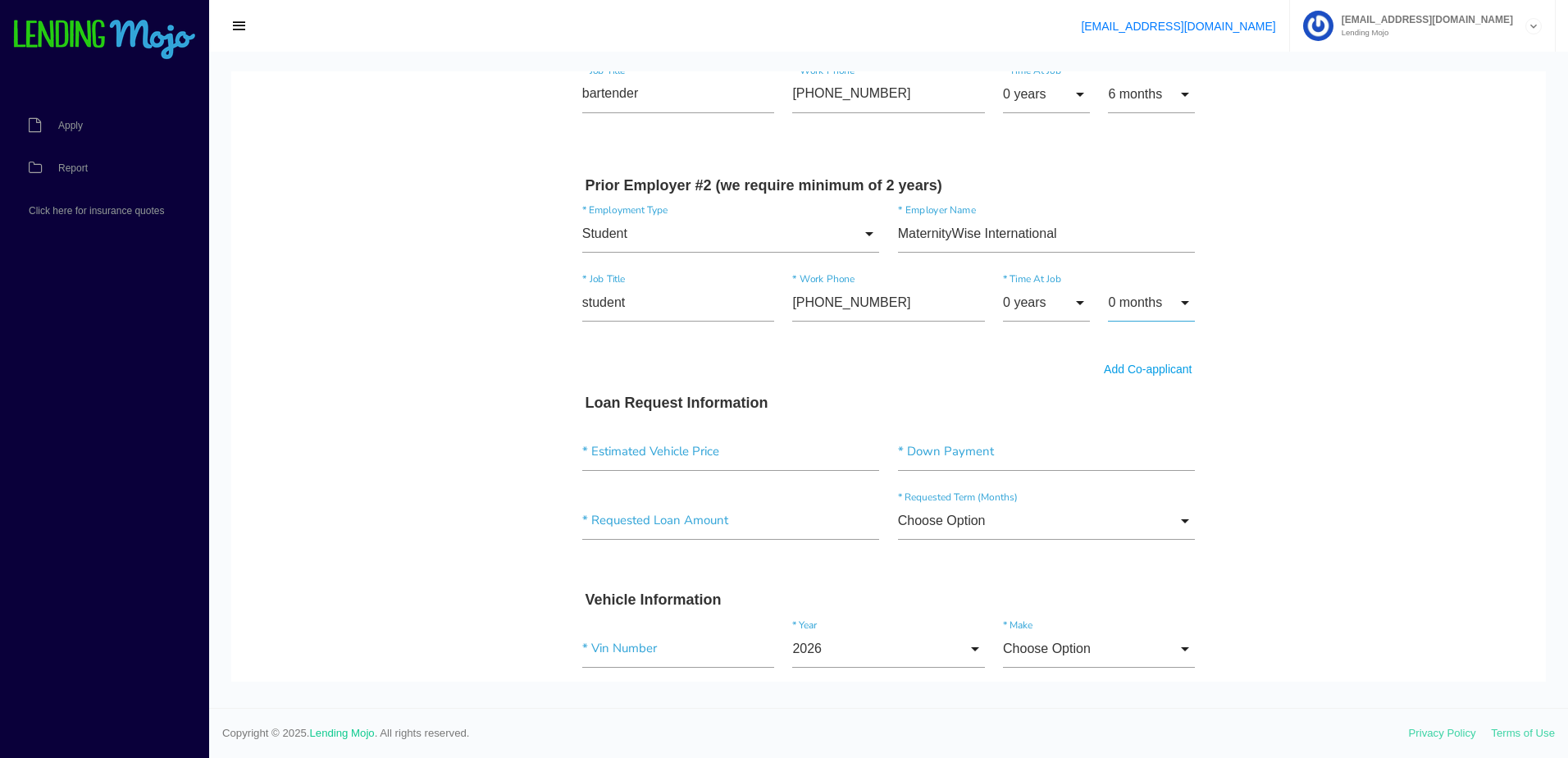
click at [1166, 295] on input "0 months" at bounding box center [1150, 303] width 87 height 38
click at [1145, 571] on span "6 months" at bounding box center [1150, 550] width 87 height 41
type input "6 months"
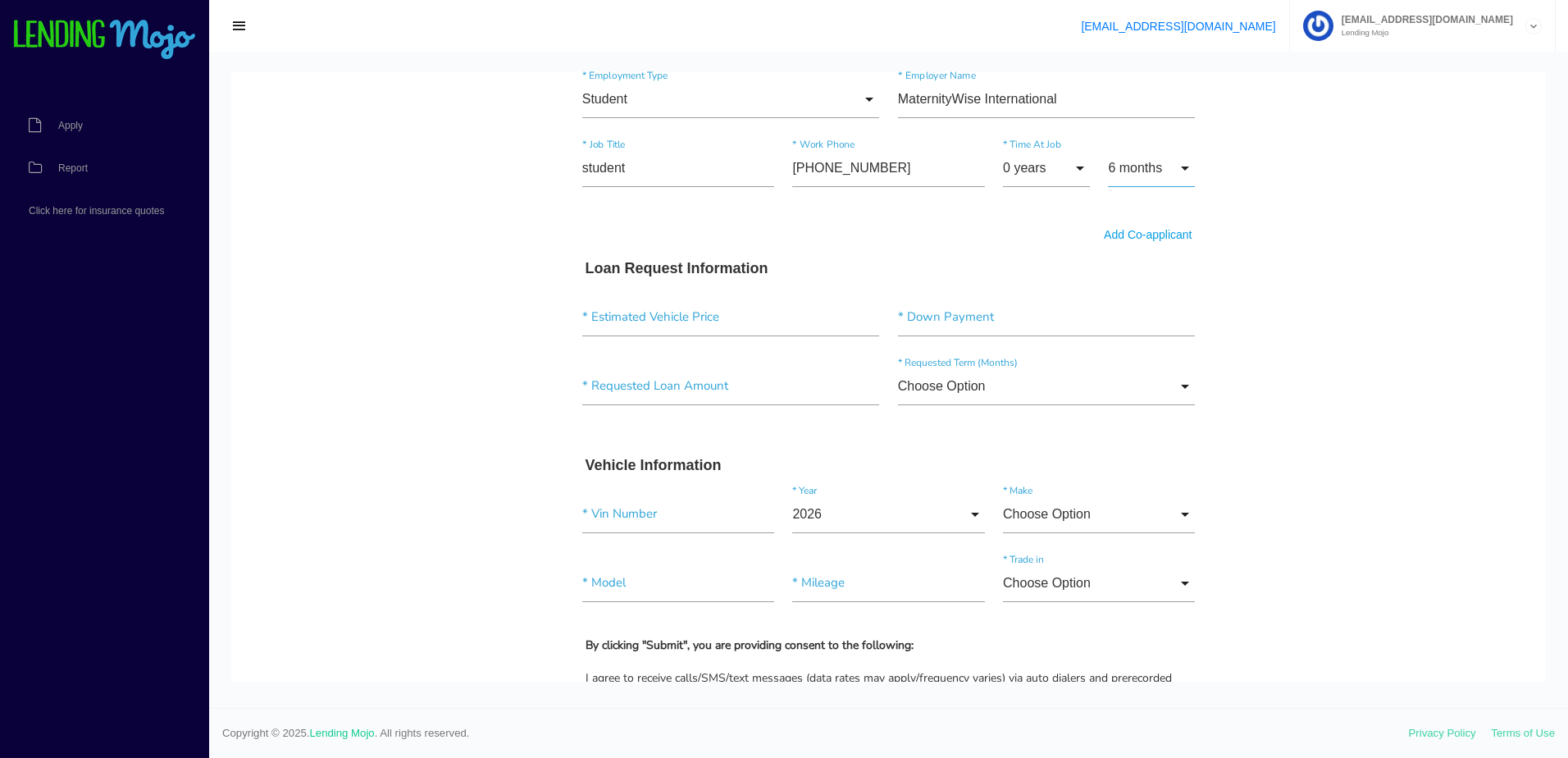
scroll to position [1477, 0]
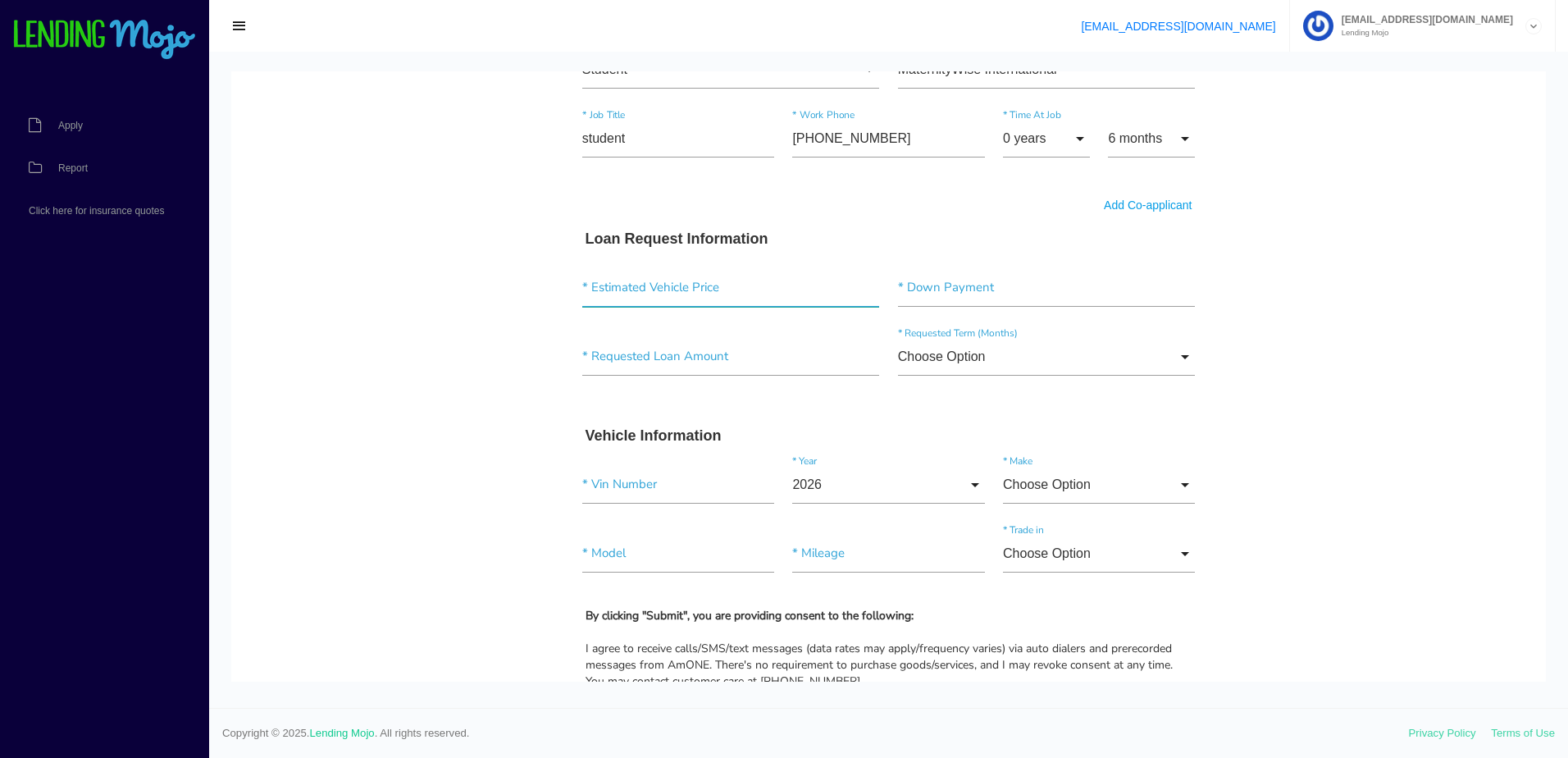
click at [779, 294] on input"] "text" at bounding box center [731, 288] width 298 height 38
type input"] "$6,900.00"
click at [1050, 289] on input"] "text" at bounding box center [1047, 288] width 298 height 38
type input"] "$700.00"
click at [758, 362] on input"] "text" at bounding box center [731, 357] width 298 height 38
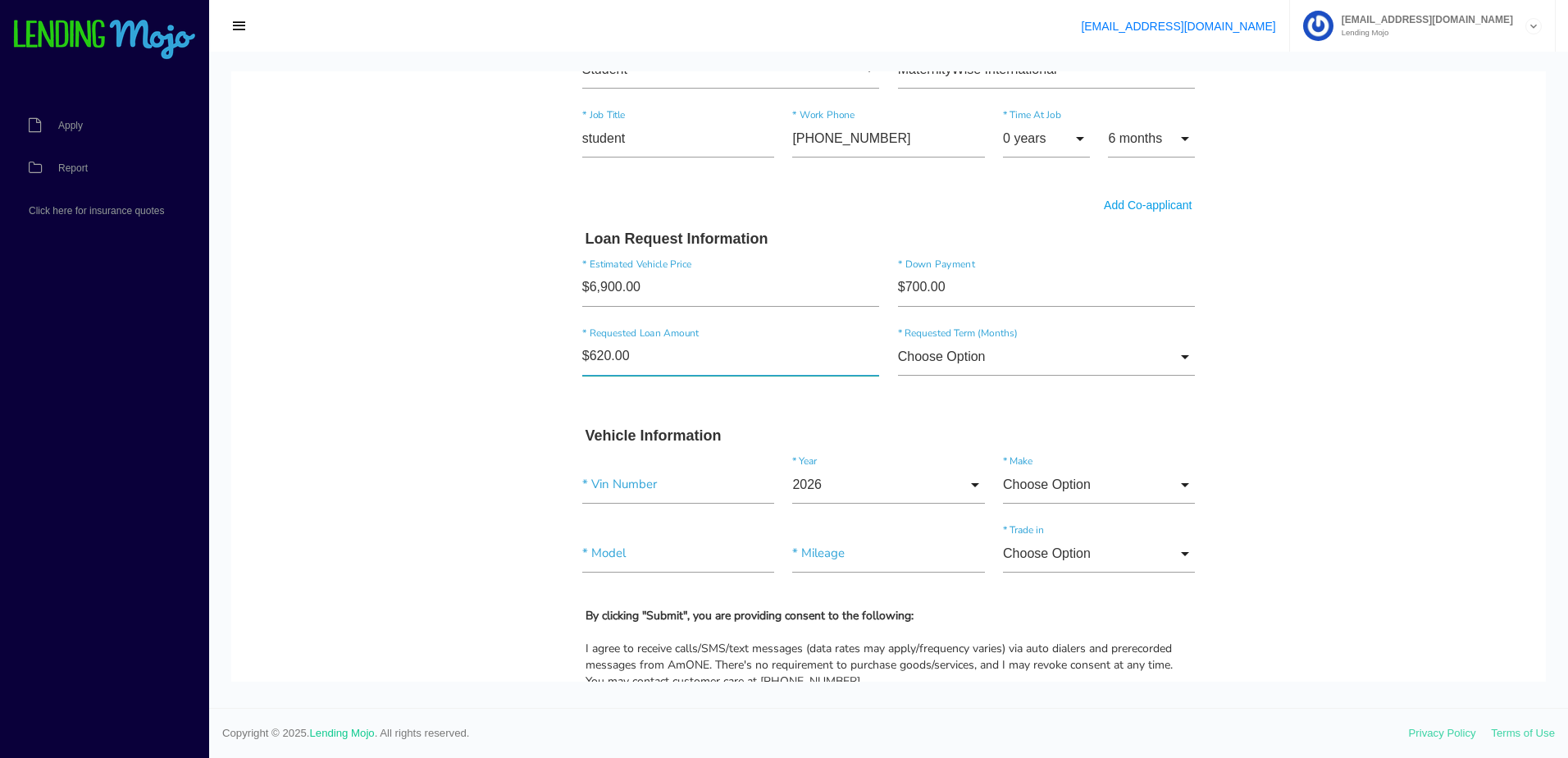
type input"] "$6,200.00"
click at [1185, 362] on input "Choose Option" at bounding box center [1047, 357] width 298 height 38
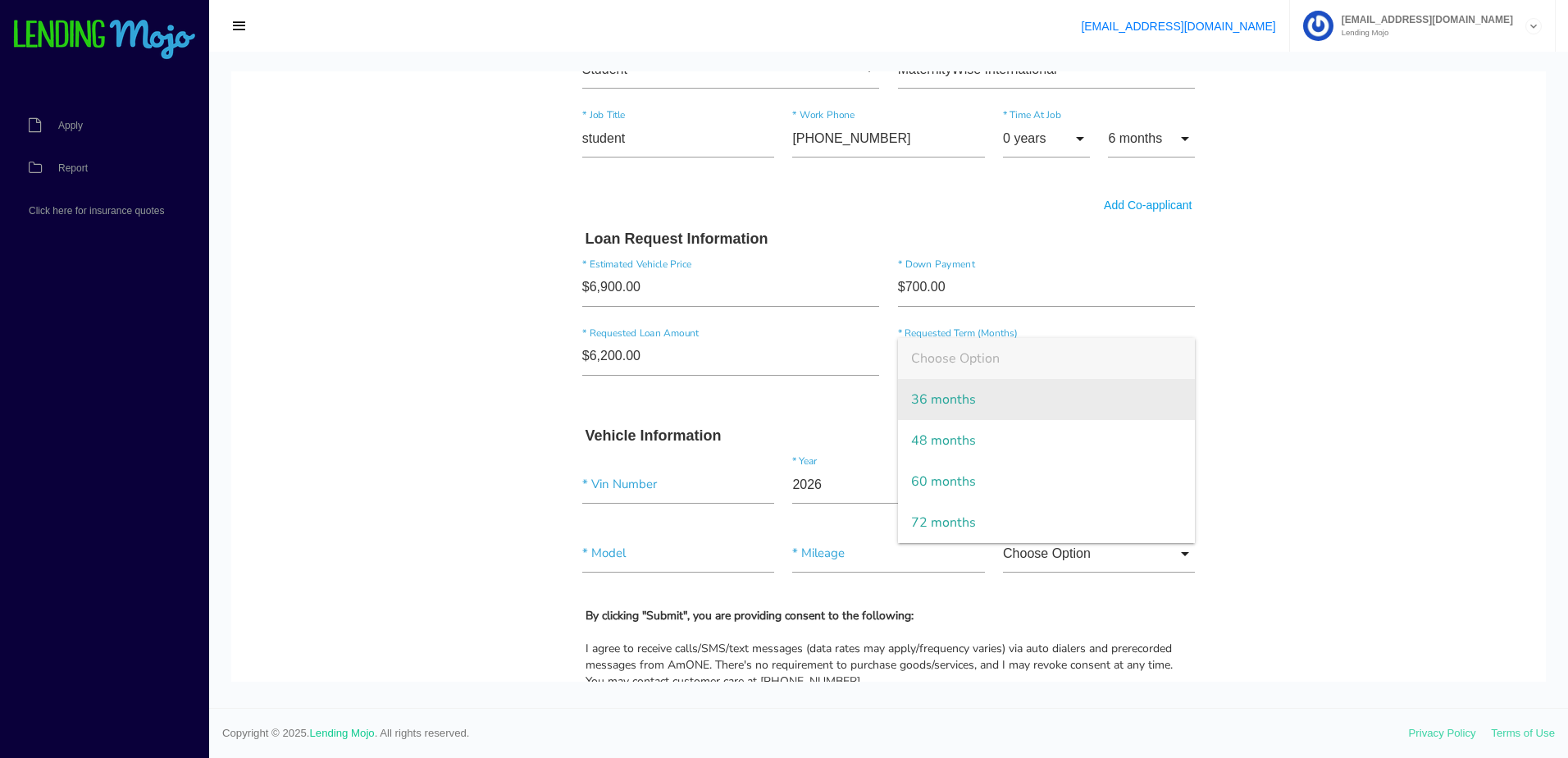
click at [1083, 384] on span "36 months" at bounding box center [1047, 400] width 298 height 41
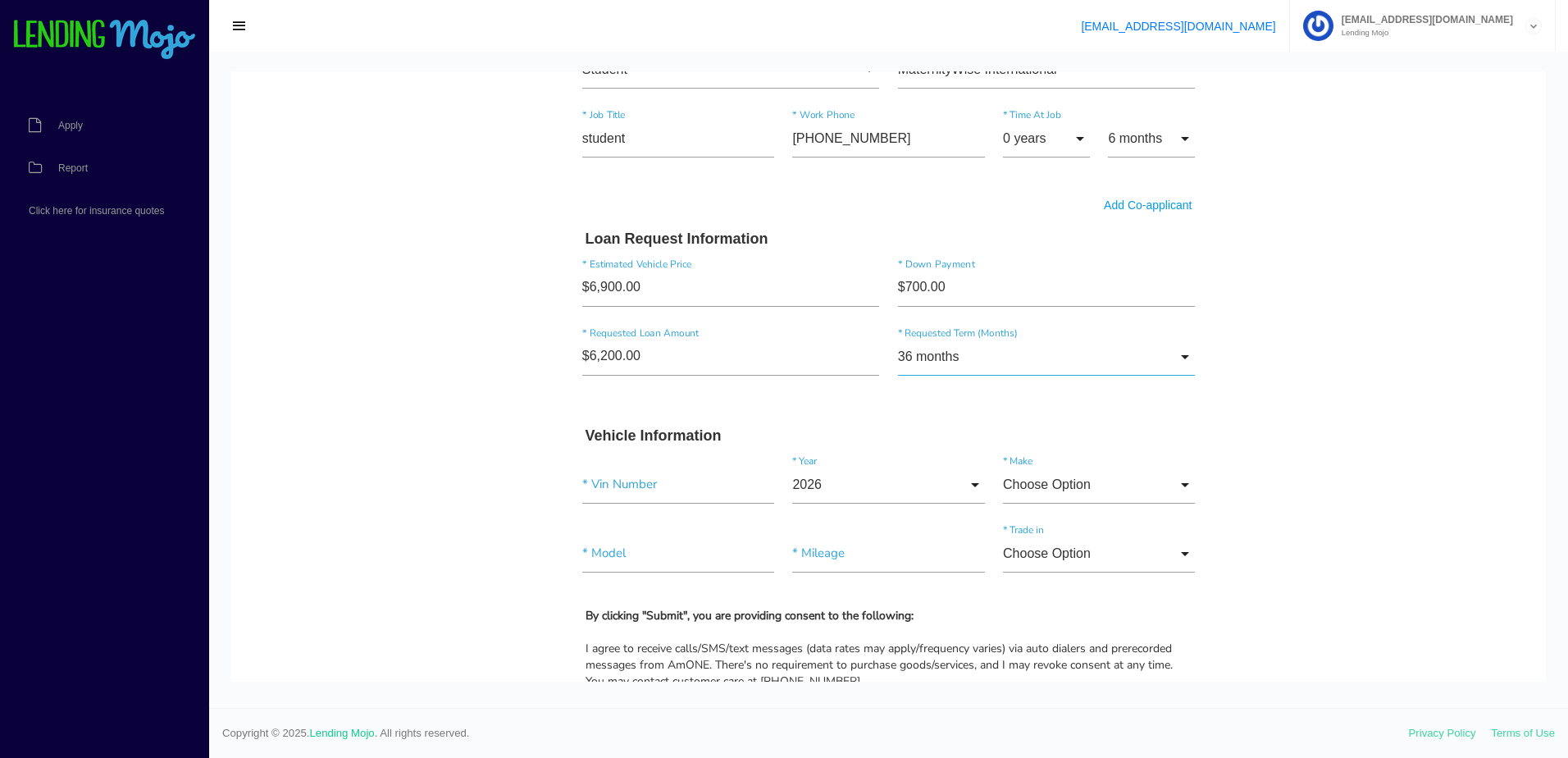
scroll to position [1559, 0]
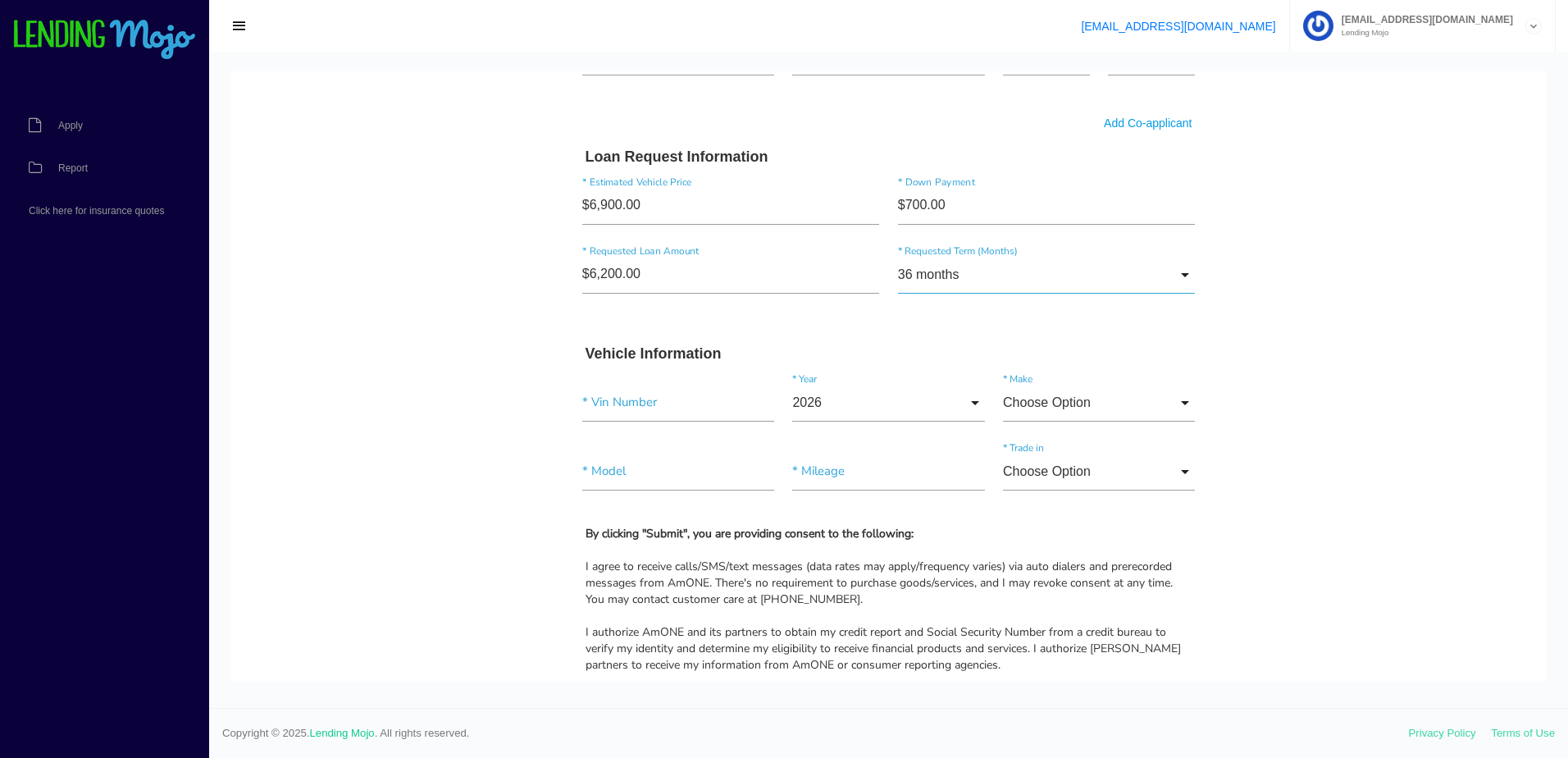
click at [1110, 276] on input "36 months" at bounding box center [1047, 275] width 298 height 38
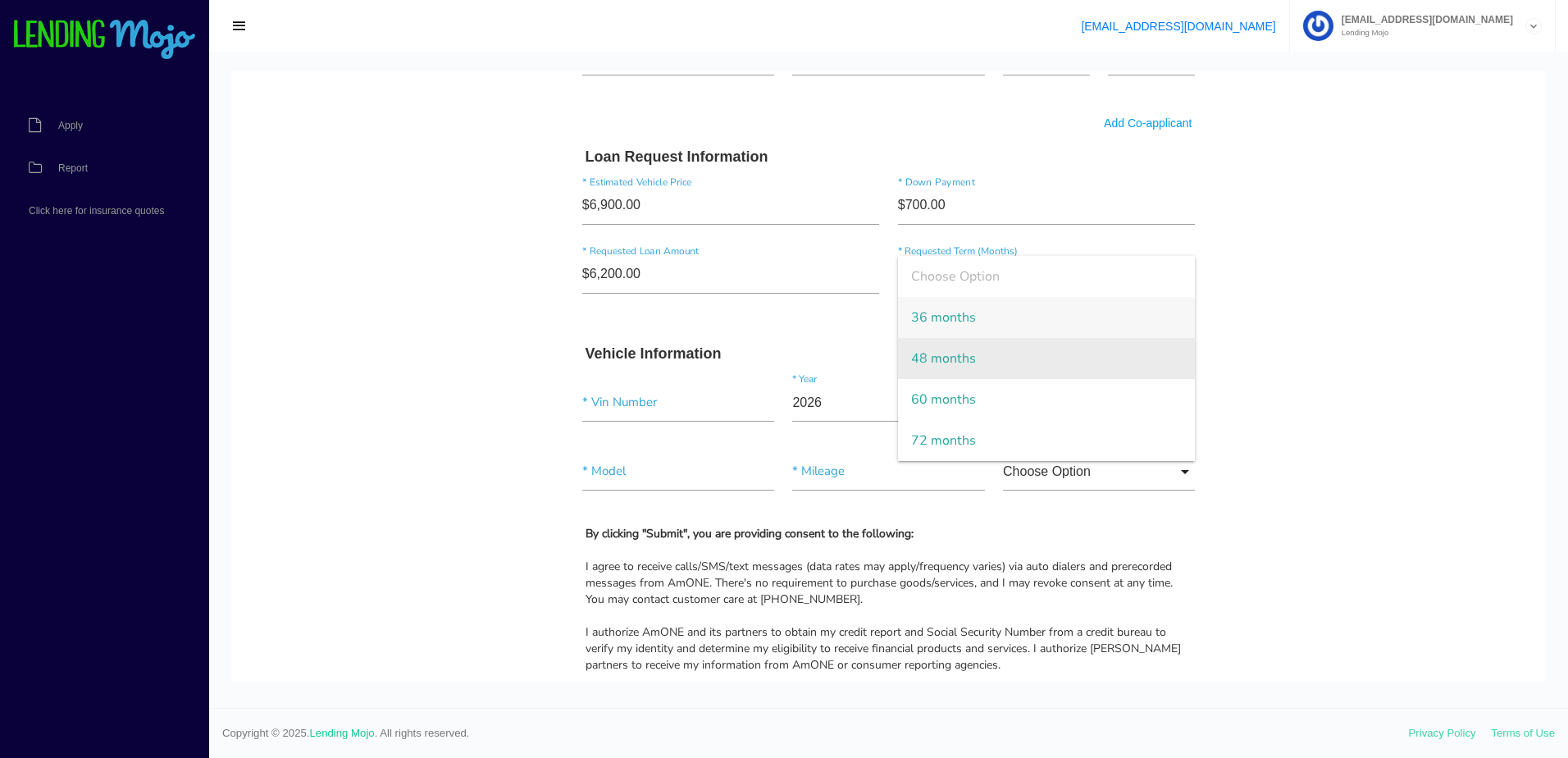
click at [1045, 347] on span "48 months" at bounding box center [1047, 358] width 298 height 41
type input "48 months"
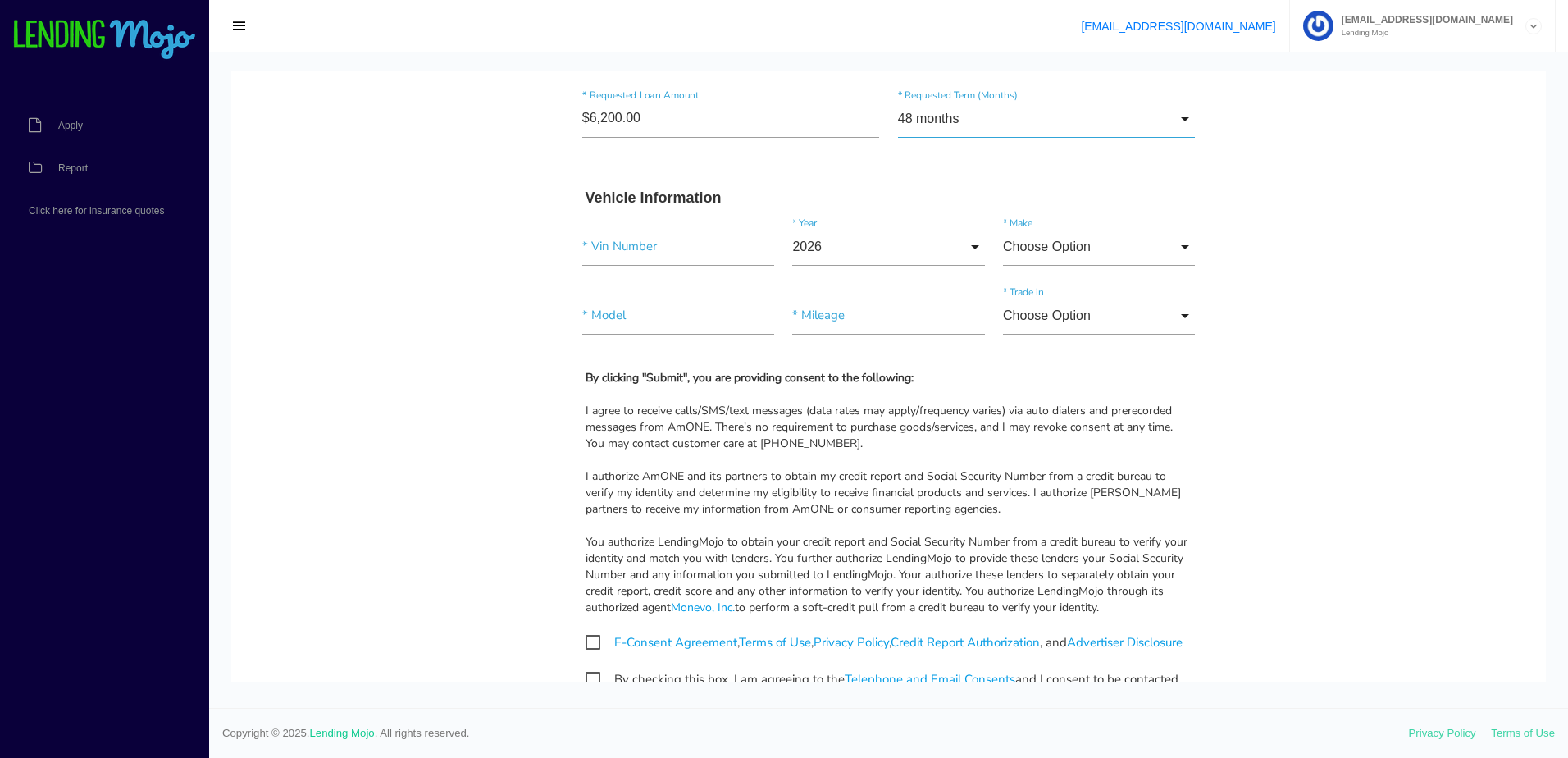
scroll to position [1723, 0]
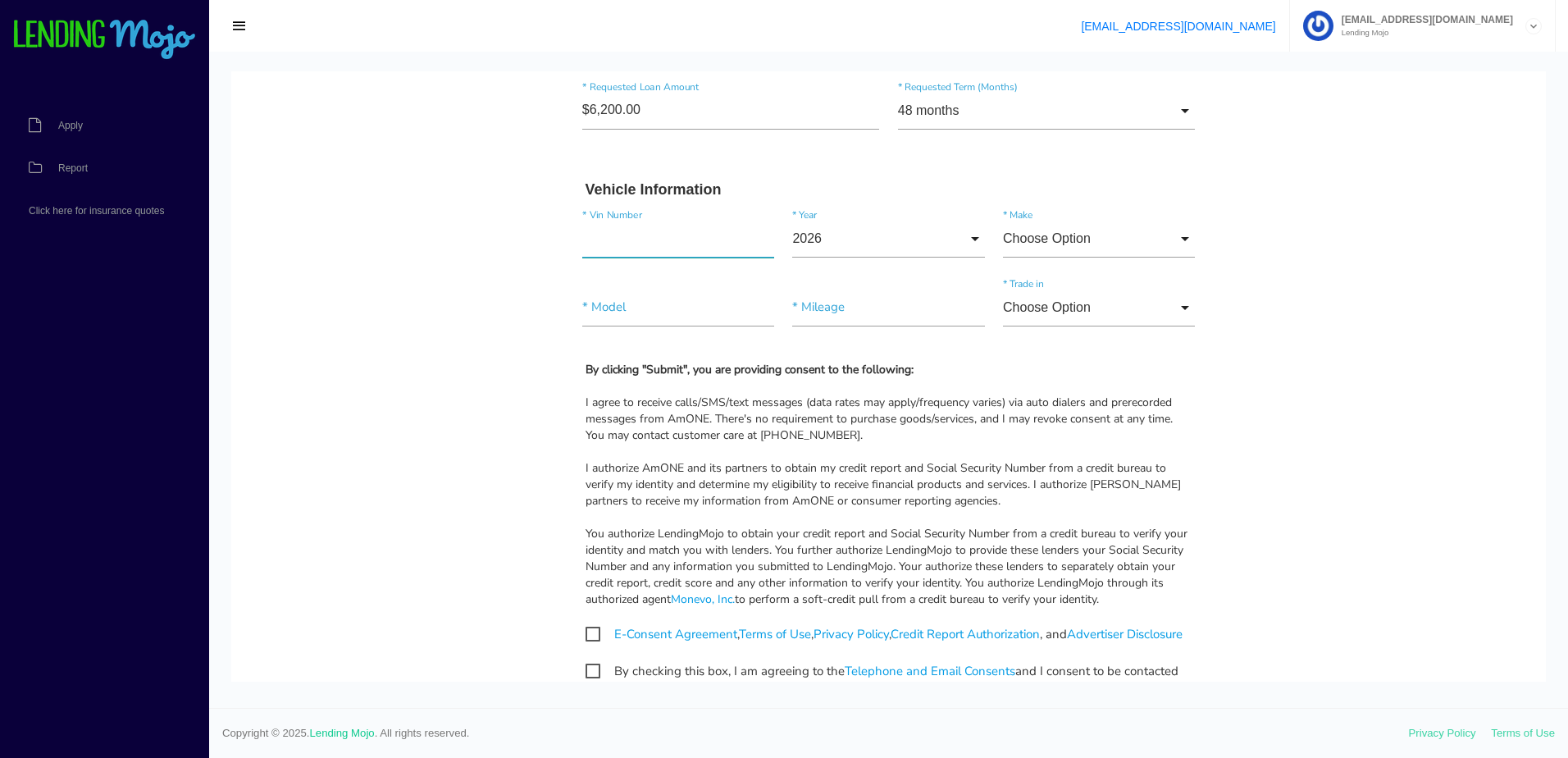
click at [679, 243] on input"] "text" at bounding box center [678, 239] width 192 height 38
type input"] "KNDJT2A50D751775"
click at [964, 247] on input "2026" at bounding box center [888, 239] width 192 height 38
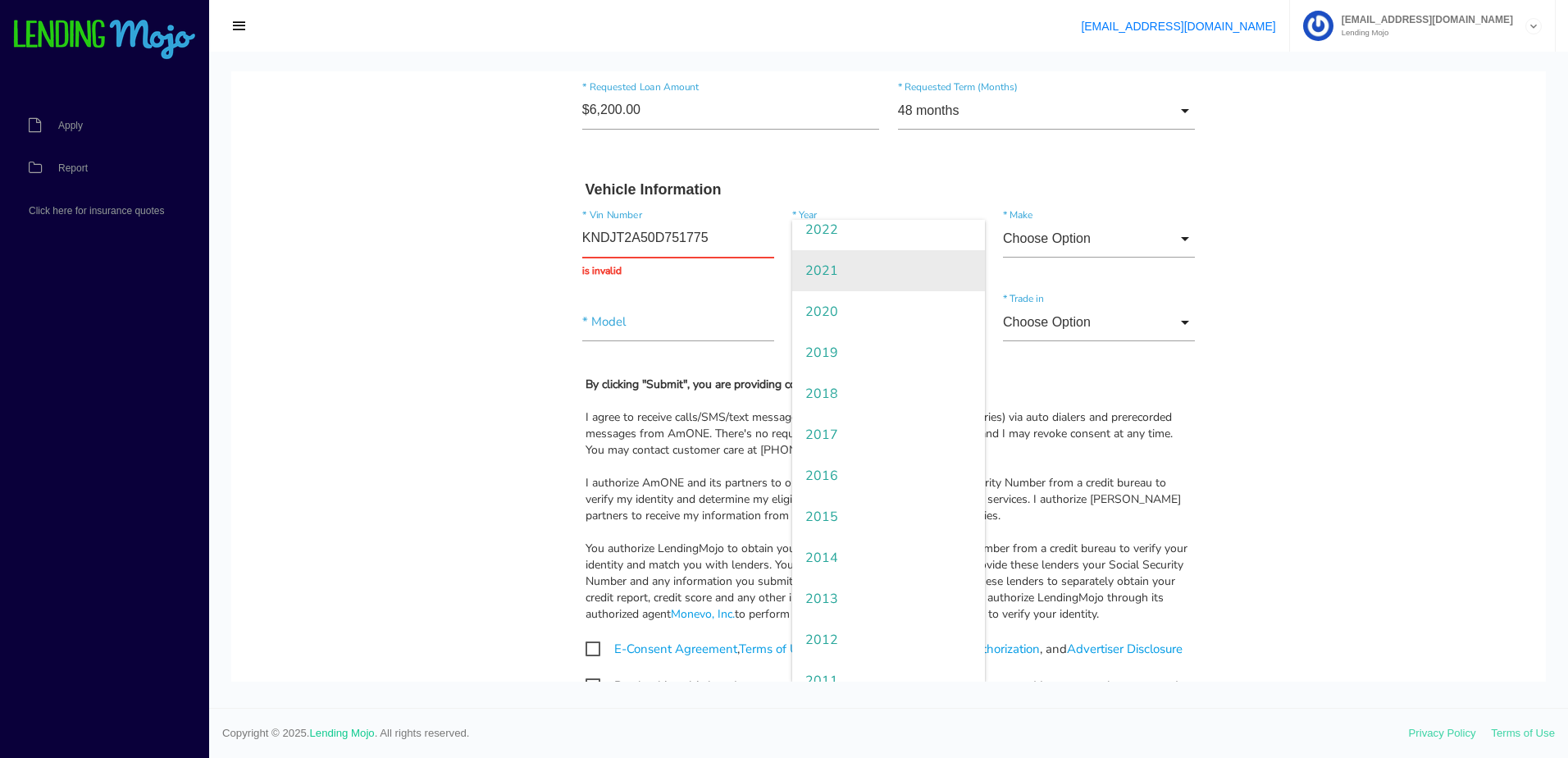
scroll to position [246, 0]
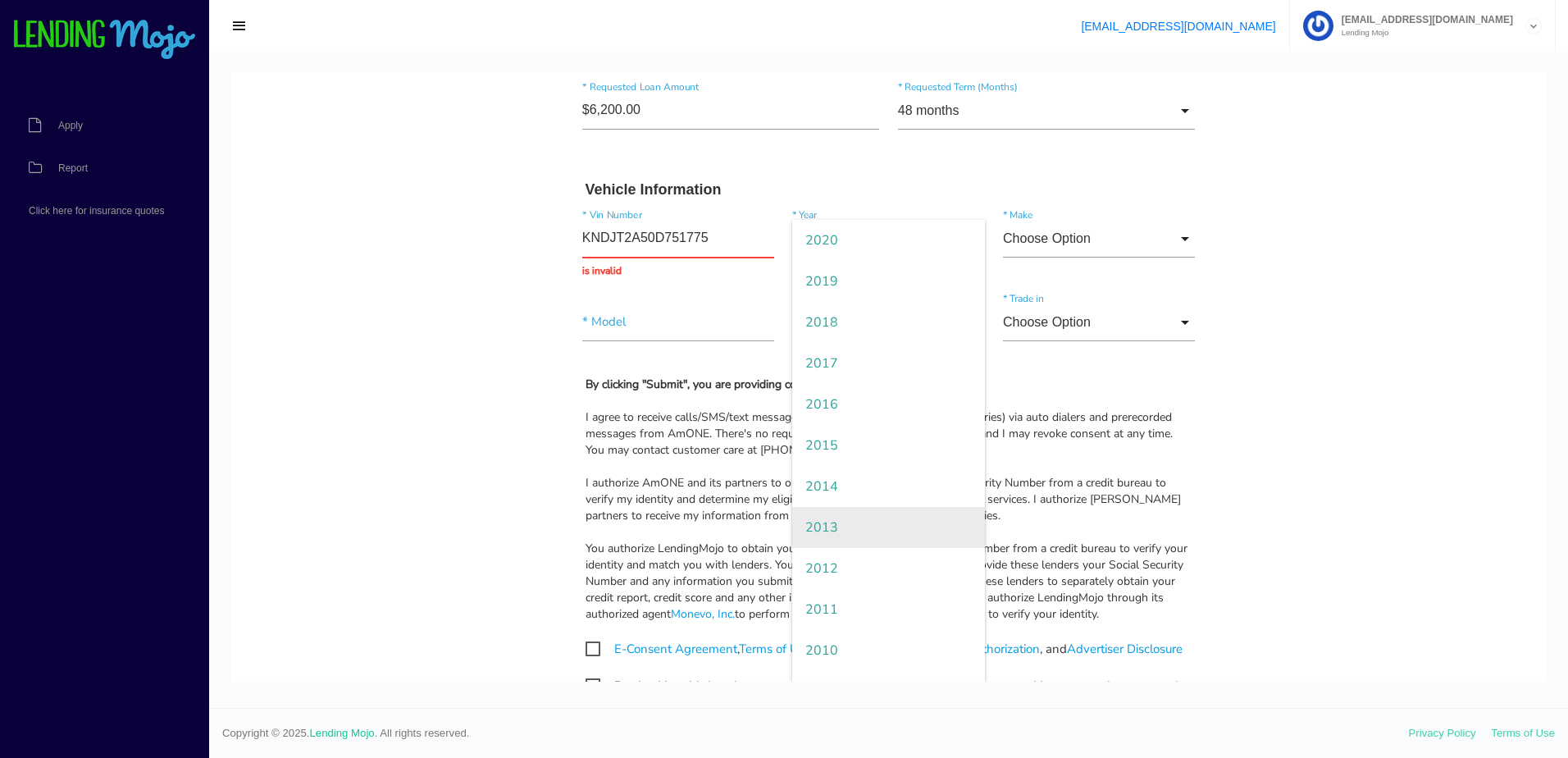
click at [847, 520] on span "2013" at bounding box center [888, 528] width 192 height 41
type input "2013"
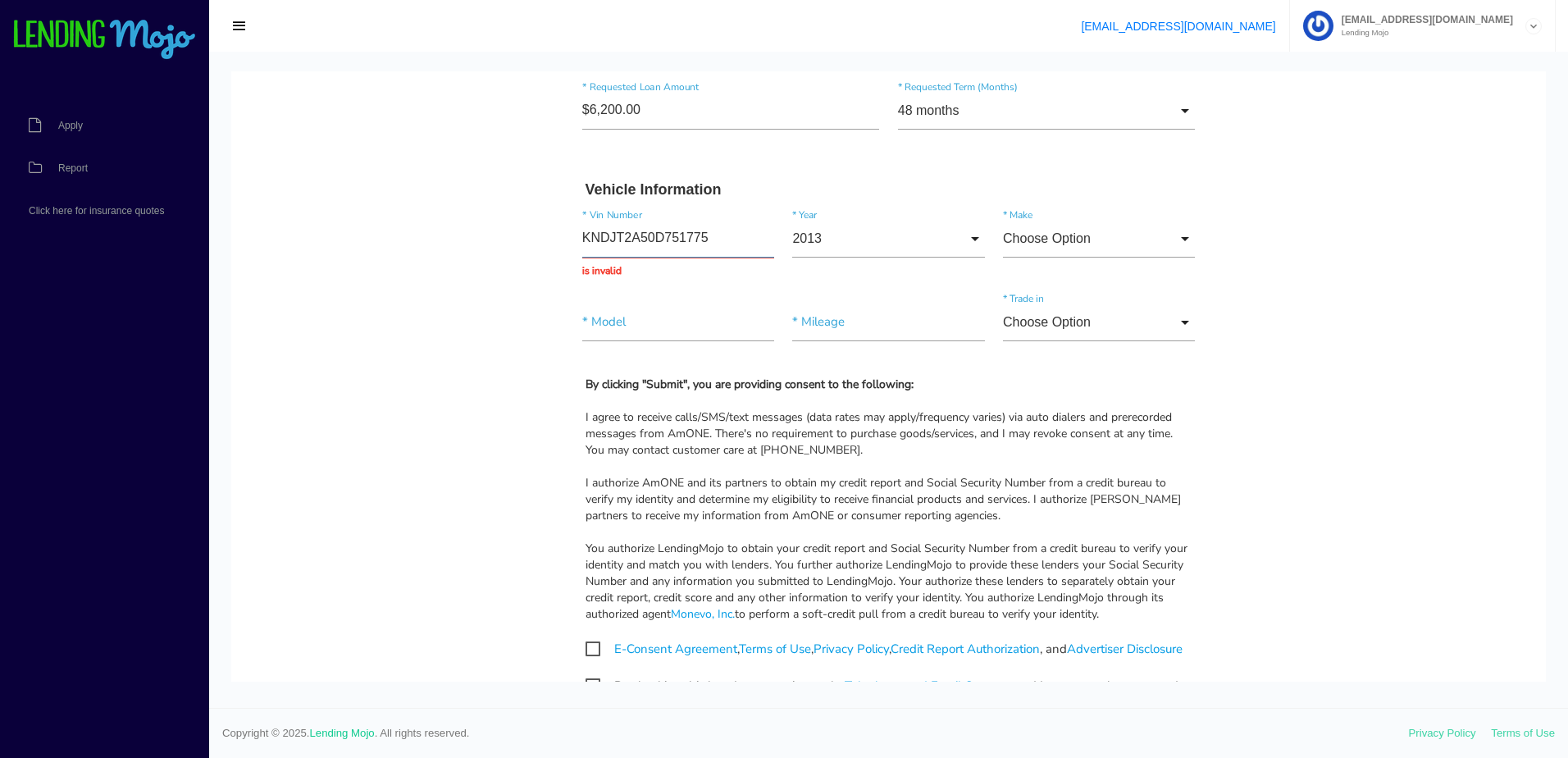
click at [657, 235] on input "KNDJT2A50D751775" at bounding box center [678, 239] width 192 height 38
type input "KNDJT2A50D7751775"
click at [1169, 241] on input "Choose Option" at bounding box center [1099, 239] width 192 height 38
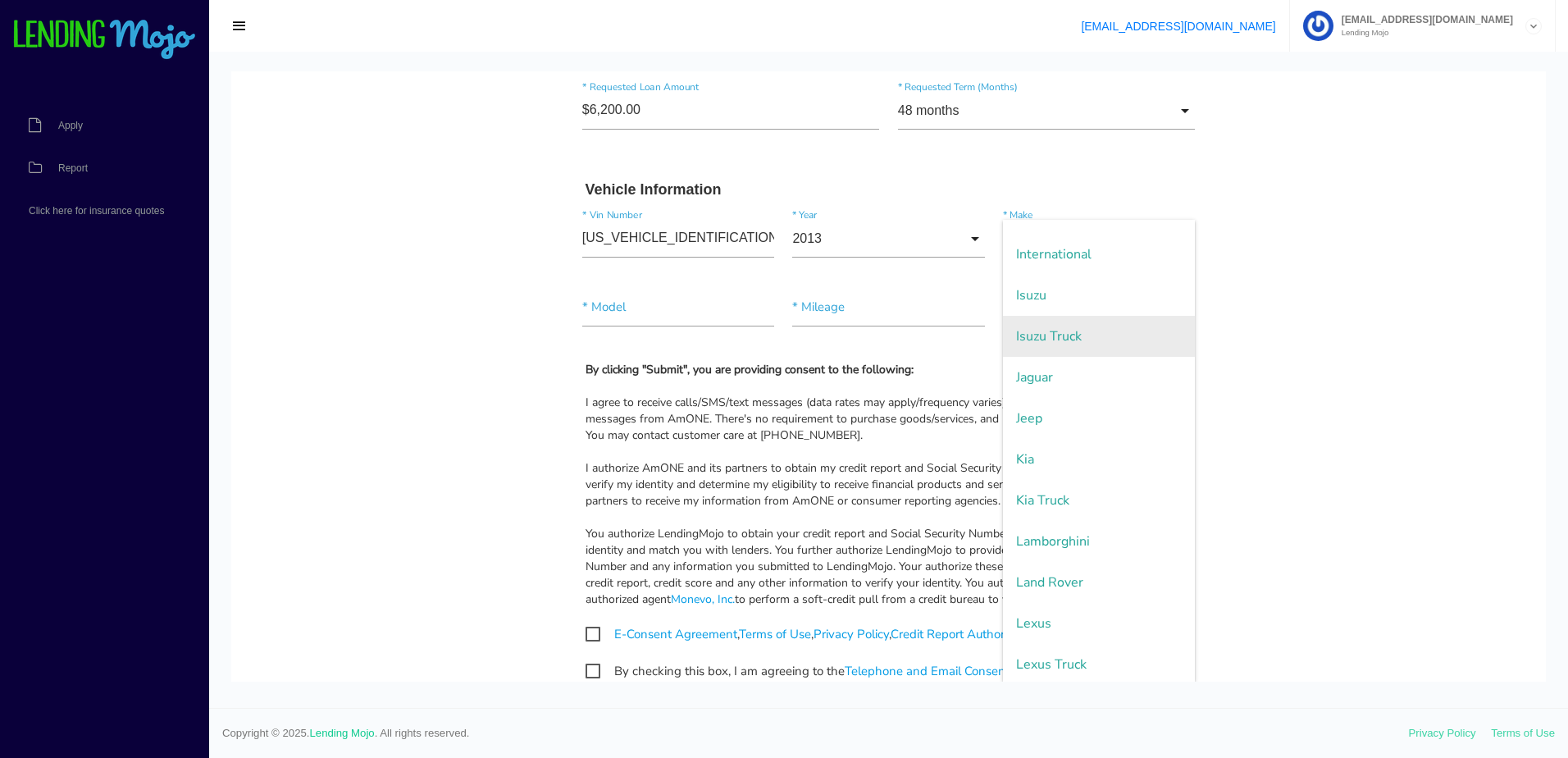
scroll to position [1723, 0]
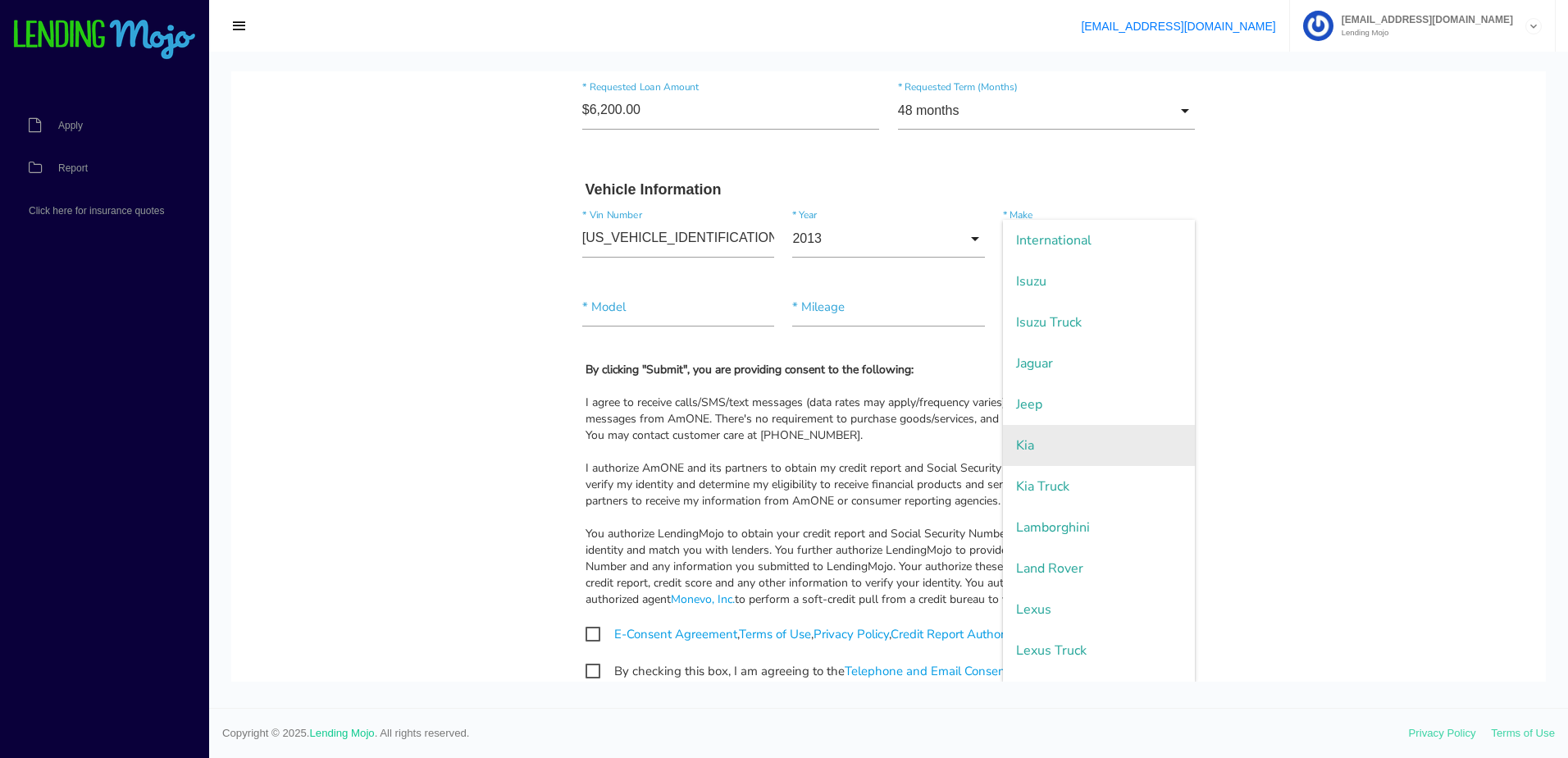
click at [1040, 455] on span "Kia" at bounding box center [1099, 446] width 192 height 41
type input "Kia"
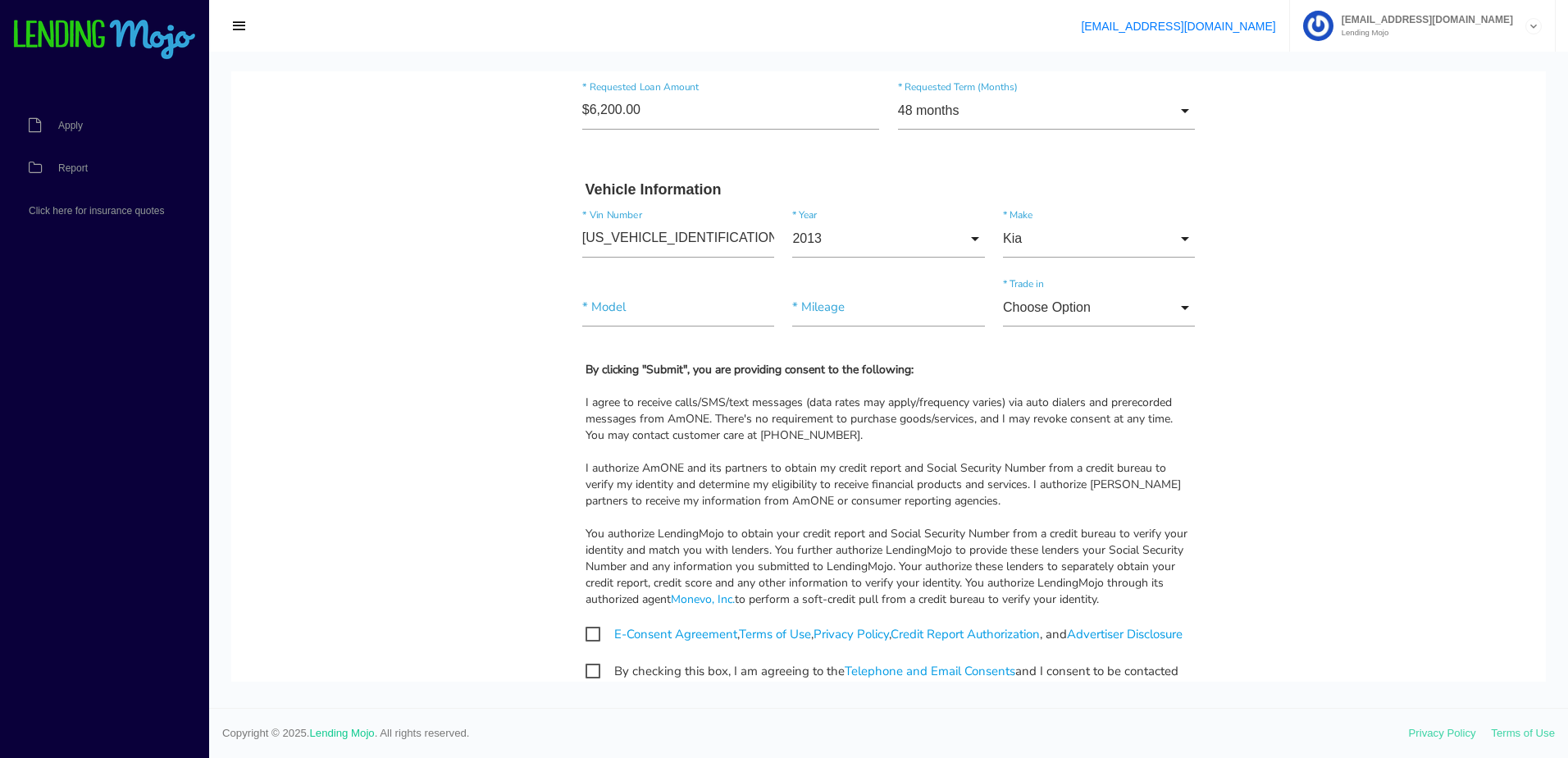
click at [714, 330] on div "* Model" at bounding box center [678, 311] width 211 height 45
click at [712, 315] on input"] "text" at bounding box center [678, 308] width 192 height 38
type input"] "s"
type input"] "Soul"
click at [836, 302] on input"] "text" at bounding box center [888, 308] width 192 height 38
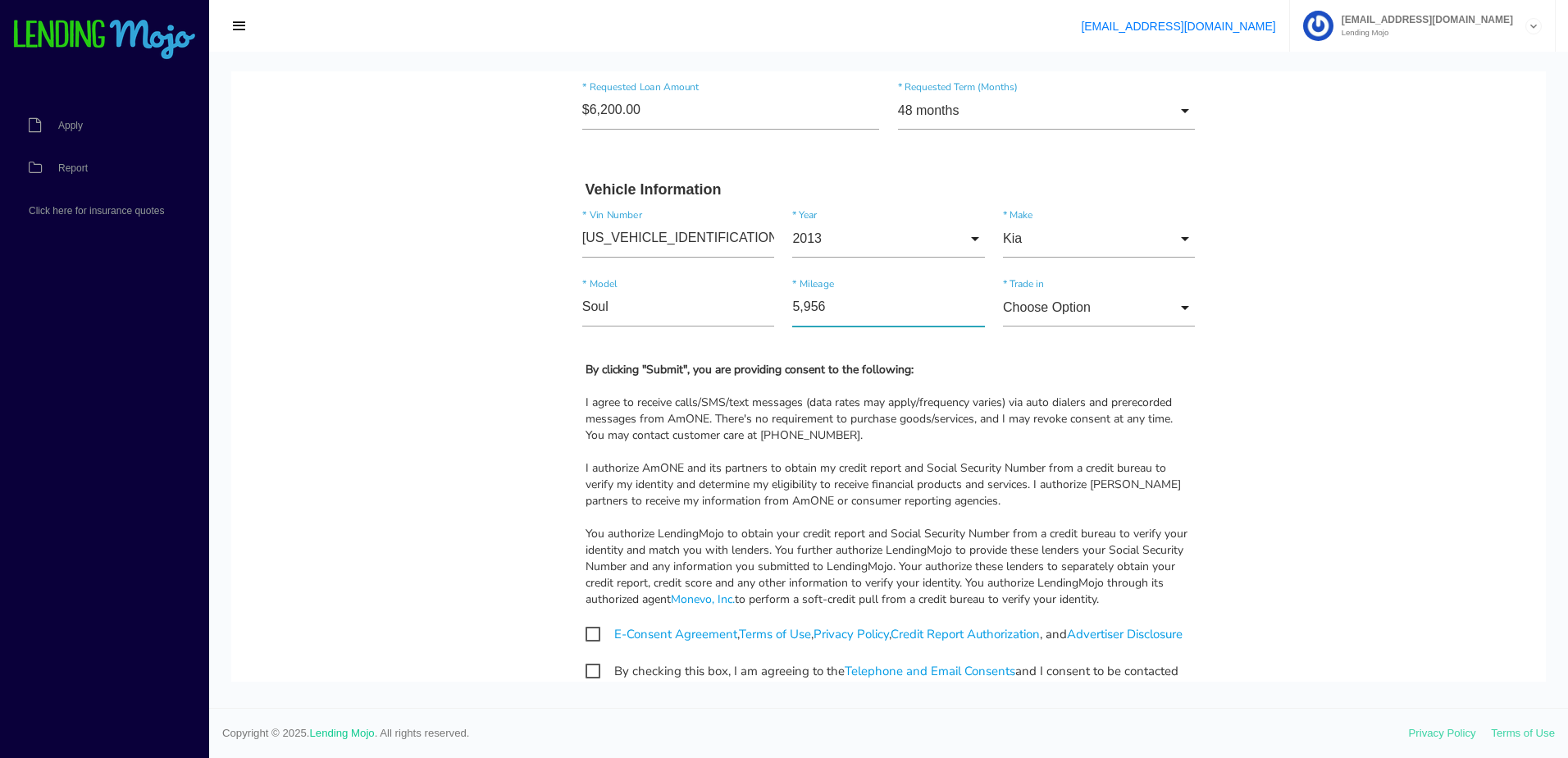
type input"] "59,563"
click at [1176, 309] on input "Choose Option" at bounding box center [1099, 308] width 192 height 38
click at [1088, 382] on span "No" at bounding box center [1099, 391] width 192 height 41
type input "No"
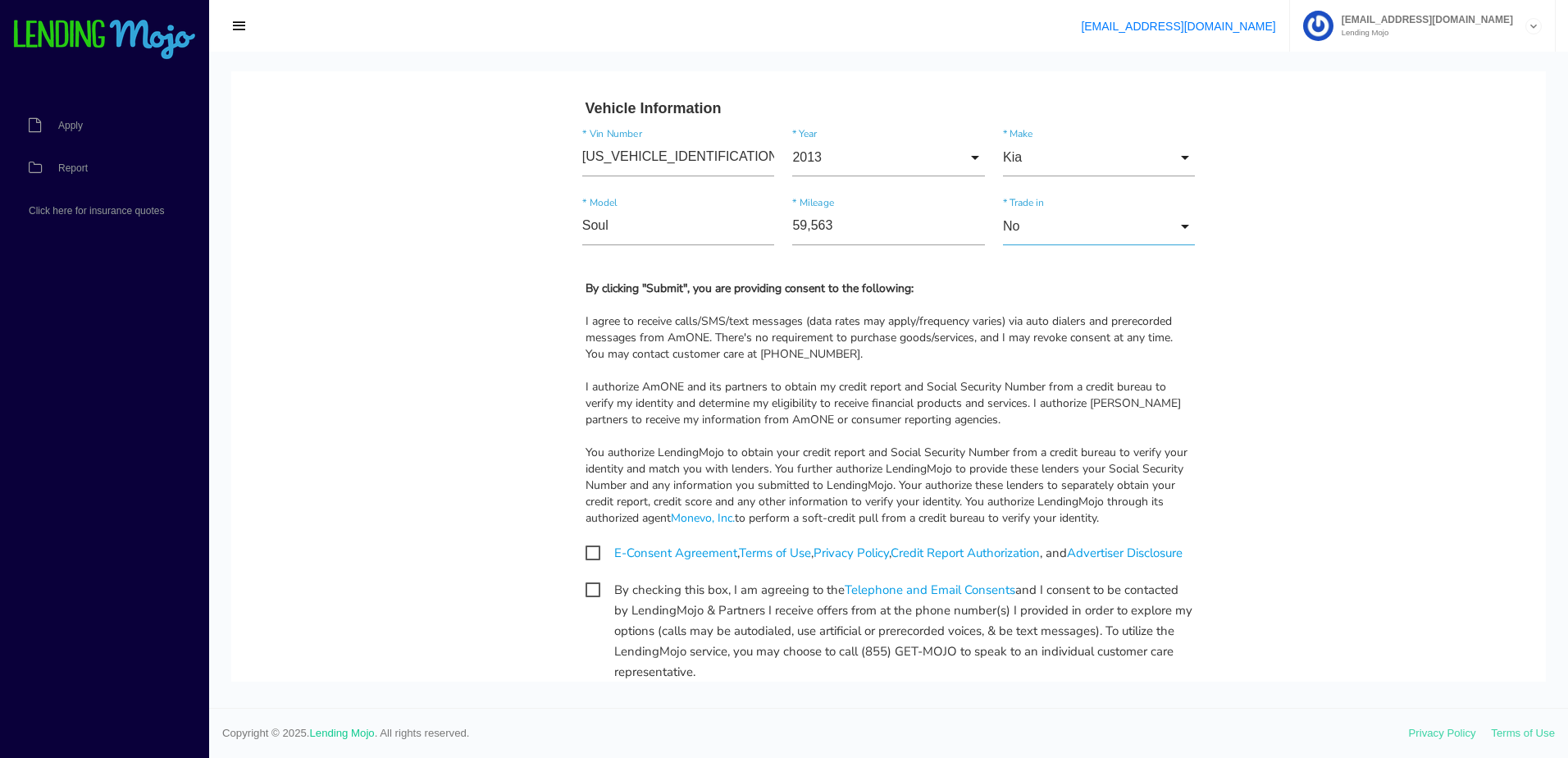
scroll to position [1805, 0]
click at [586, 557] on span "E-Consent Agreement , Terms of Use , Privacy Policy , Credit Report Authorizati…" at bounding box center [884, 552] width 597 height 21
checkbox input "true"
click at [586, 600] on span "By checking this box, I am agreeing to the Telephone and Email Consents and I c…" at bounding box center [889, 589] width 607 height 21
checkbox input "true"
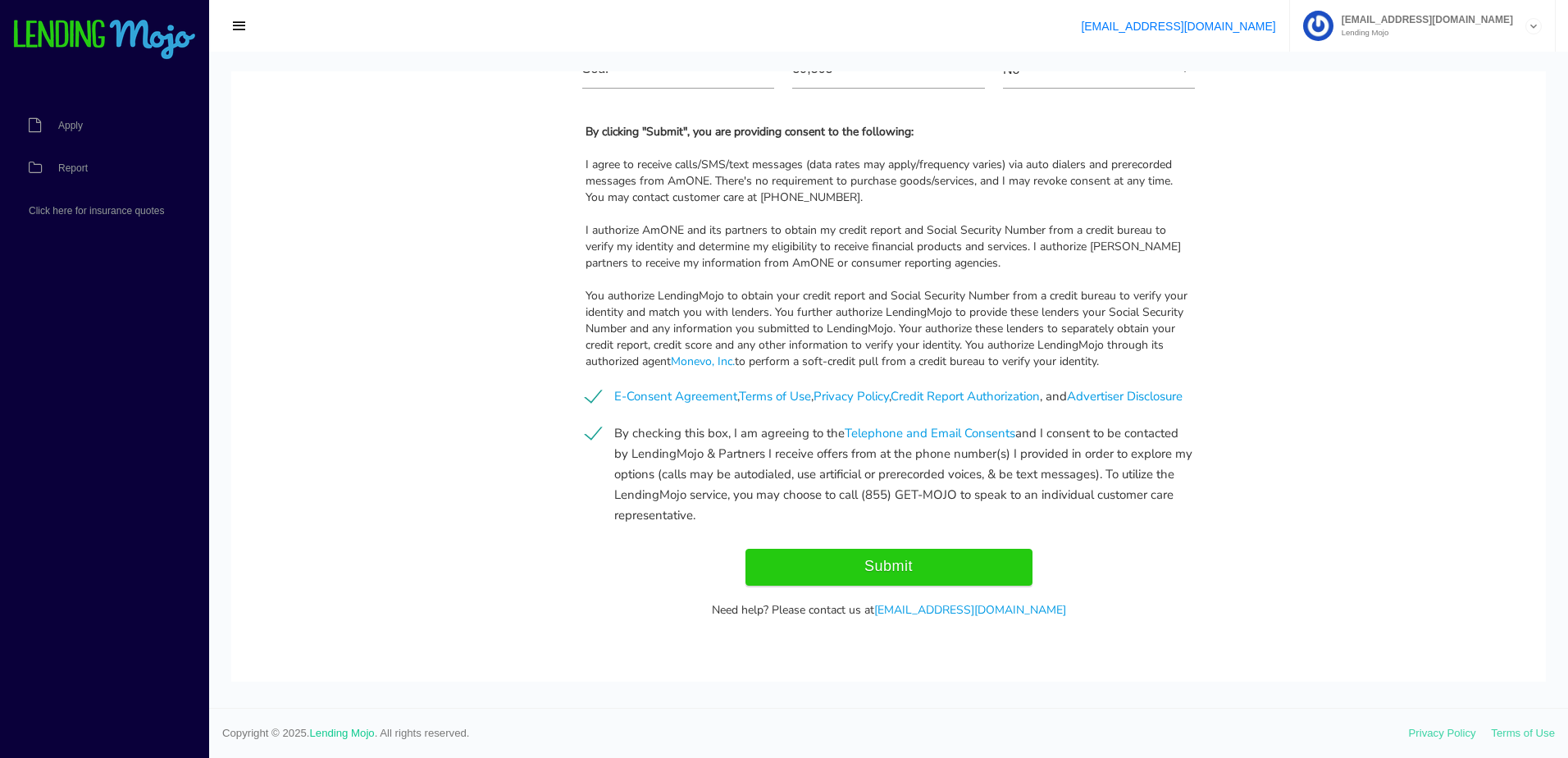
scroll to position [1982, 0]
click at [916, 559] on input "Submit" at bounding box center [888, 564] width 287 height 37
type input "Submitting..."
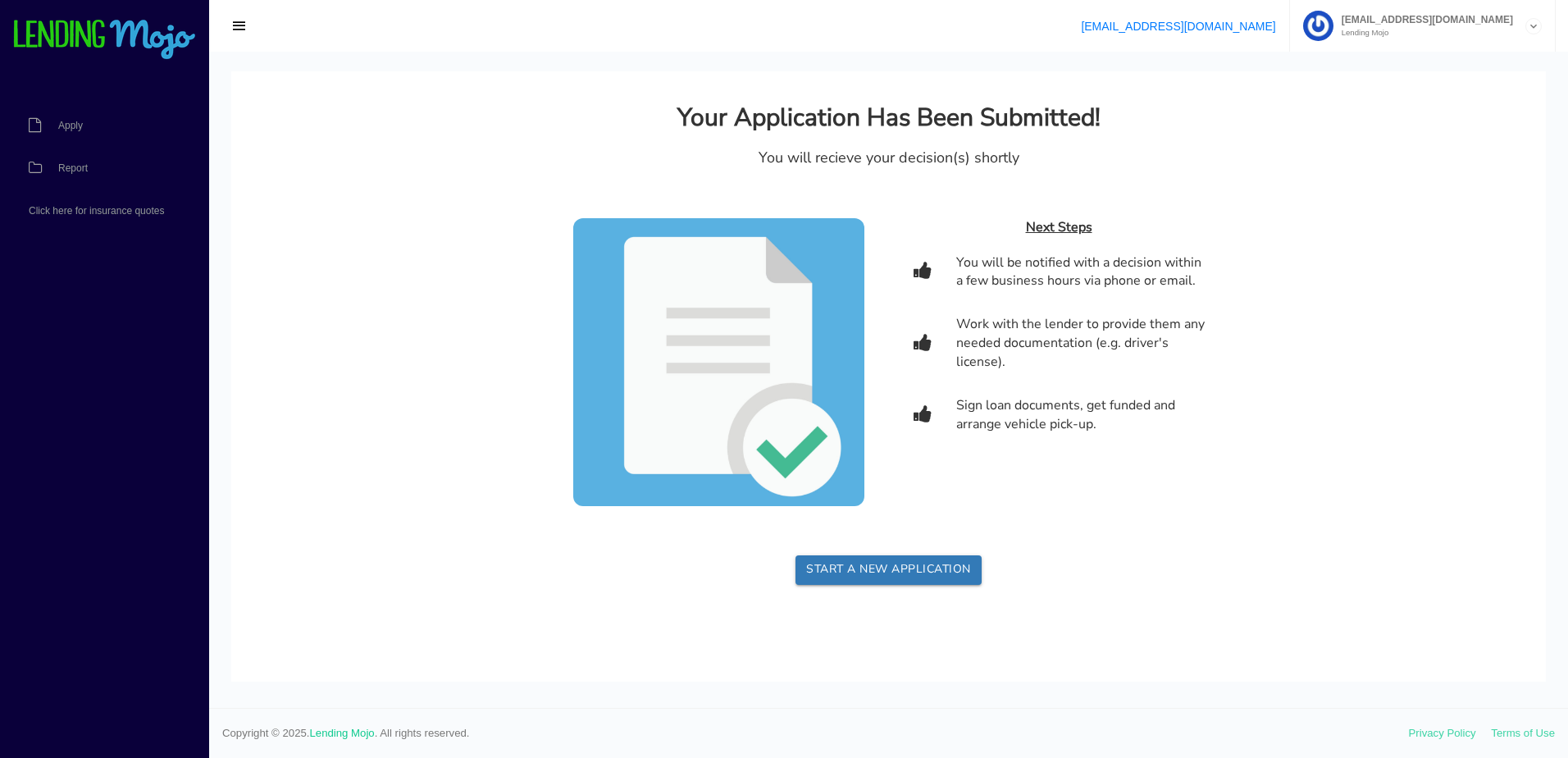
scroll to position [0, 0]
